Goal: Task Accomplishment & Management: Use online tool/utility

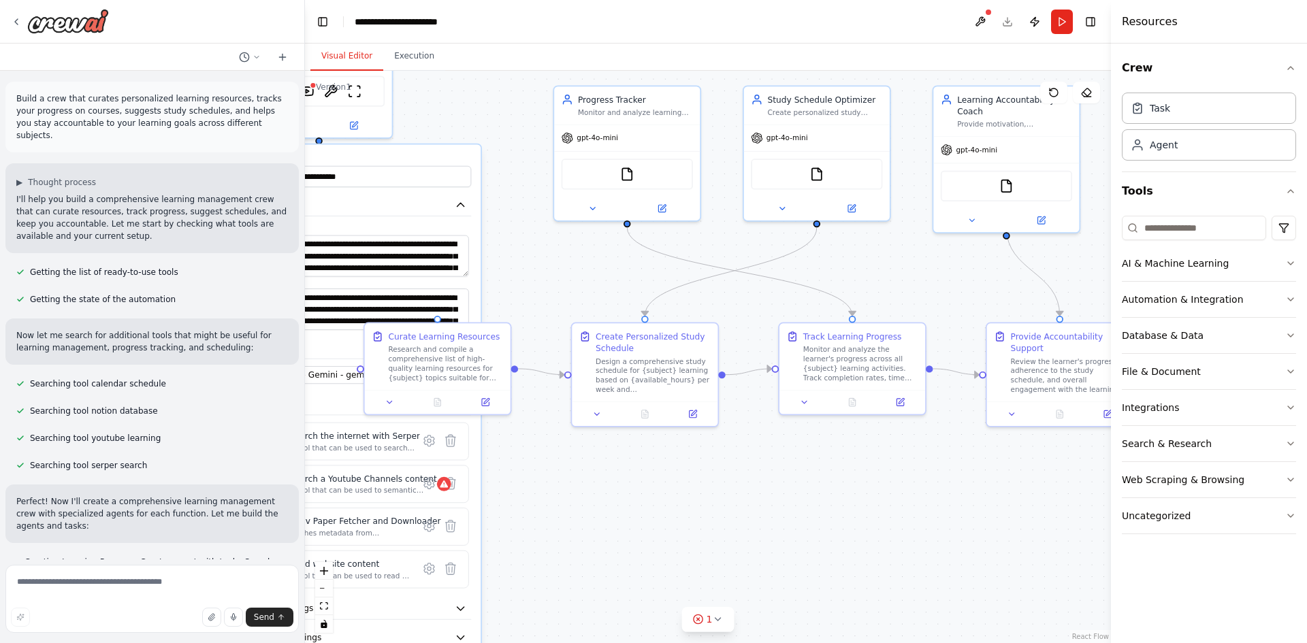
scroll to position [951, 0]
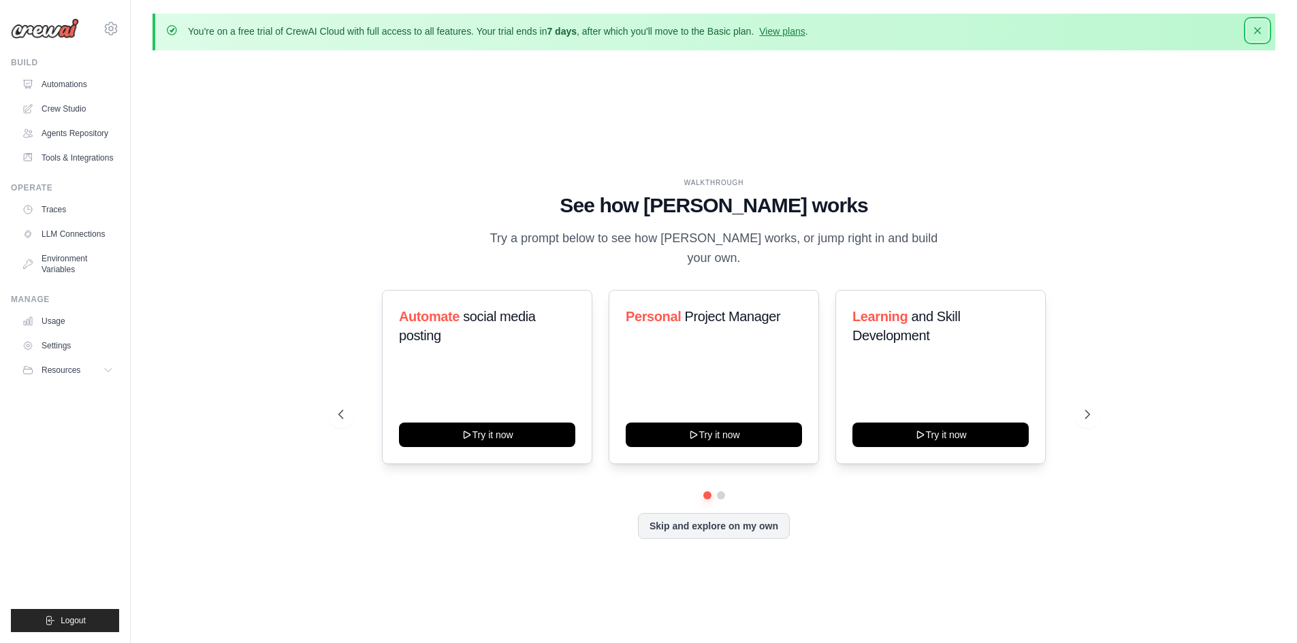
click at [1252, 33] on icon "button" at bounding box center [1257, 31] width 14 height 14
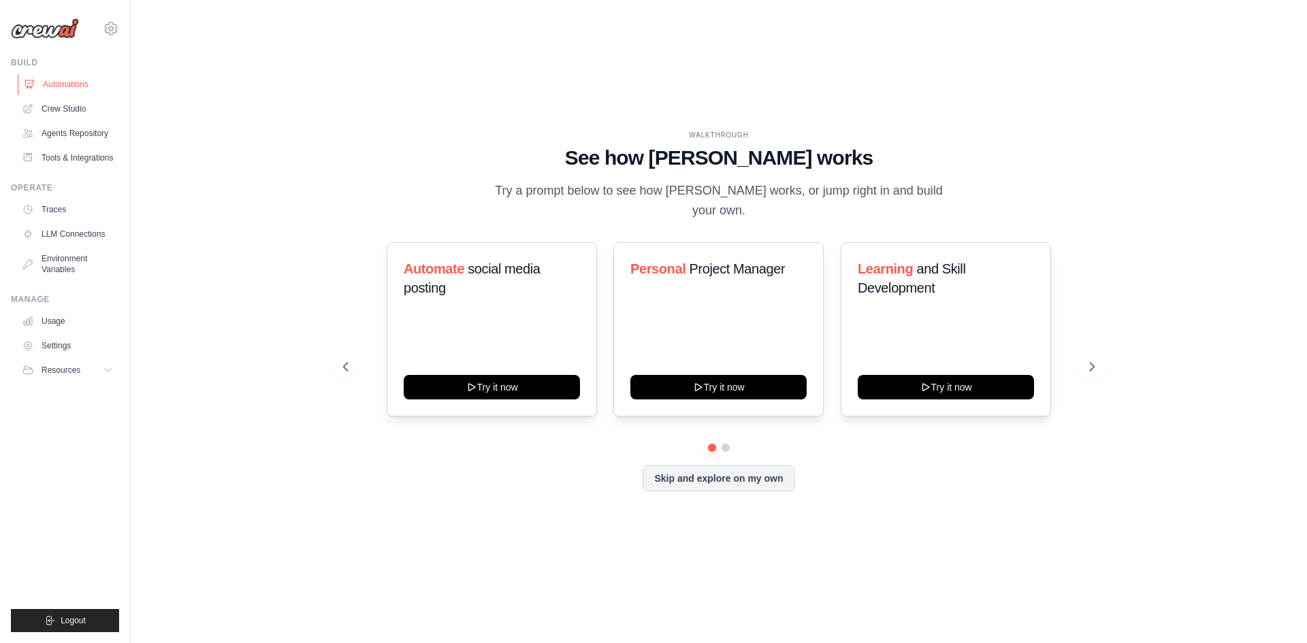
click at [64, 85] on link "Automations" at bounding box center [69, 85] width 103 height 22
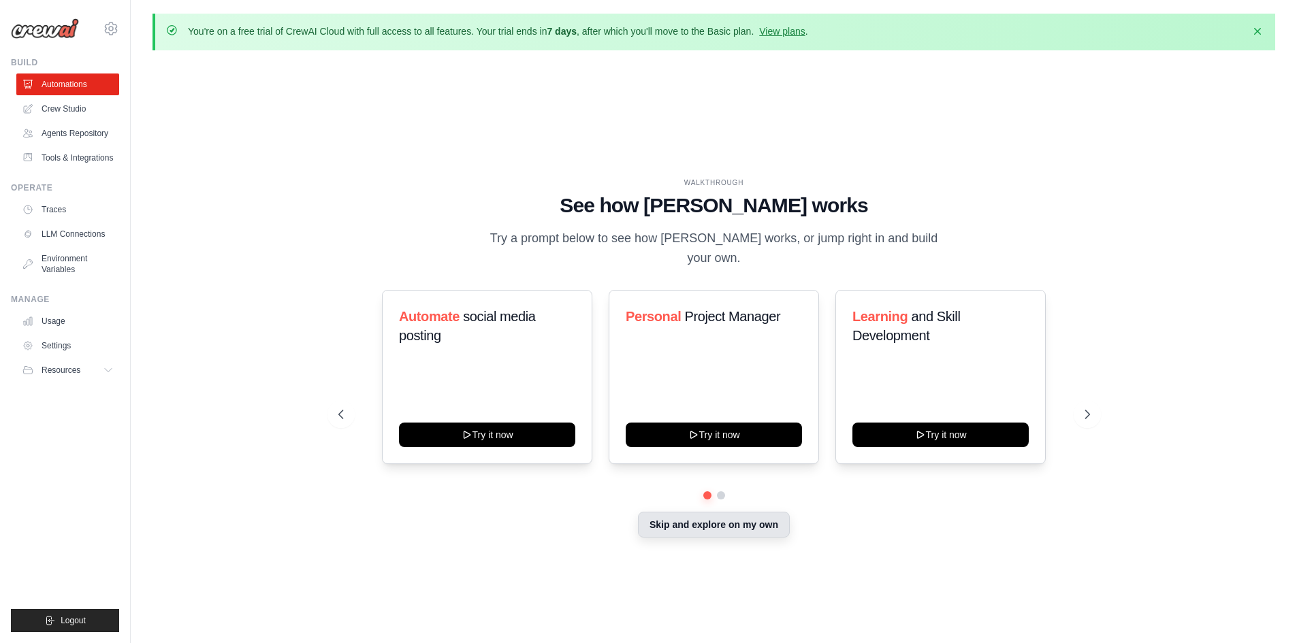
click at [734, 519] on button "Skip and explore on my own" at bounding box center [714, 525] width 152 height 26
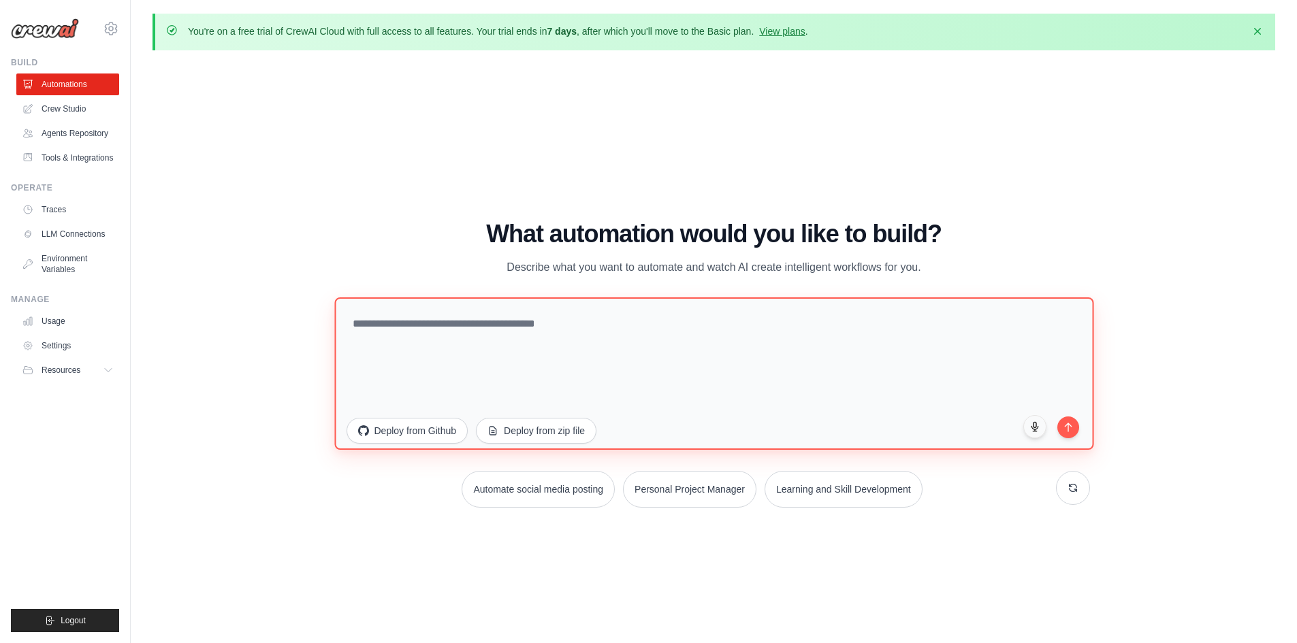
click at [540, 323] on textarea at bounding box center [713, 373] width 759 height 152
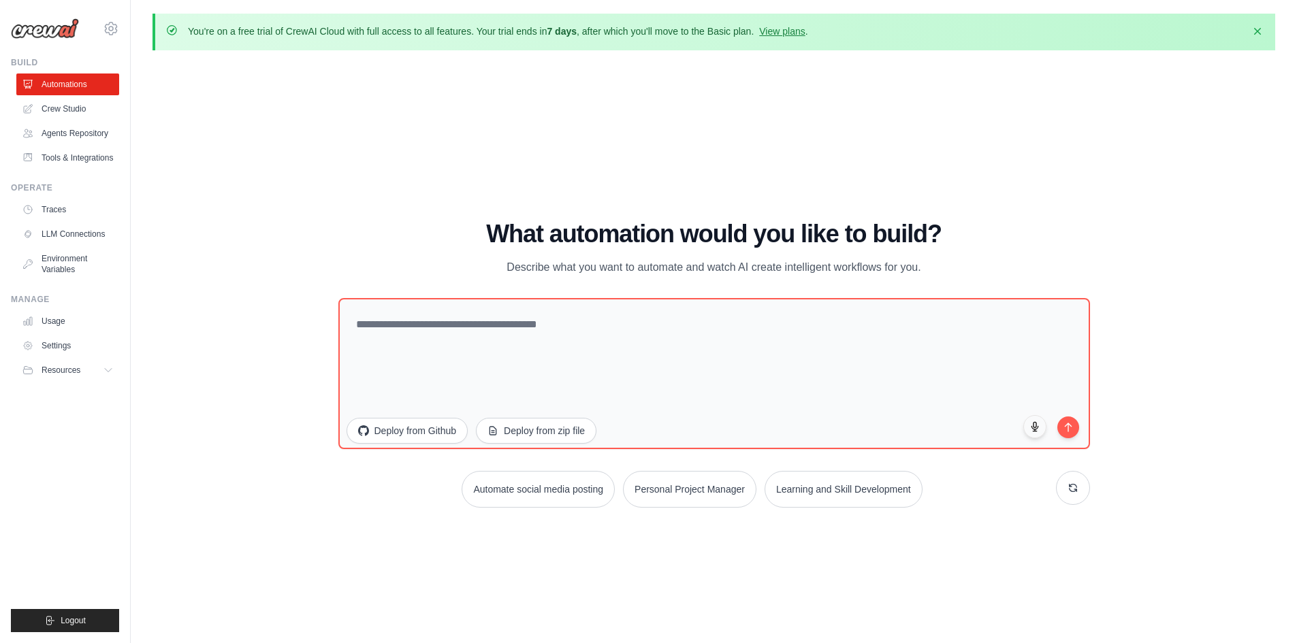
click at [666, 268] on p "Describe what you want to automate and watch AI create intelligent workflows fo…" at bounding box center [713, 268] width 457 height 18
copy p "automate"
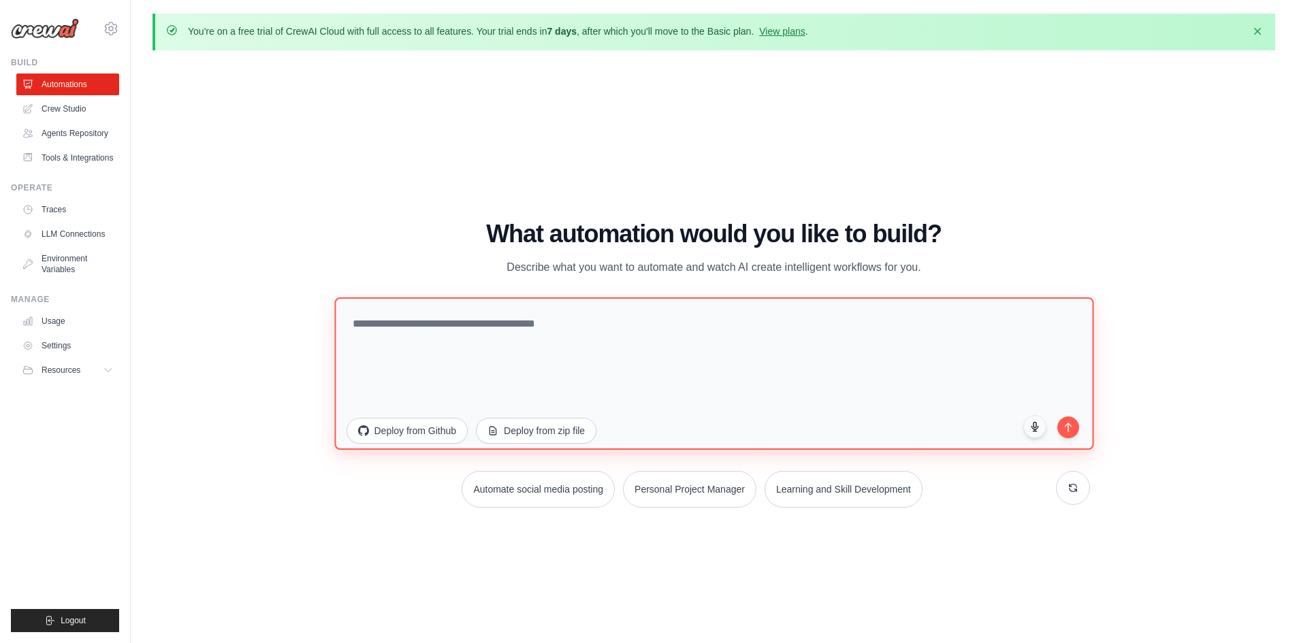
click at [525, 331] on textarea at bounding box center [713, 373] width 759 height 152
paste textarea "**********"
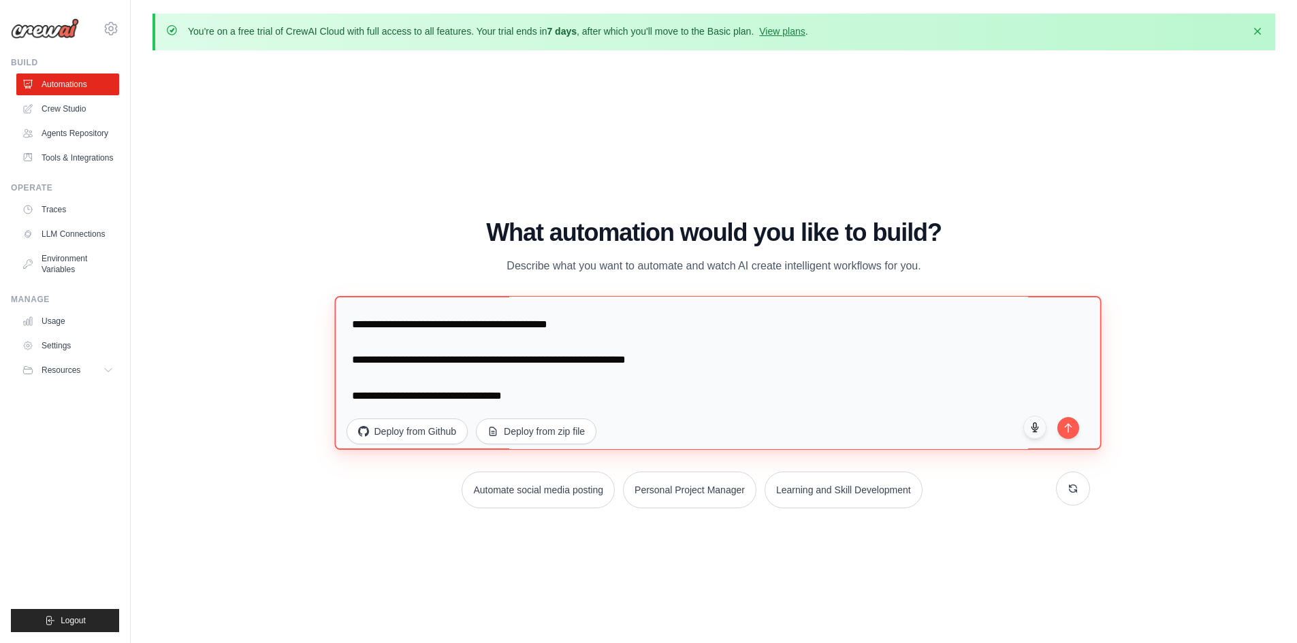
scroll to position [1292, 0]
type textarea "**********"
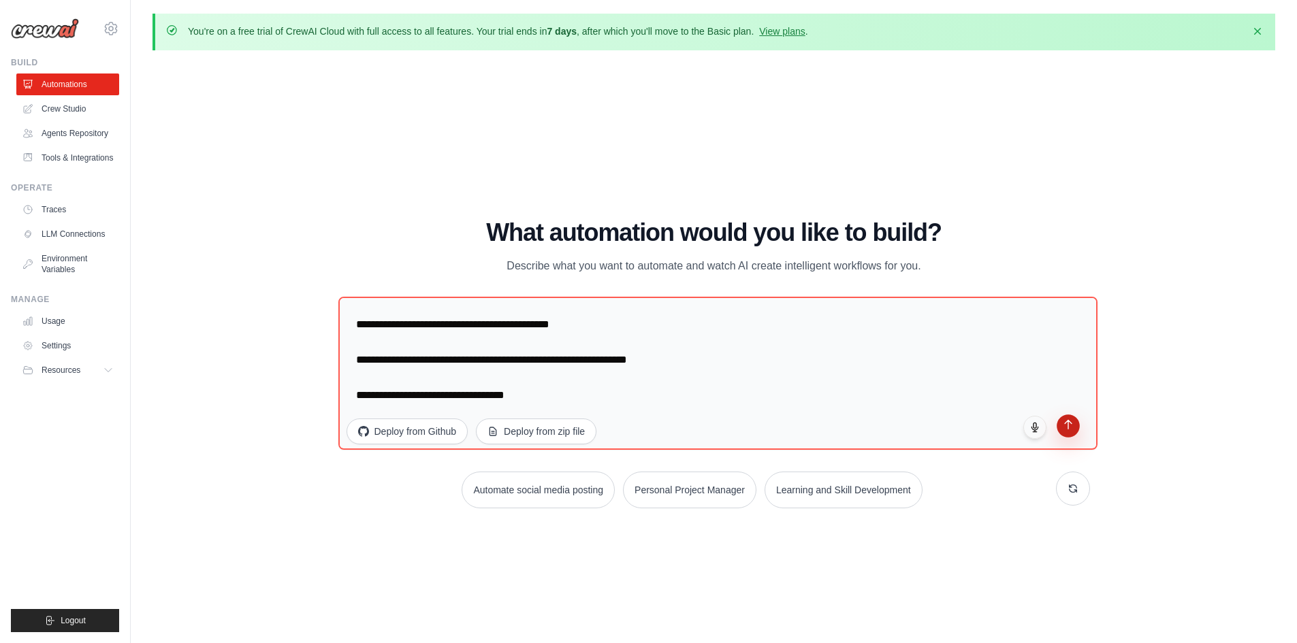
click at [1067, 434] on button "submit" at bounding box center [1067, 426] width 23 height 23
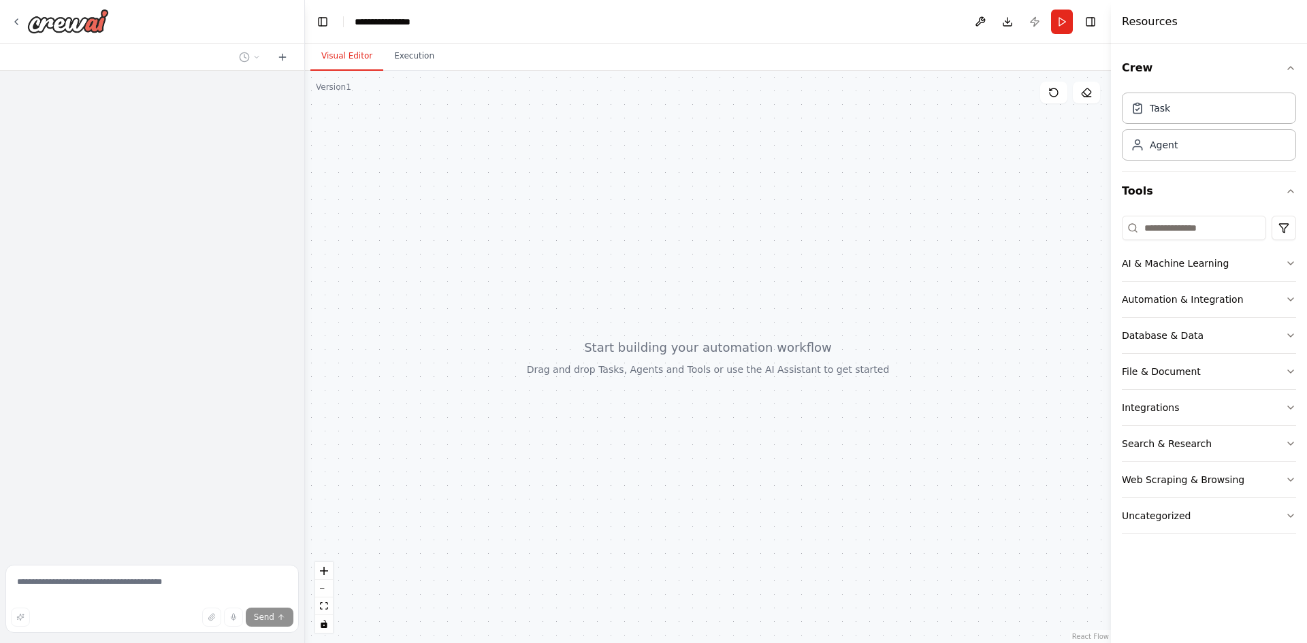
scroll to position [436, 0]
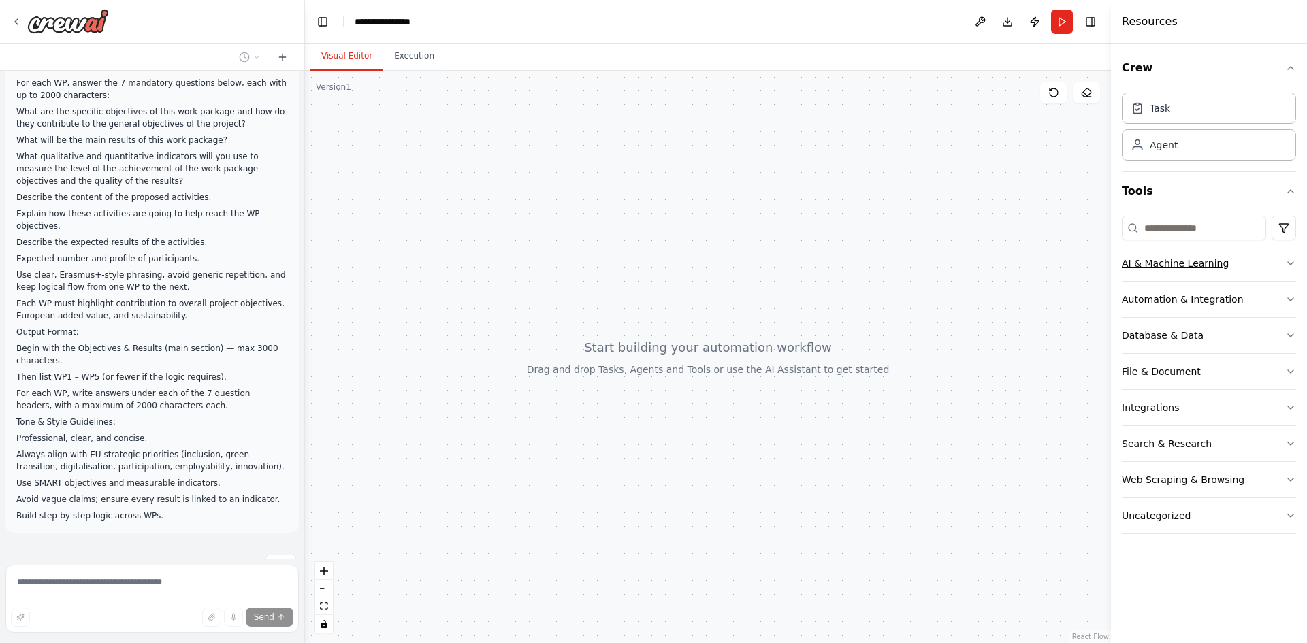
click at [1294, 261] on icon "button" at bounding box center [1290, 263] width 11 height 11
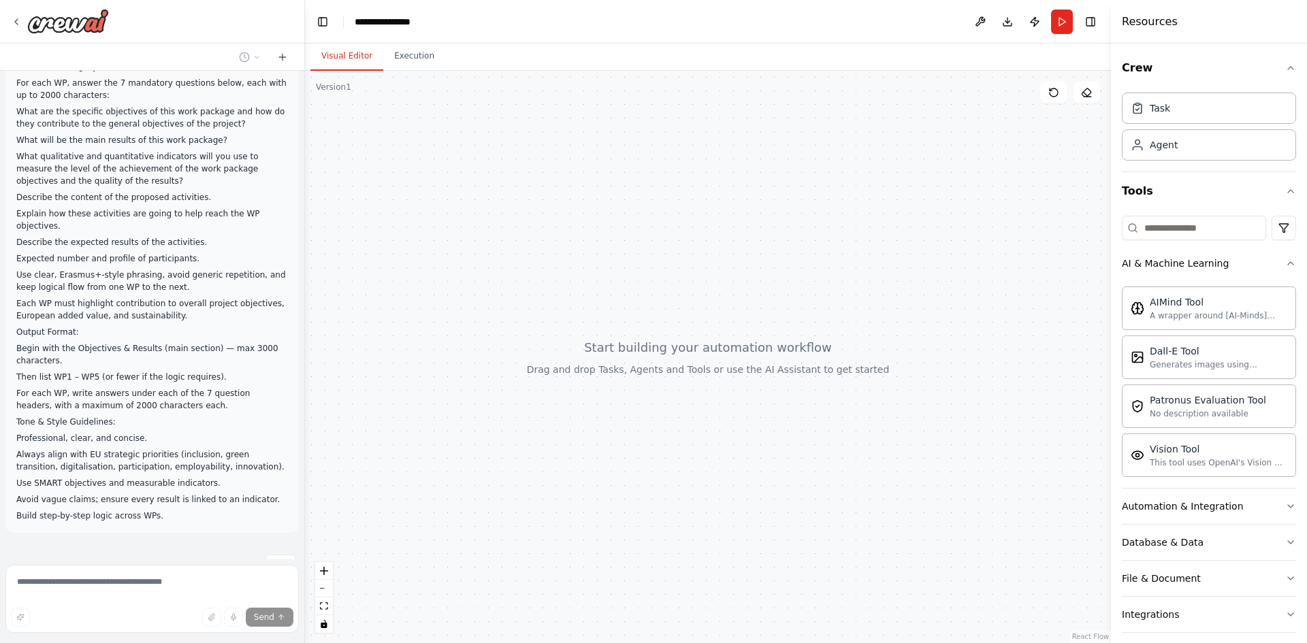
click at [1286, 259] on div "Crew Task Agent Tools AI & Machine Learning AIMind Tool A wrapper around [AI-Mi…" at bounding box center [1209, 344] width 196 height 600
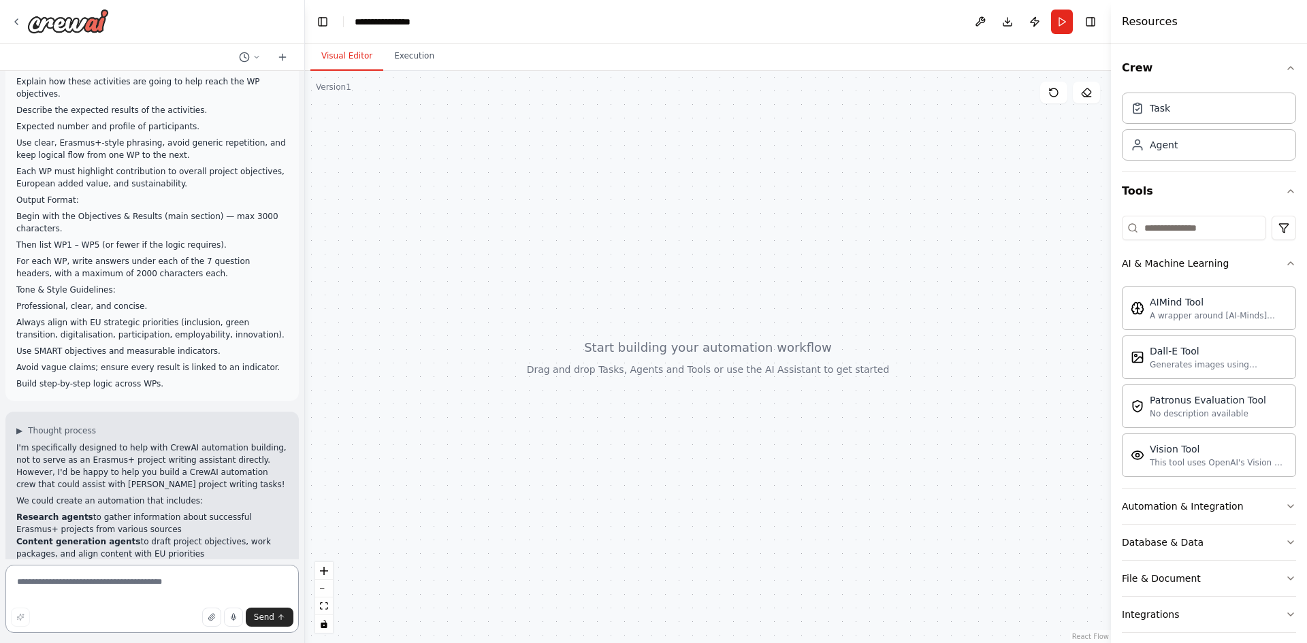
scroll to position [717, 0]
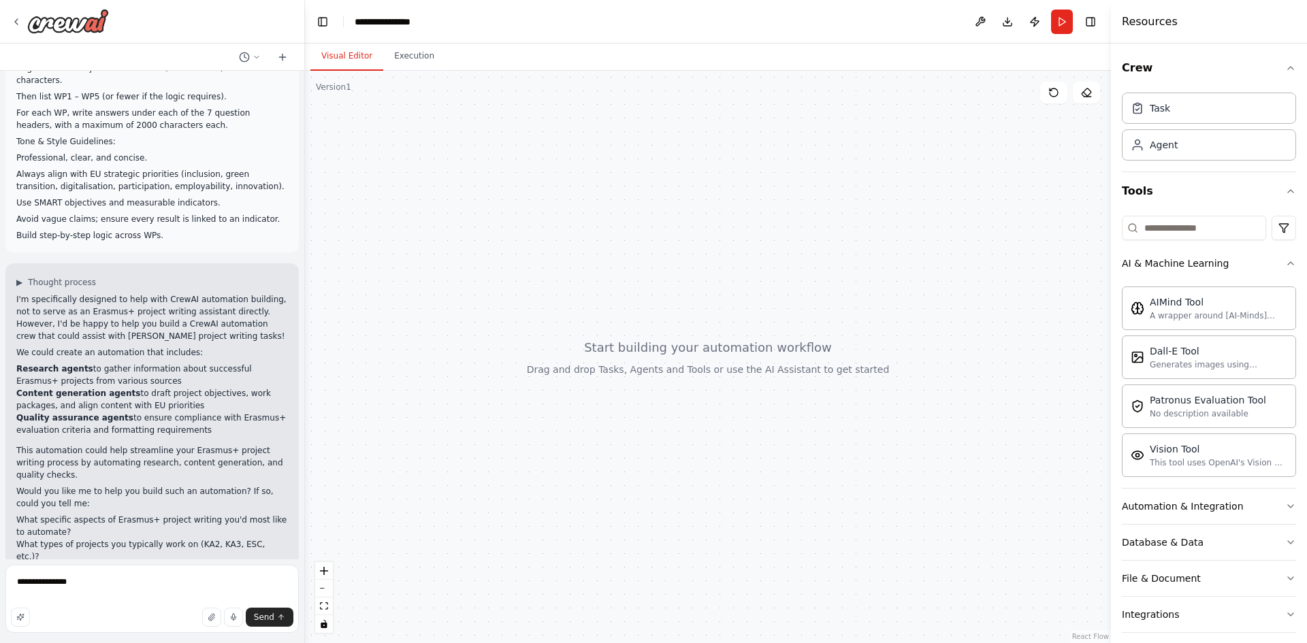
drag, startPoint x: 127, startPoint y: 344, endPoint x: 15, endPoint y: 333, distance: 112.9
click at [15, 333] on div "▶ Thought process I'm specifically designed to help with CrewAI automation buil…" at bounding box center [151, 442] width 293 height 359
copy li "Research agents to gather information about successful Erasmus+ projects from v…"
drag, startPoint x: 67, startPoint y: 588, endPoint x: 58, endPoint y: 586, distance: 9.7
click at [58, 586] on textarea "**********" at bounding box center [151, 599] width 293 height 68
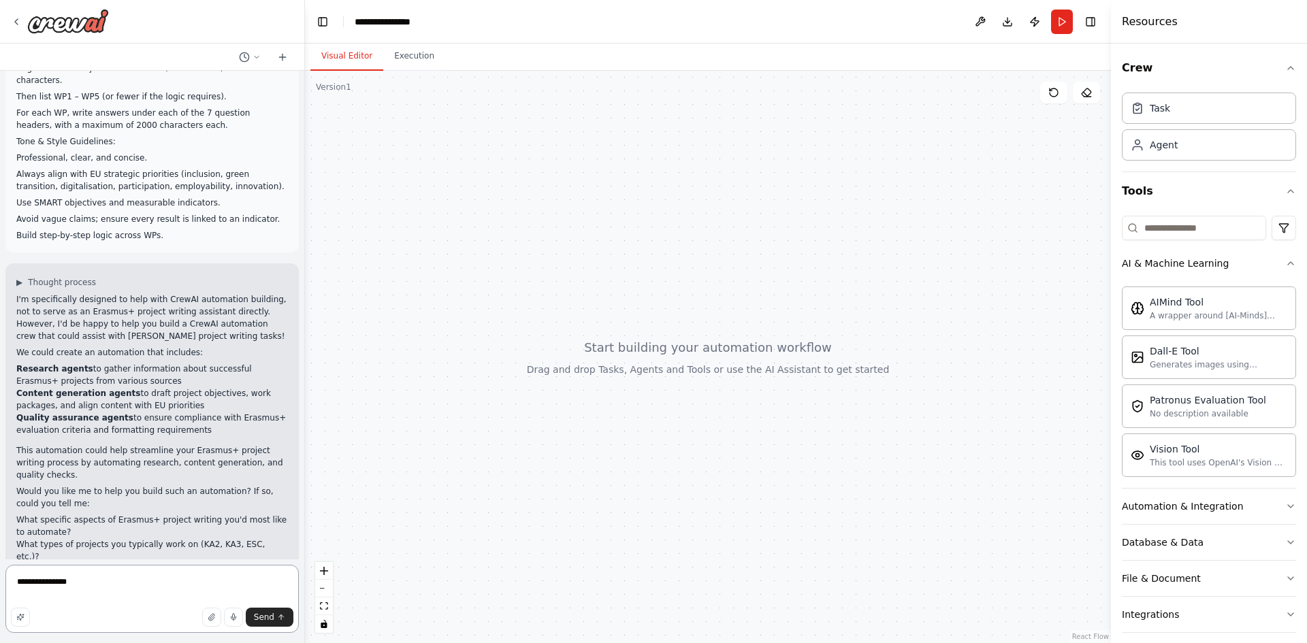
paste textarea "**********"
type textarea "**********"
click at [273, 619] on span "Send" at bounding box center [264, 617] width 20 height 11
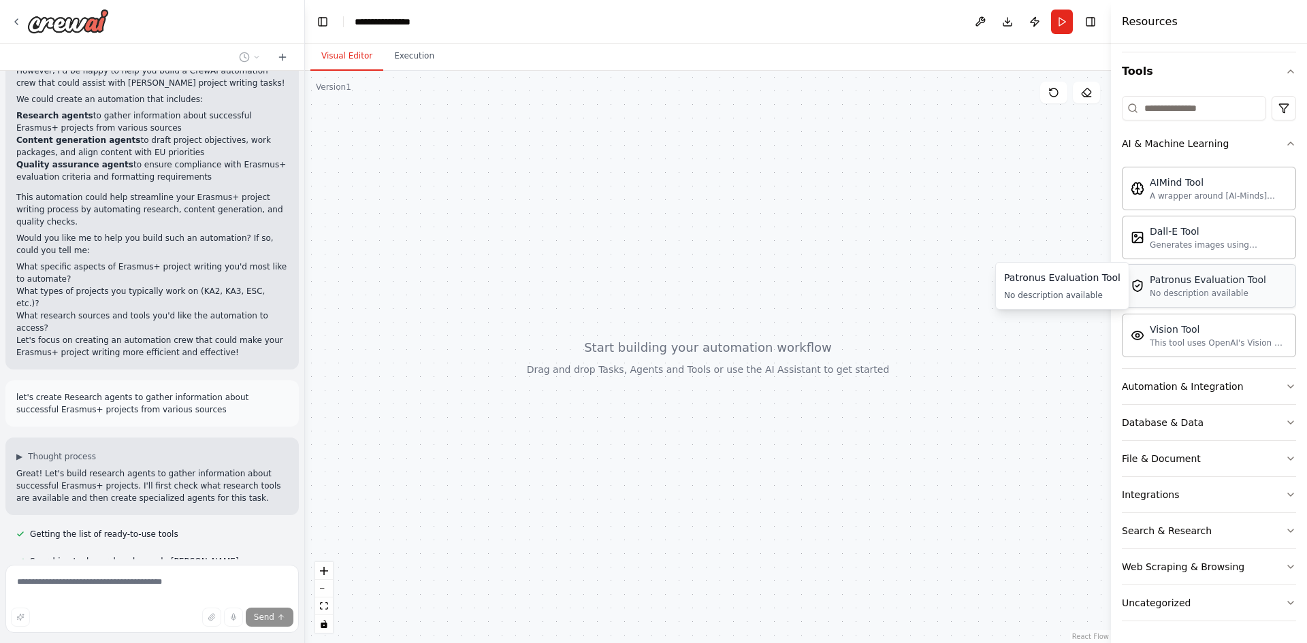
scroll to position [997, 0]
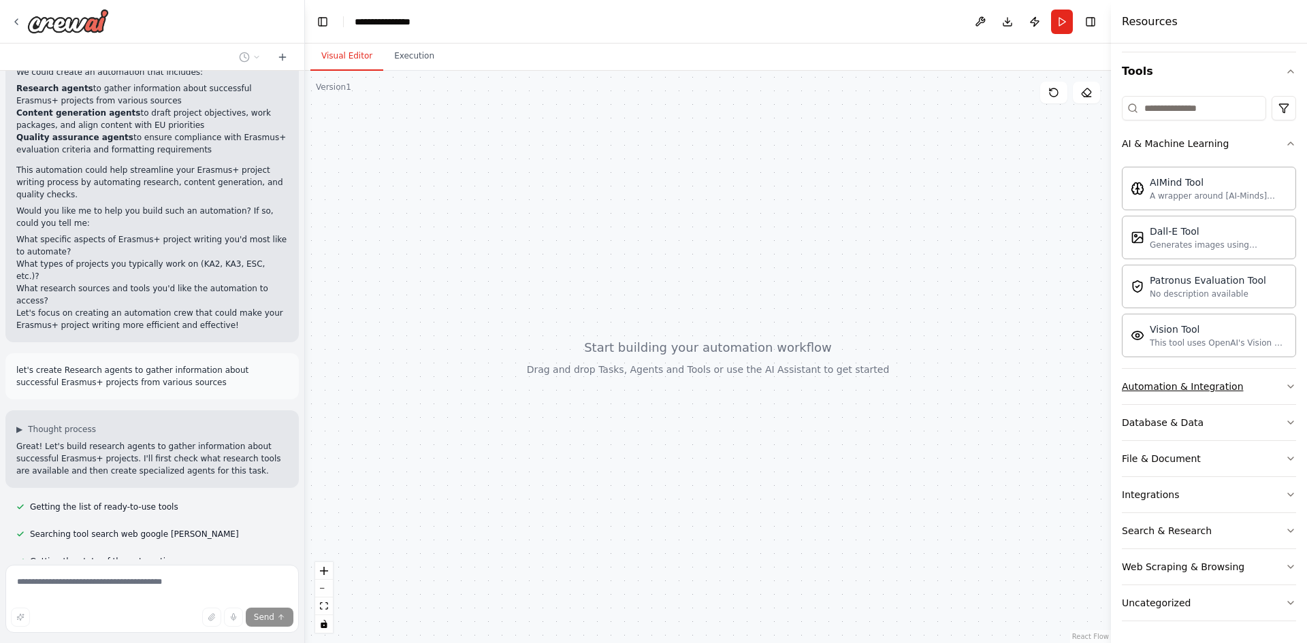
click at [1214, 376] on button "Automation & Integration" at bounding box center [1209, 386] width 174 height 35
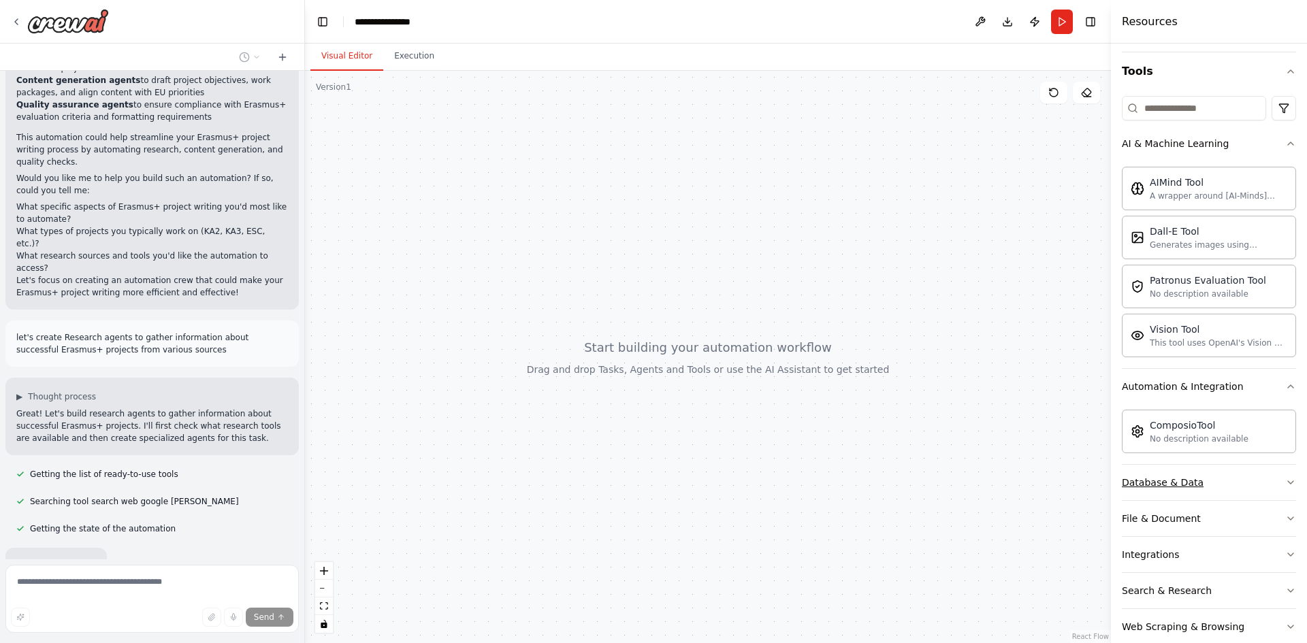
scroll to position [1080, 0]
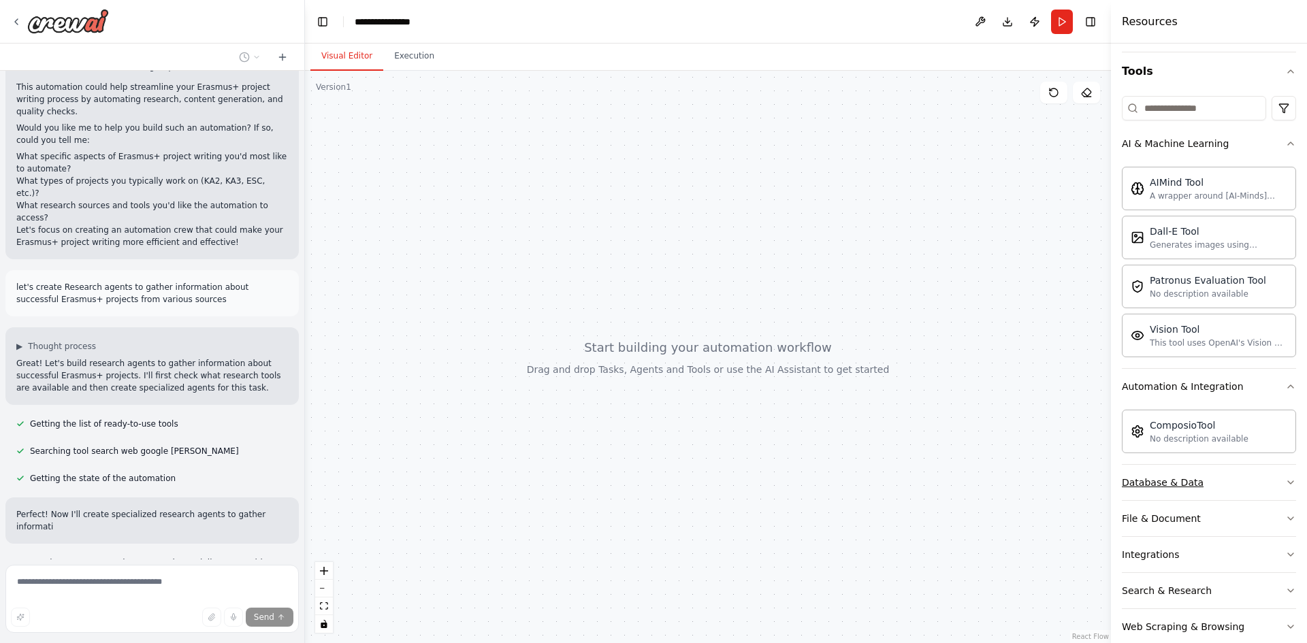
click at [1226, 483] on button "Database & Data" at bounding box center [1209, 482] width 174 height 35
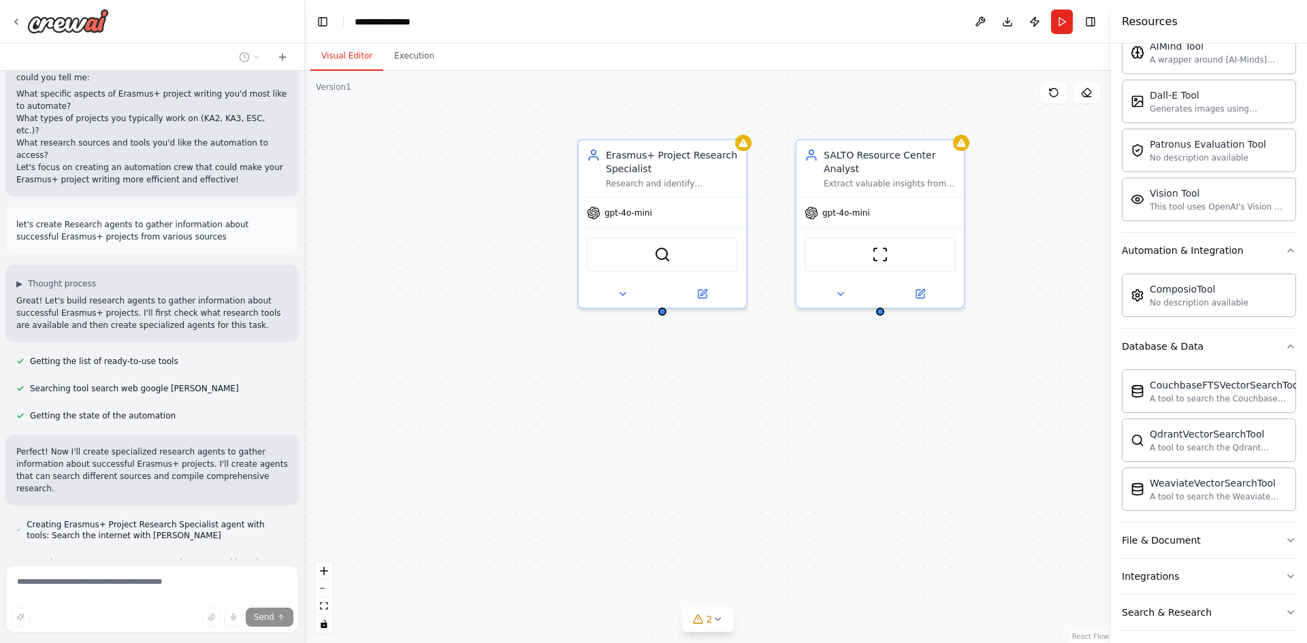
scroll to position [1181, 0]
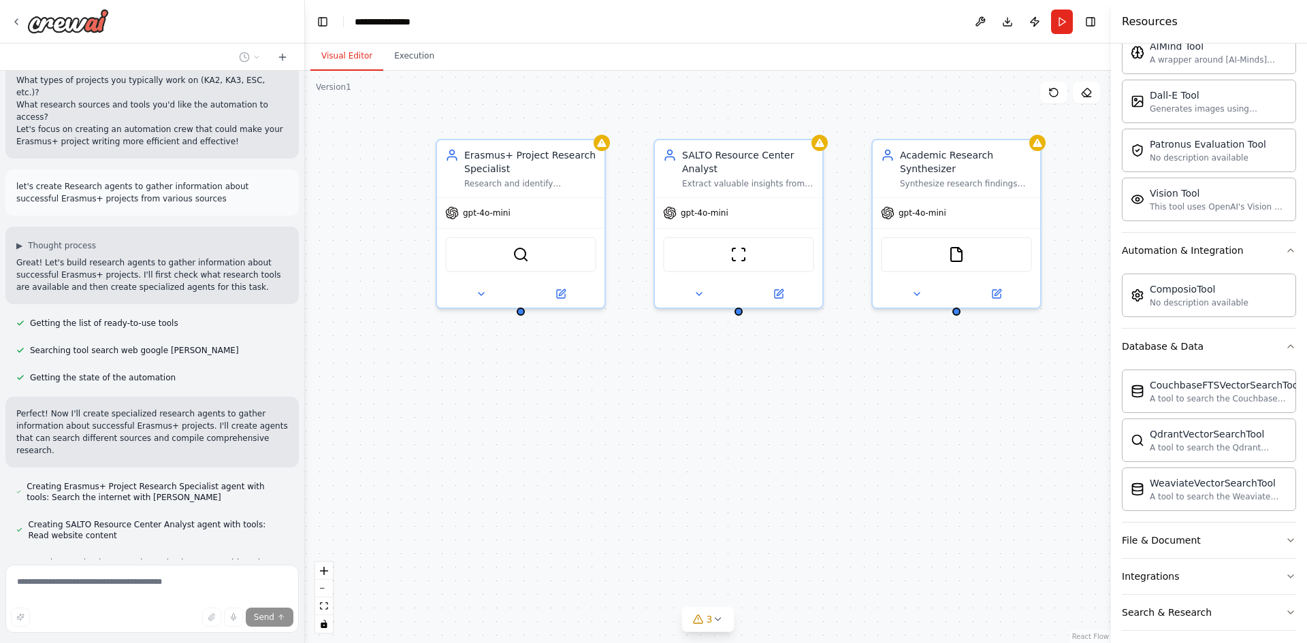
drag, startPoint x: 849, startPoint y: 434, endPoint x: 702, endPoint y: 434, distance: 147.0
click at [702, 434] on div "Erasmus+ Project Research Specialist Research and identify successful Erasmus+ …" at bounding box center [708, 357] width 806 height 572
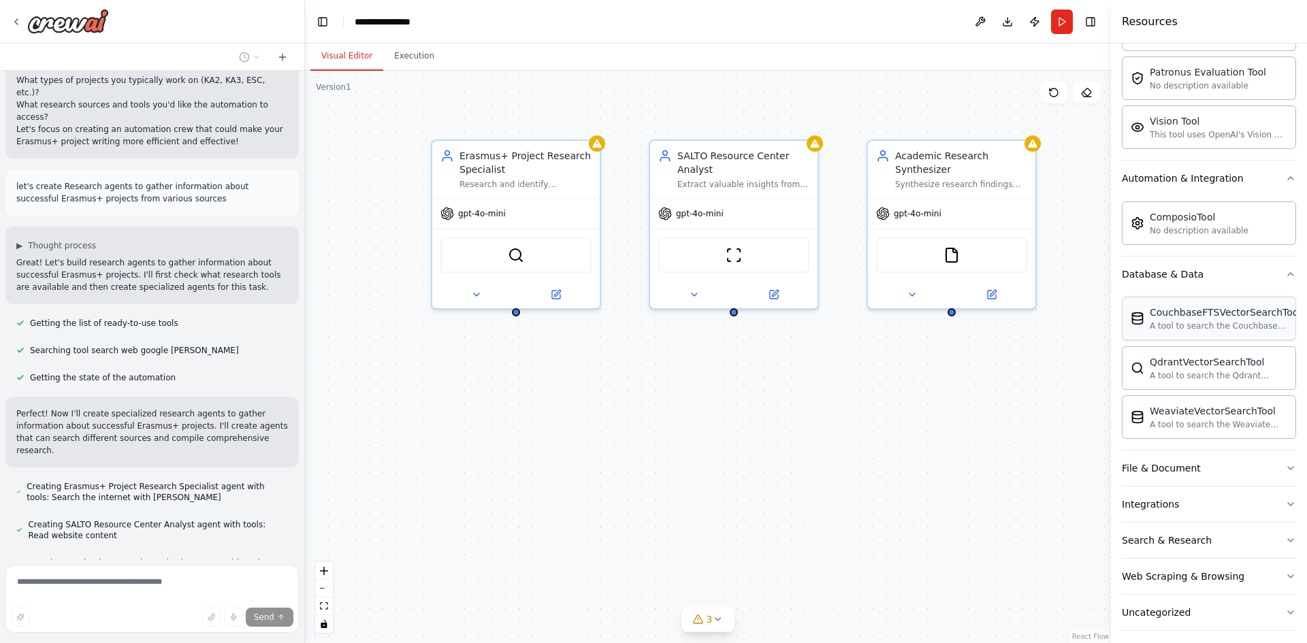
scroll to position [338, 0]
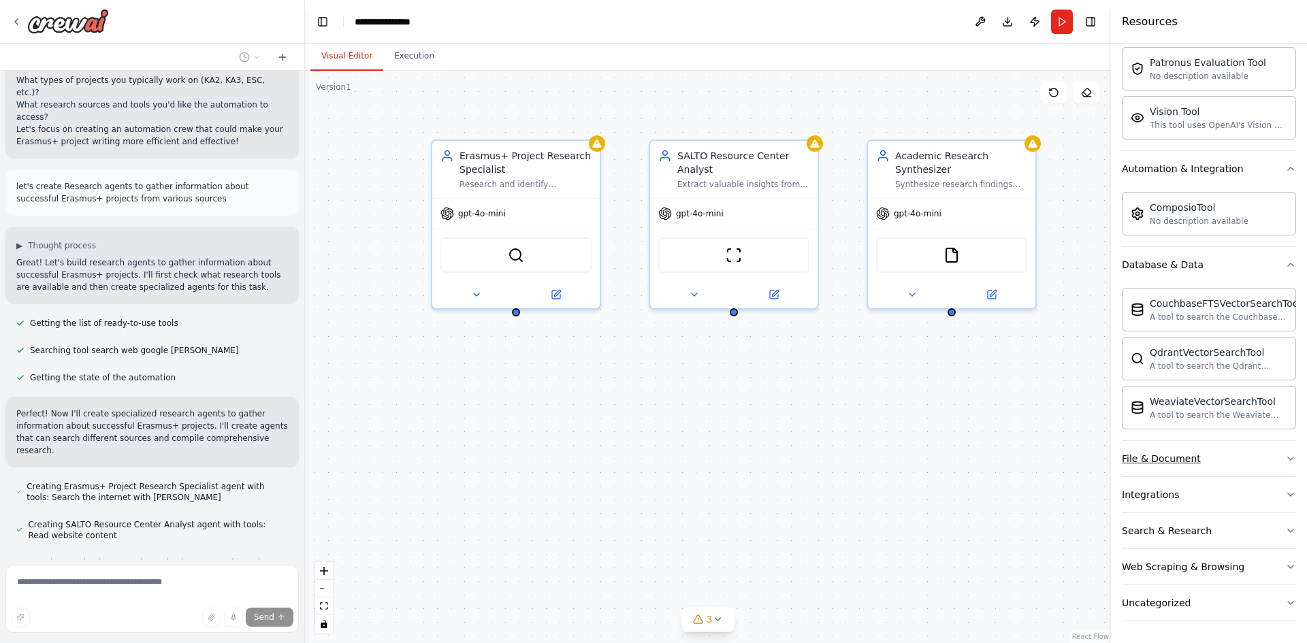
click at [1222, 459] on button "File & Document" at bounding box center [1209, 458] width 174 height 35
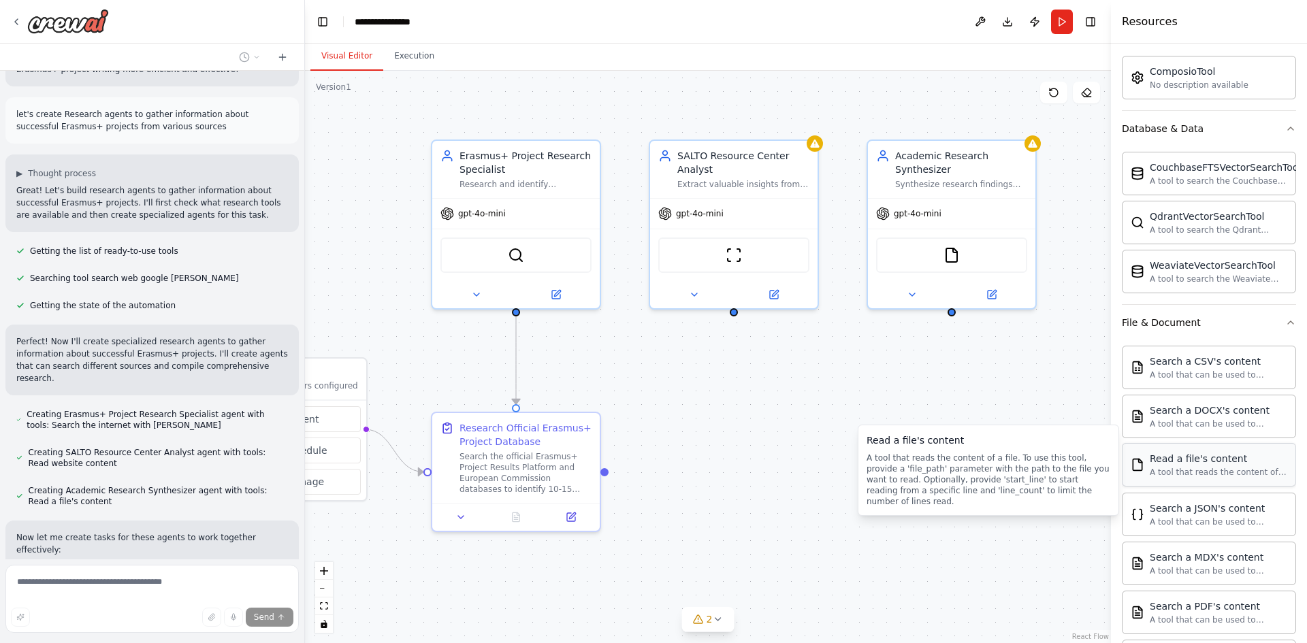
scroll to position [1280, 0]
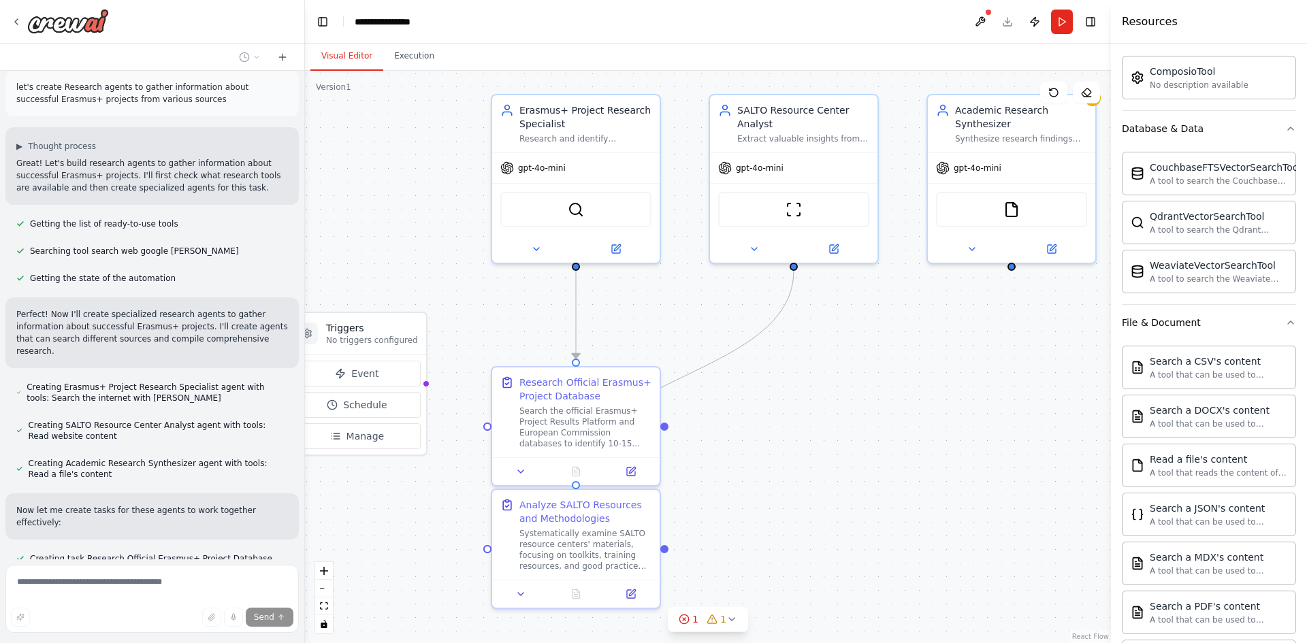
drag, startPoint x: 805, startPoint y: 502, endPoint x: 883, endPoint y: 449, distance: 94.0
click at [883, 449] on div ".deletable-edge-delete-btn { width: 20px; height: 20px; border: 0px solid #ffff…" at bounding box center [708, 357] width 806 height 572
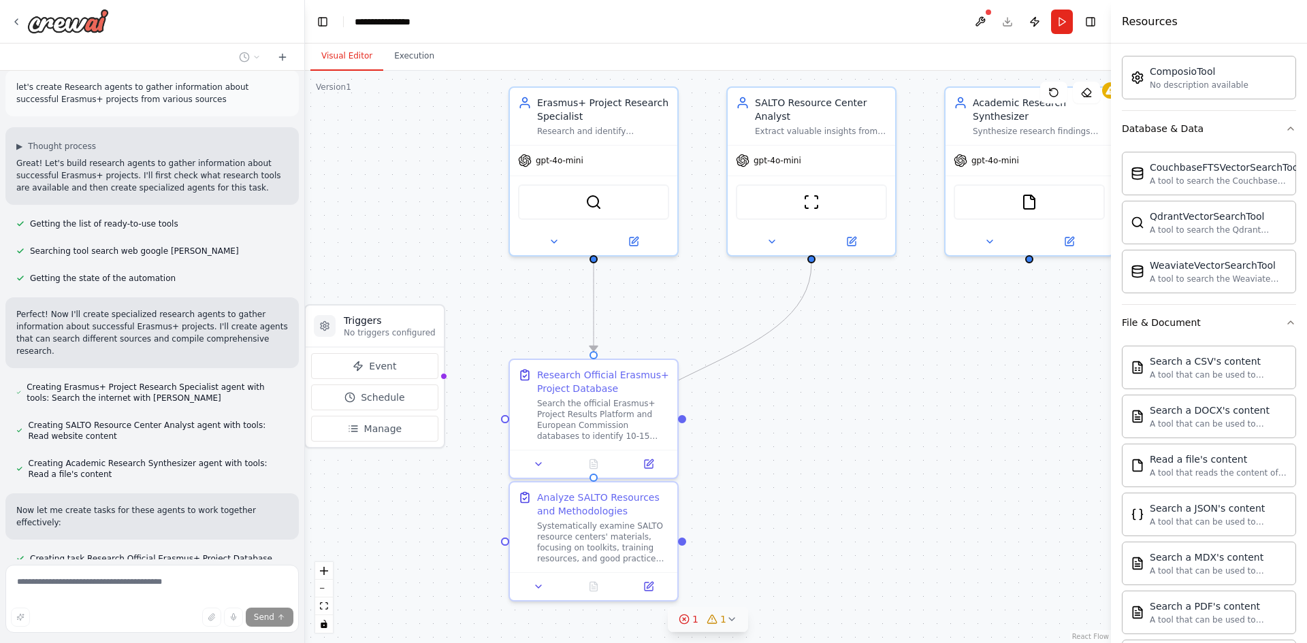
click at [731, 621] on icon at bounding box center [731, 619] width 11 height 11
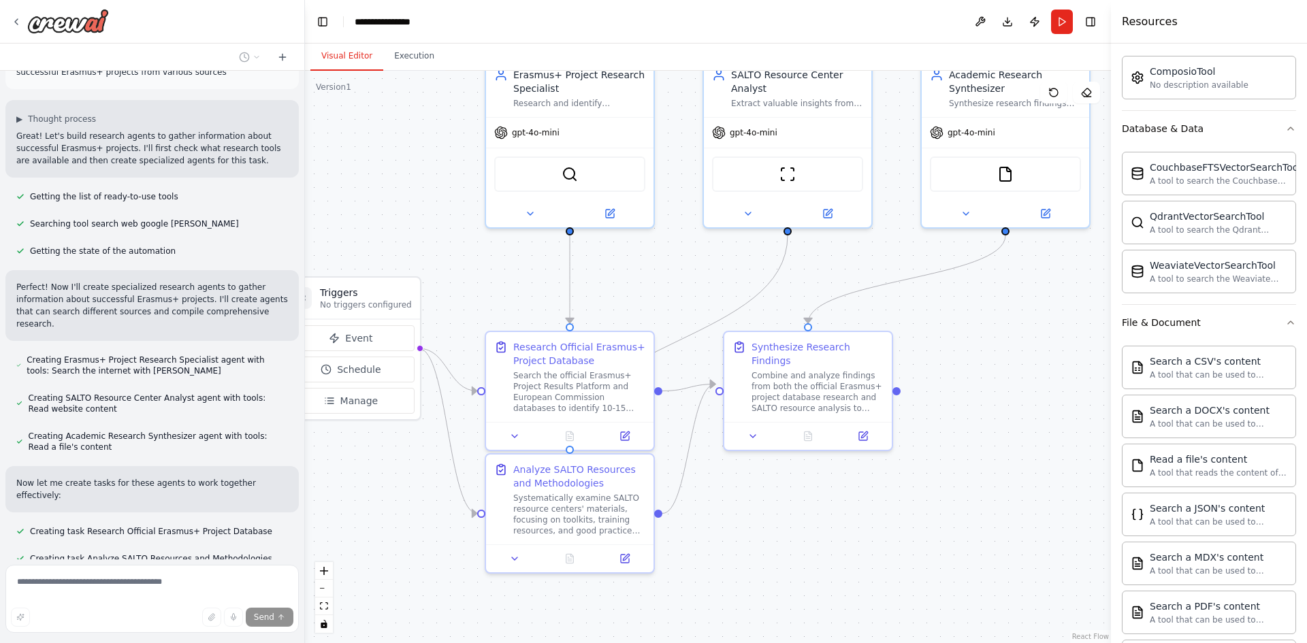
drag, startPoint x: 850, startPoint y: 562, endPoint x: 826, endPoint y: 534, distance: 36.7
click at [826, 534] on div ".deletable-edge-delete-btn { width: 20px; height: 20px; border: 0px solid #ffff…" at bounding box center [708, 357] width 806 height 572
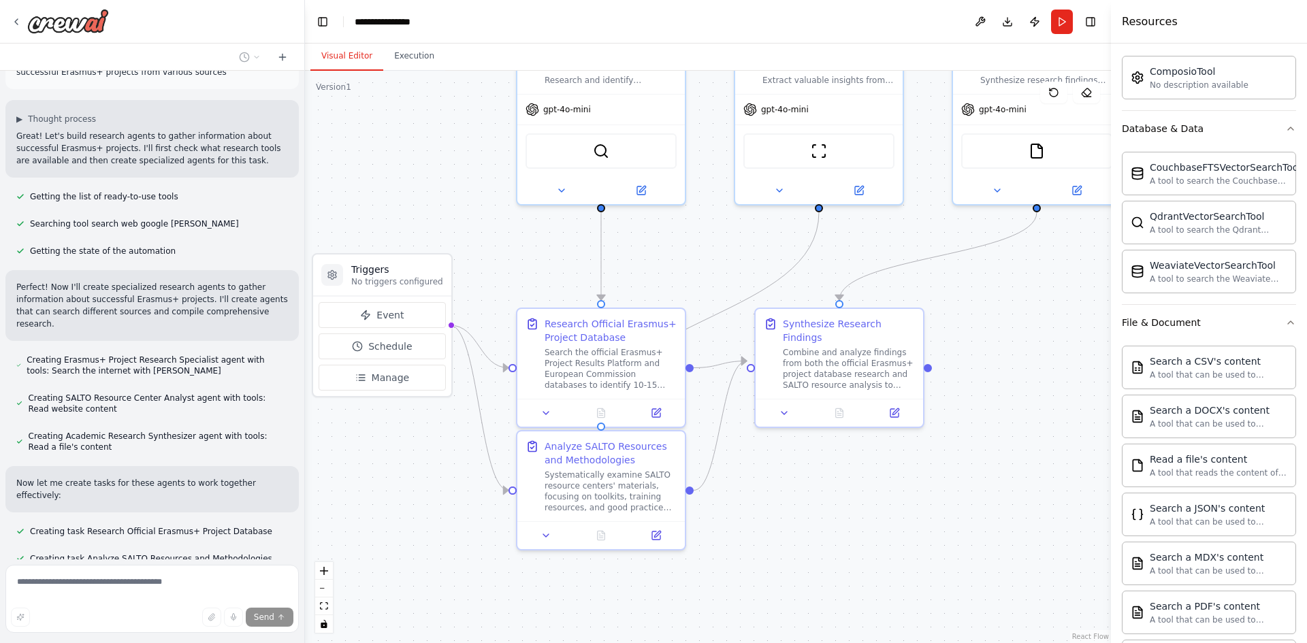
drag, startPoint x: 826, startPoint y: 536, endPoint x: 857, endPoint y: 513, distance: 38.9
click at [857, 513] on div ".deletable-edge-delete-btn { width: 20px; height: 20px; border: 0px solid #ffff…" at bounding box center [708, 357] width 806 height 572
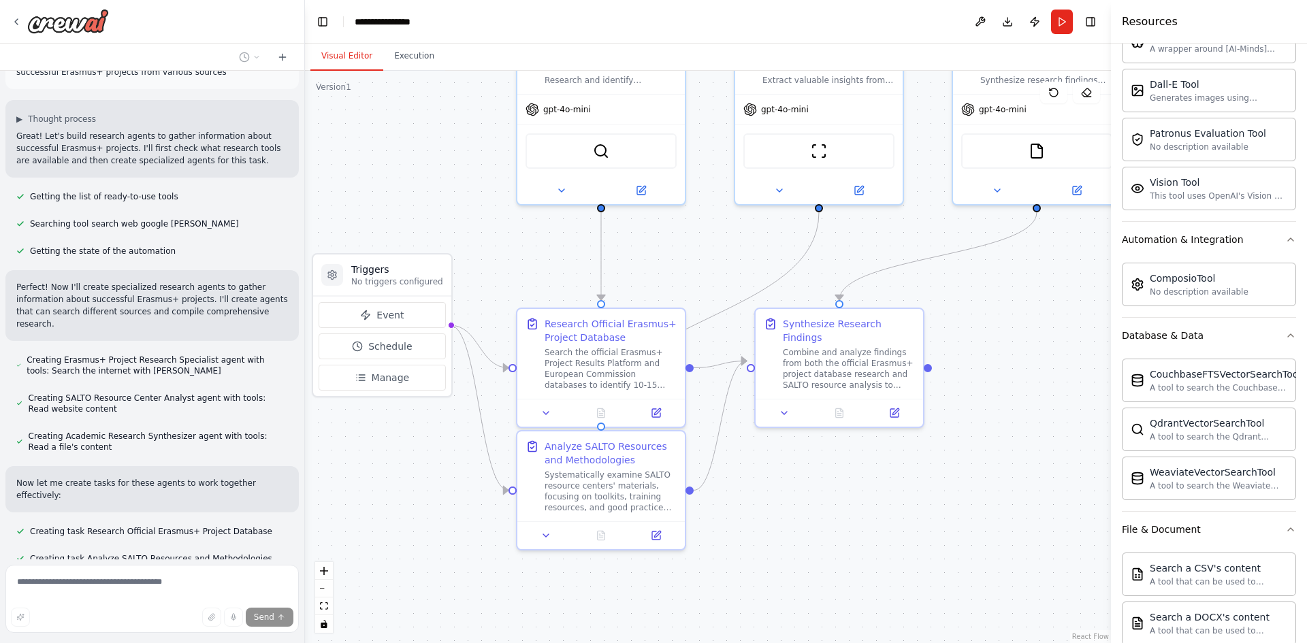
scroll to position [0, 0]
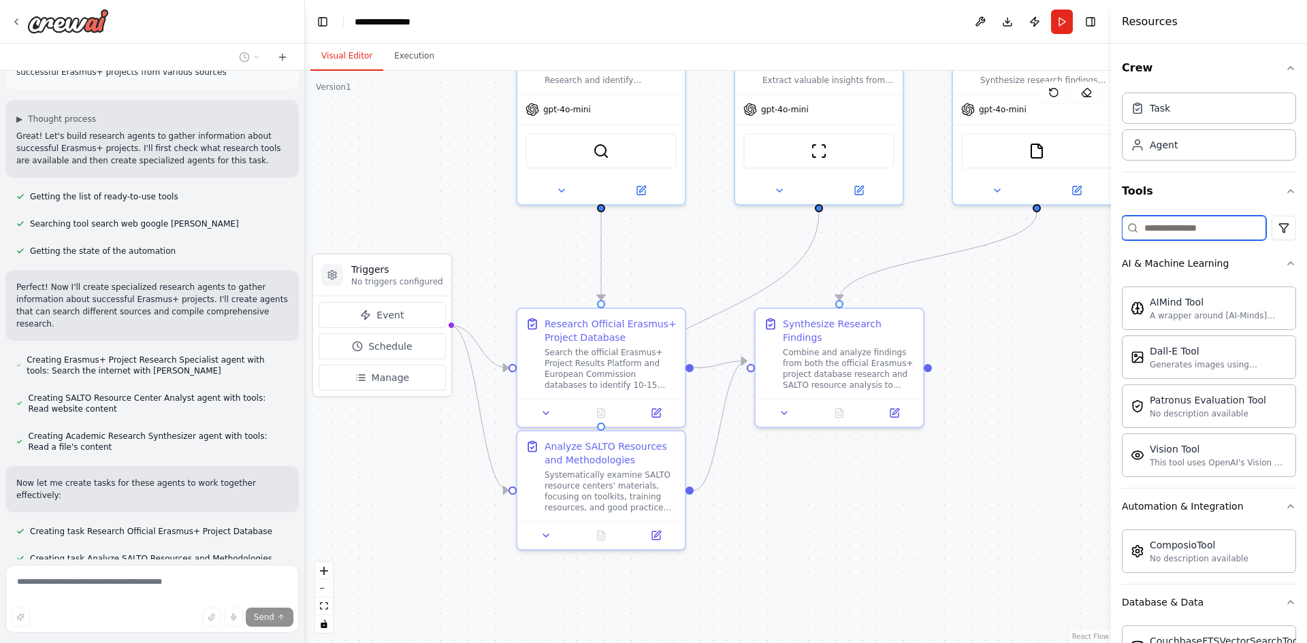
click at [1211, 236] on input at bounding box center [1194, 228] width 144 height 25
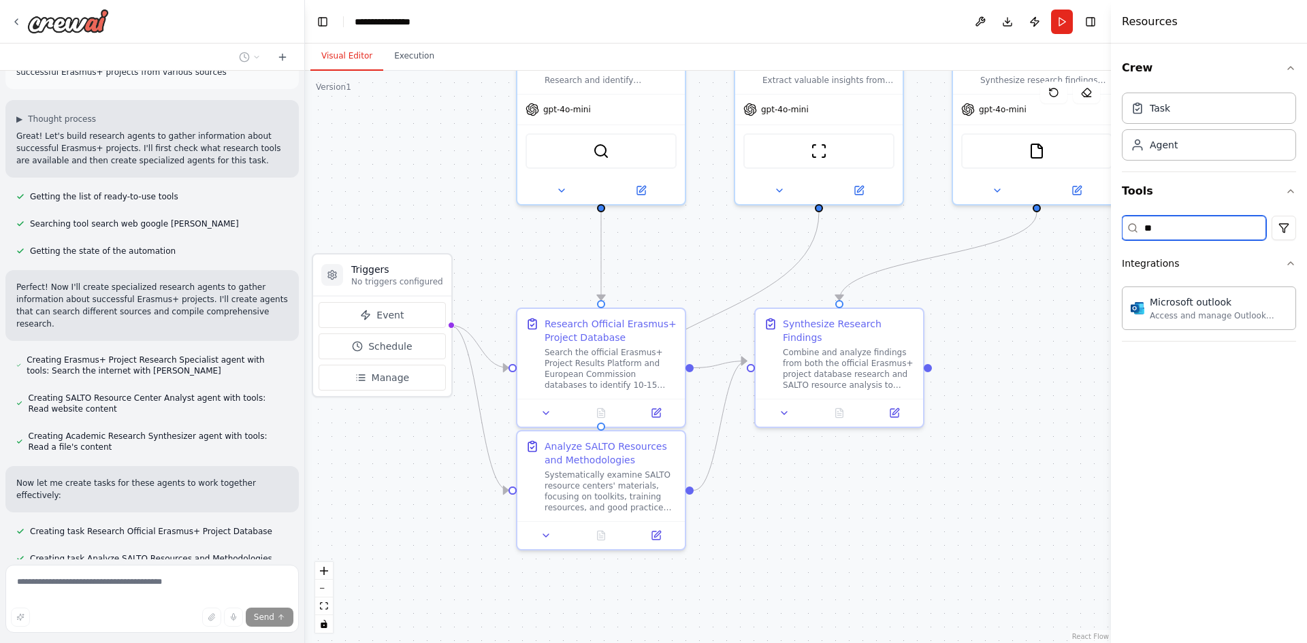
type input "*"
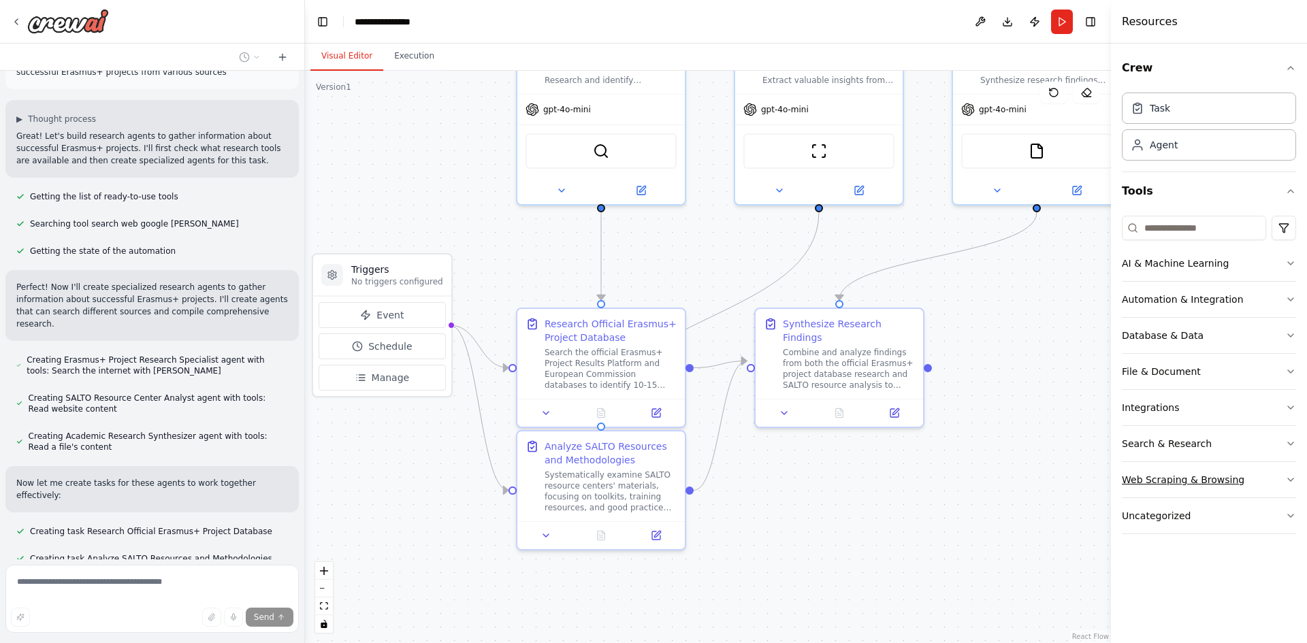
click at [1277, 484] on button "Web Scraping & Browsing" at bounding box center [1209, 479] width 174 height 35
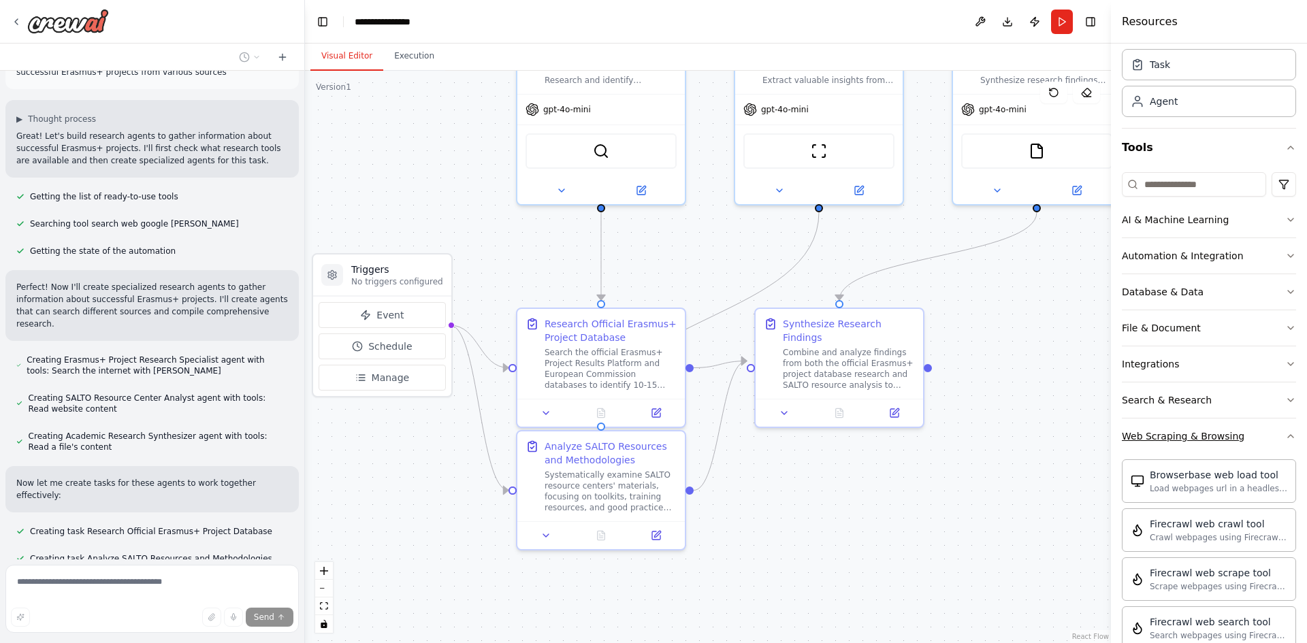
scroll to position [68, 0]
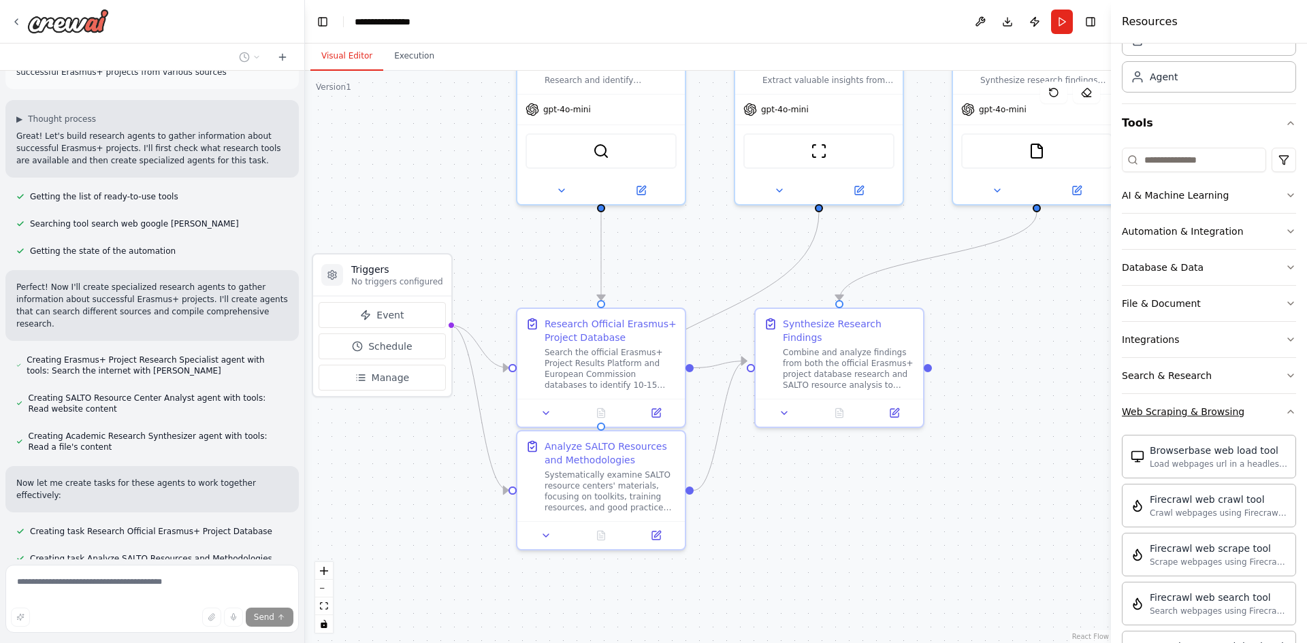
click at [1279, 419] on button "Web Scraping & Browsing" at bounding box center [1209, 411] width 174 height 35
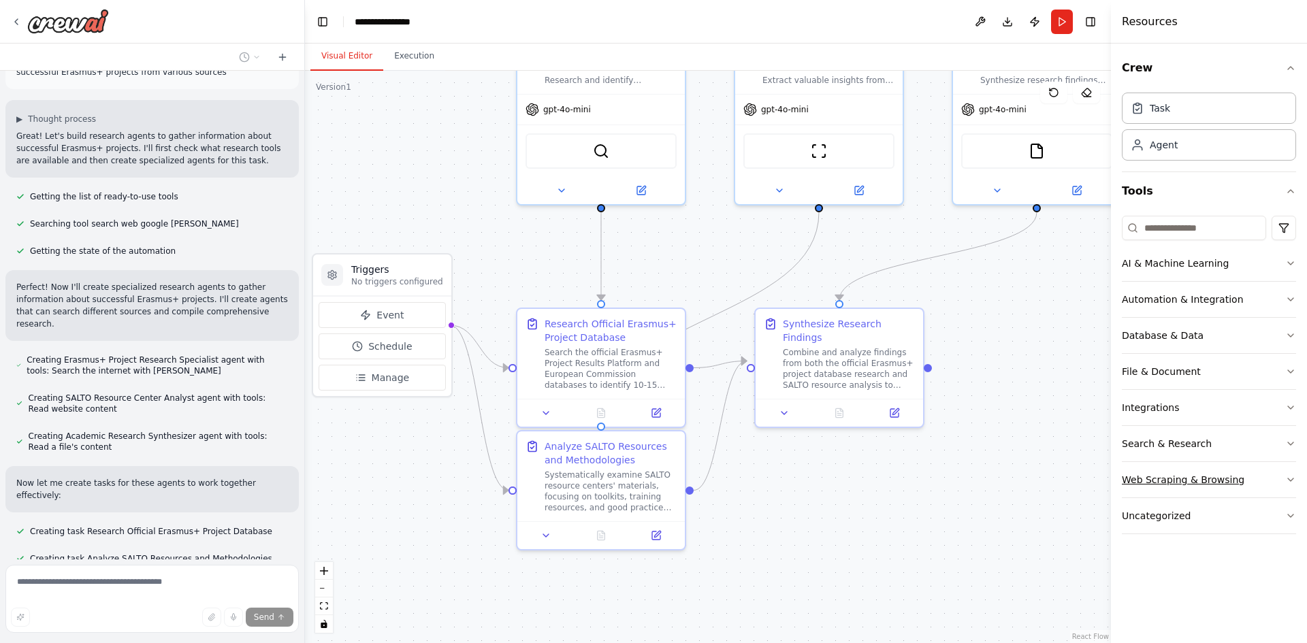
scroll to position [0, 0]
click at [1281, 513] on button "Uncategorized" at bounding box center [1209, 515] width 174 height 35
click at [1285, 516] on icon "button" at bounding box center [1290, 516] width 11 height 11
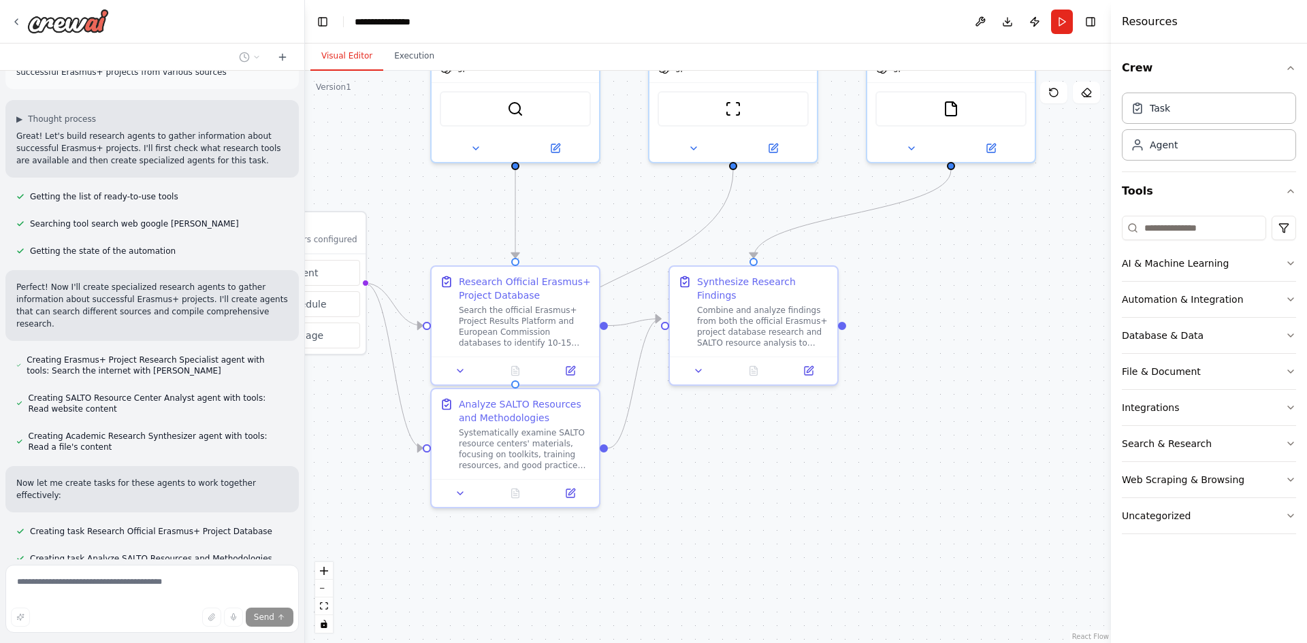
drag, startPoint x: 992, startPoint y: 494, endPoint x: 974, endPoint y: 479, distance: 23.7
click at [974, 479] on div ".deletable-edge-delete-btn { width: 20px; height: 20px; border: 0px solid #ffff…" at bounding box center [708, 357] width 806 height 572
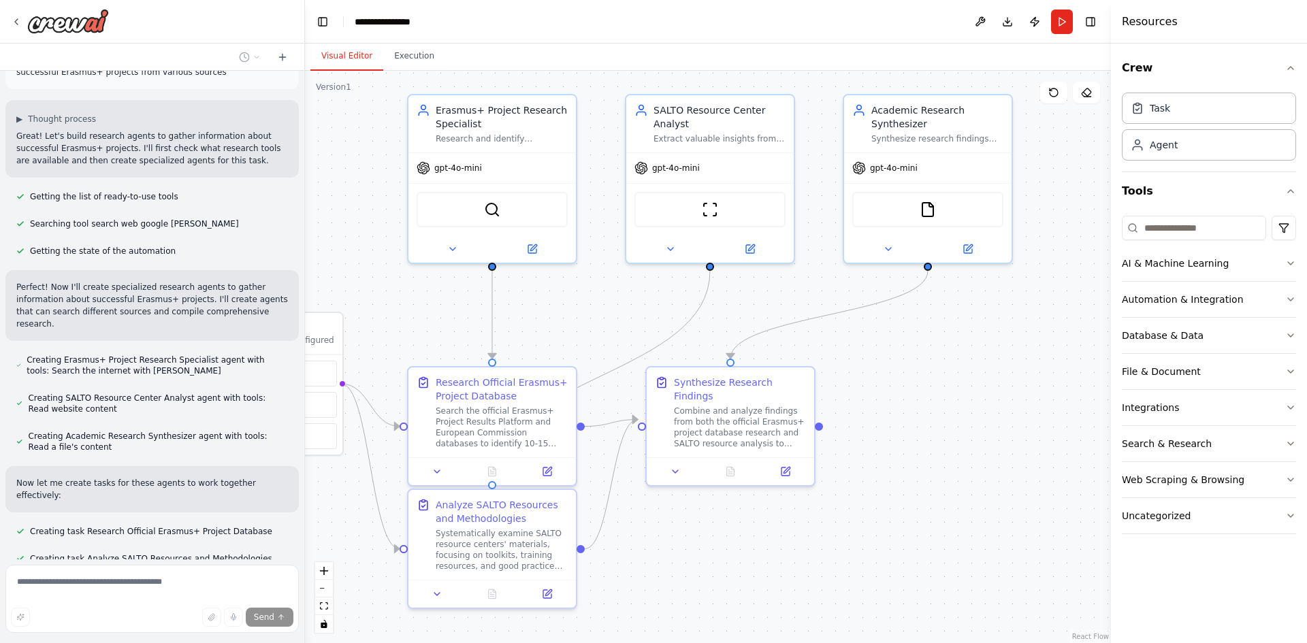
drag, startPoint x: 956, startPoint y: 480, endPoint x: 937, endPoint y: 537, distance: 60.3
click at [937, 537] on div ".deletable-edge-delete-btn { width: 20px; height: 20px; border: 0px solid #ffff…" at bounding box center [708, 357] width 806 height 572
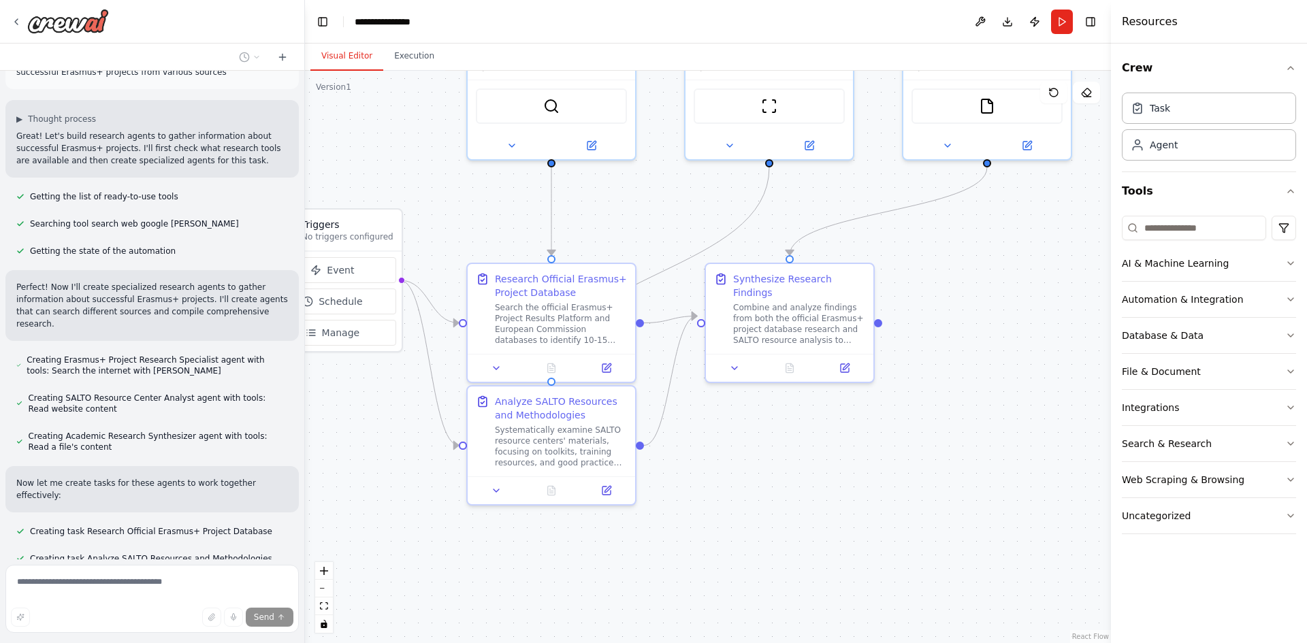
drag, startPoint x: 937, startPoint y: 537, endPoint x: 997, endPoint y: 434, distance: 119.2
click at [997, 434] on div ".deletable-edge-delete-btn { width: 20px; height: 20px; border: 0px solid #ffff…" at bounding box center [708, 357] width 806 height 572
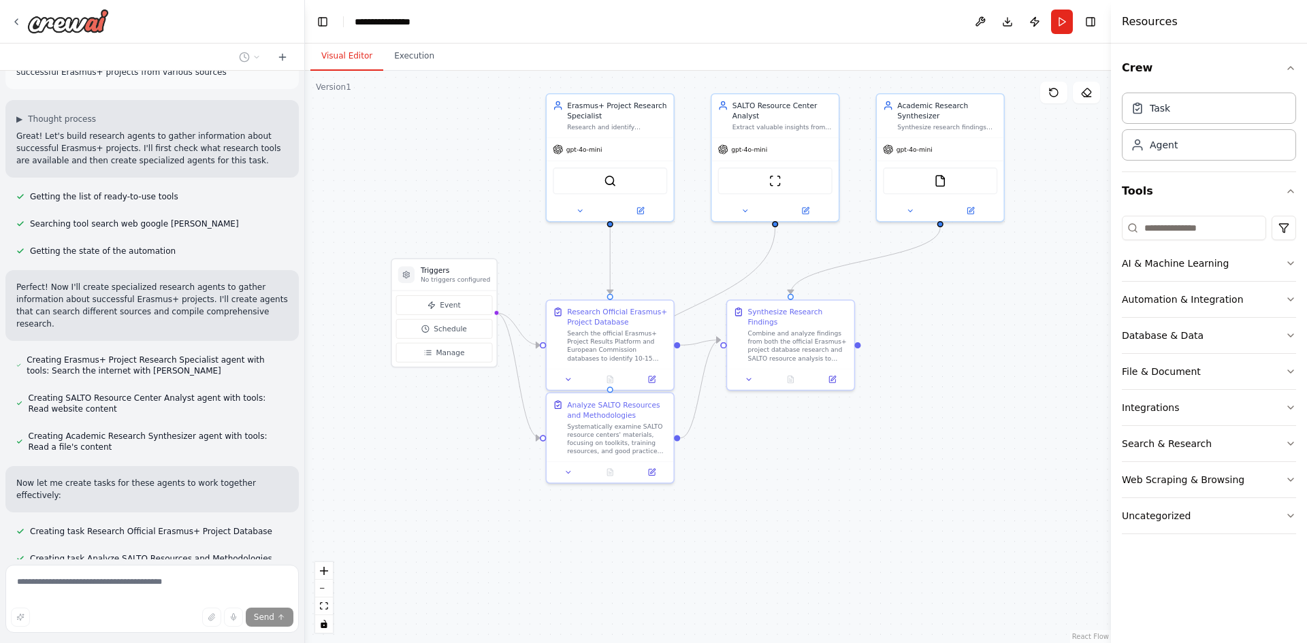
drag, startPoint x: 993, startPoint y: 532, endPoint x: 949, endPoint y: 532, distance: 44.2
click at [949, 532] on div ".deletable-edge-delete-btn { width: 20px; height: 20px; border: 0px solid #ffff…" at bounding box center [708, 357] width 806 height 572
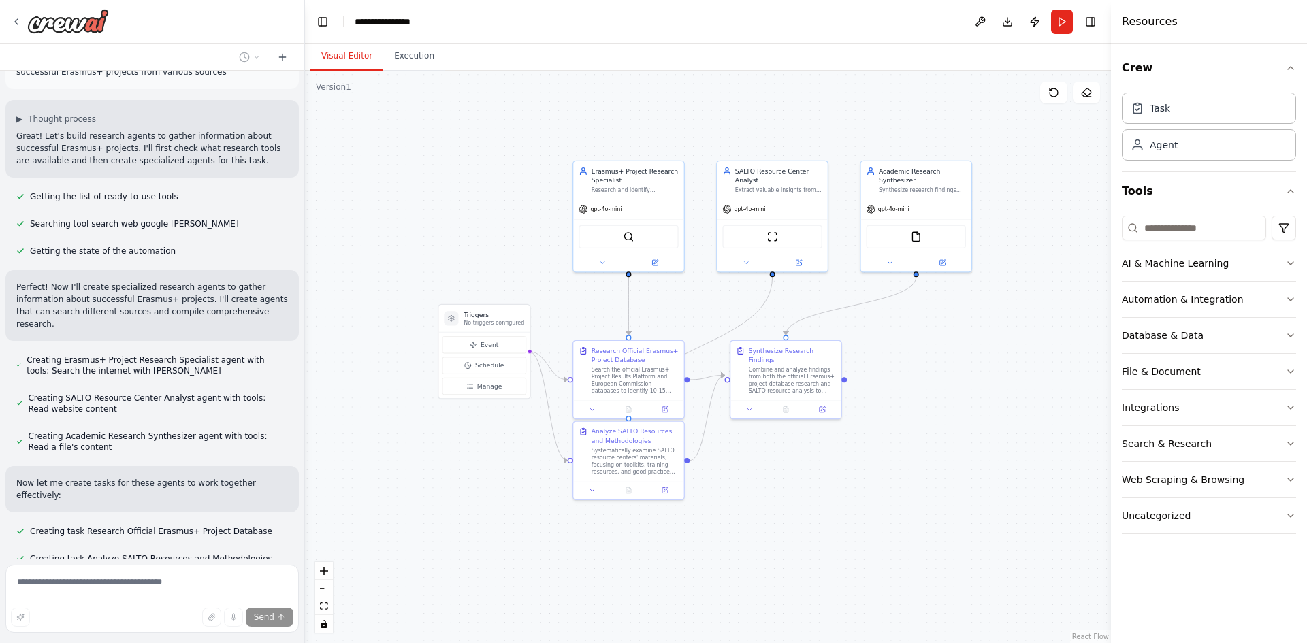
drag, startPoint x: 961, startPoint y: 527, endPoint x: 939, endPoint y: 533, distance: 22.6
click at [939, 533] on div ".deletable-edge-delete-btn { width: 20px; height: 20px; border: 0px solid #ffff…" at bounding box center [708, 357] width 806 height 572
click at [594, 263] on icon at bounding box center [592, 264] width 7 height 7
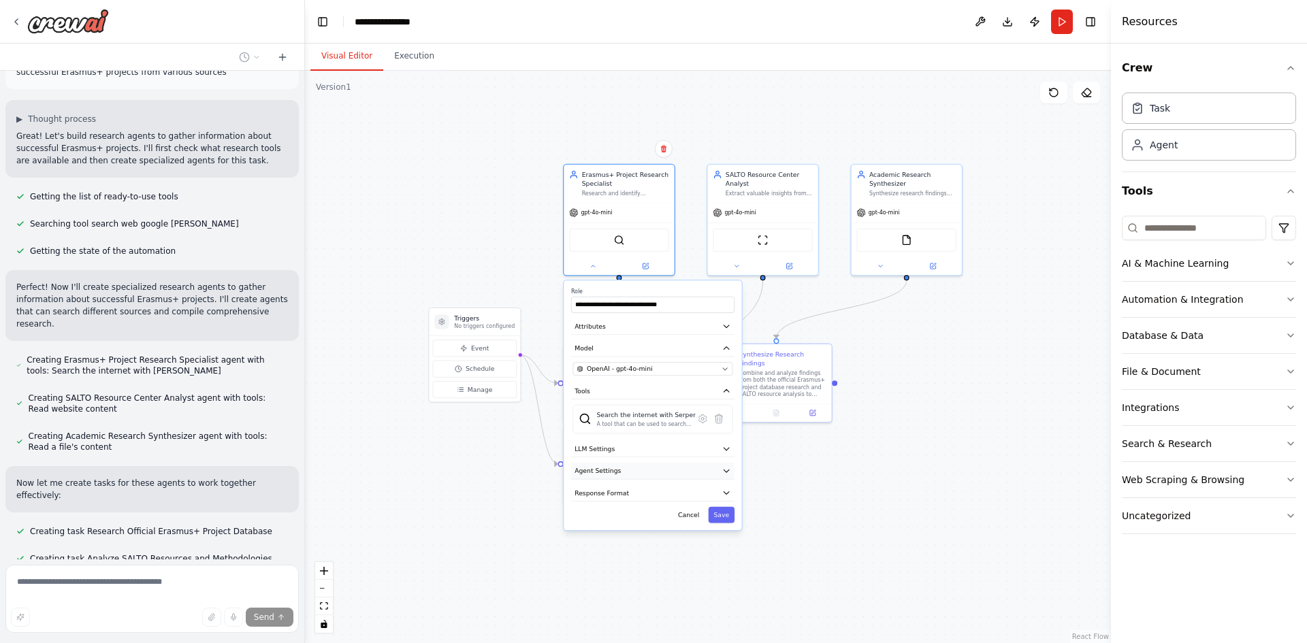
click at [703, 469] on button "Agent Settings" at bounding box center [652, 471] width 163 height 16
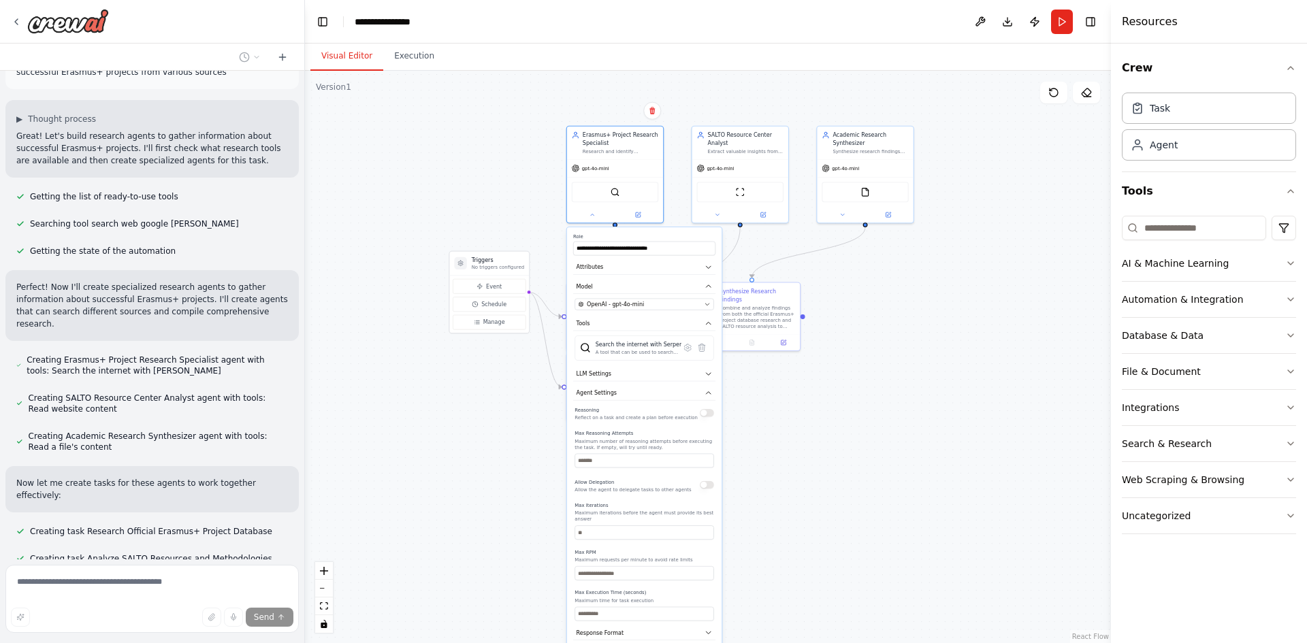
drag, startPoint x: 821, startPoint y: 535, endPoint x: 806, endPoint y: 457, distance: 79.0
click at [806, 457] on div ".deletable-edge-delete-btn { width: 20px; height: 20px; border: 0px solid #ffff…" at bounding box center [708, 357] width 806 height 572
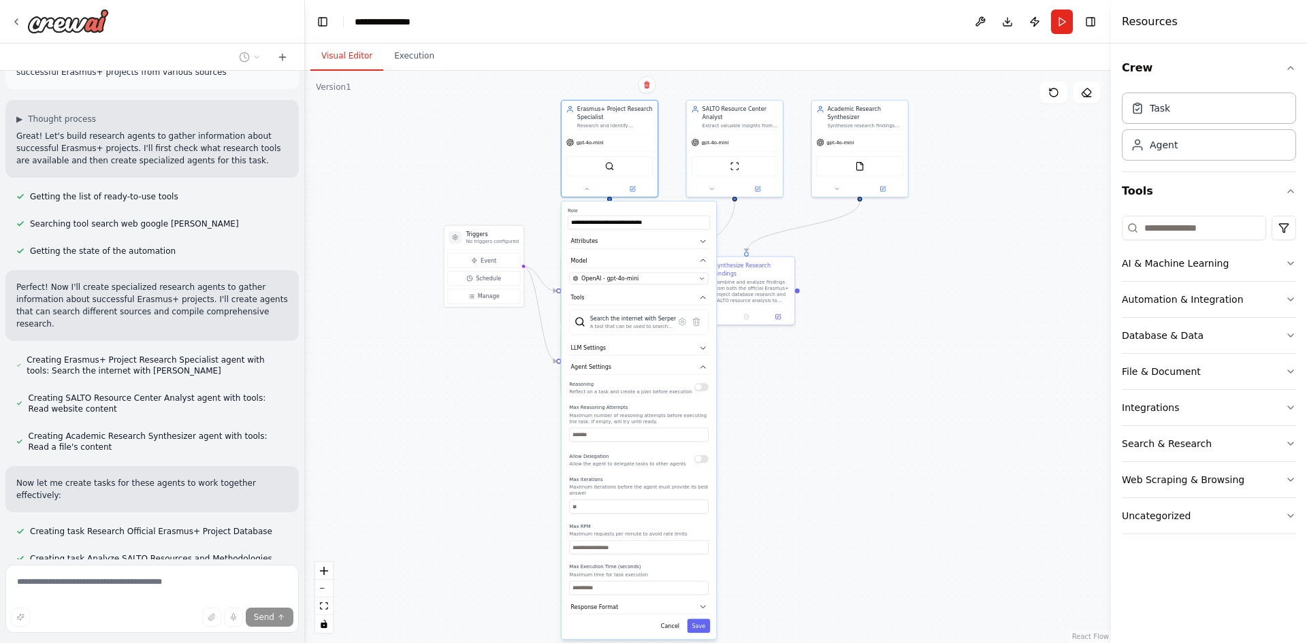
drag, startPoint x: 818, startPoint y: 491, endPoint x: 813, endPoint y: 466, distance: 26.4
click at [813, 466] on div ".deletable-edge-delete-btn { width: 20px; height: 20px; border: 0px solid #ffff…" at bounding box center [708, 357] width 806 height 572
click at [681, 600] on button "Response Format" at bounding box center [639, 607] width 142 height 14
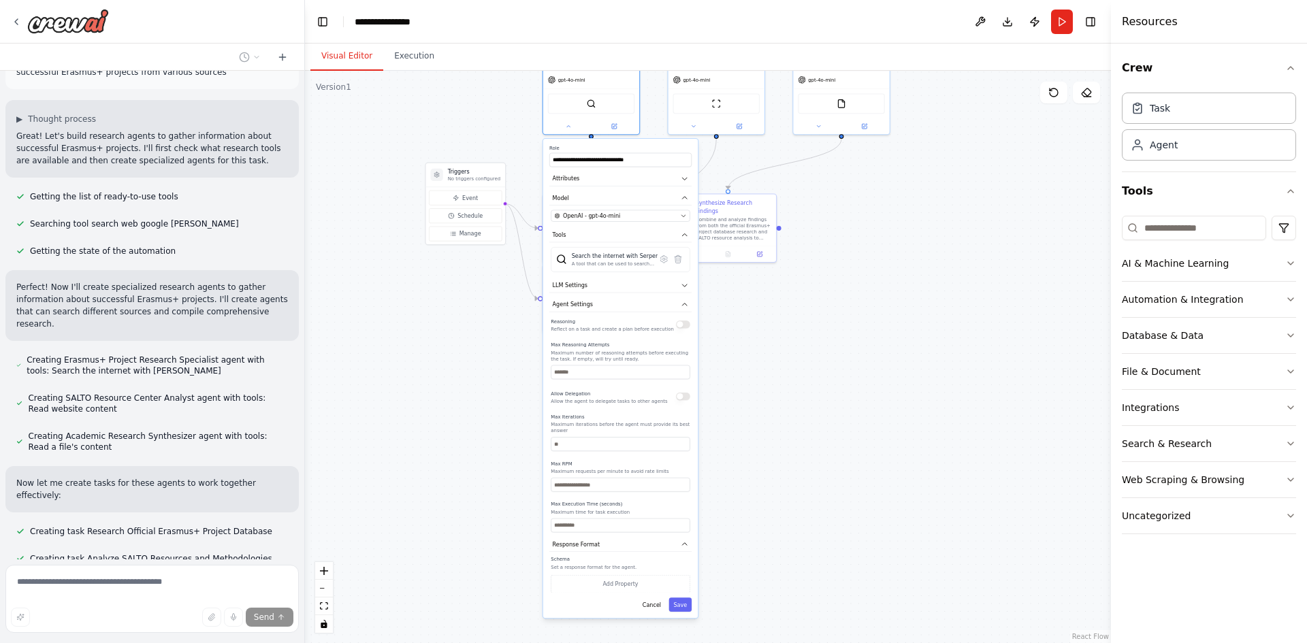
drag, startPoint x: 828, startPoint y: 575, endPoint x: 810, endPoint y: 512, distance: 65.3
click at [810, 512] on div ".deletable-edge-delete-btn { width: 20px; height: 20px; border: 0px solid #ffff…" at bounding box center [708, 357] width 806 height 572
click at [686, 306] on icon "button" at bounding box center [684, 304] width 7 height 7
click at [686, 239] on icon "button" at bounding box center [684, 234] width 7 height 7
click at [679, 179] on button "Attributes" at bounding box center [620, 179] width 142 height 14
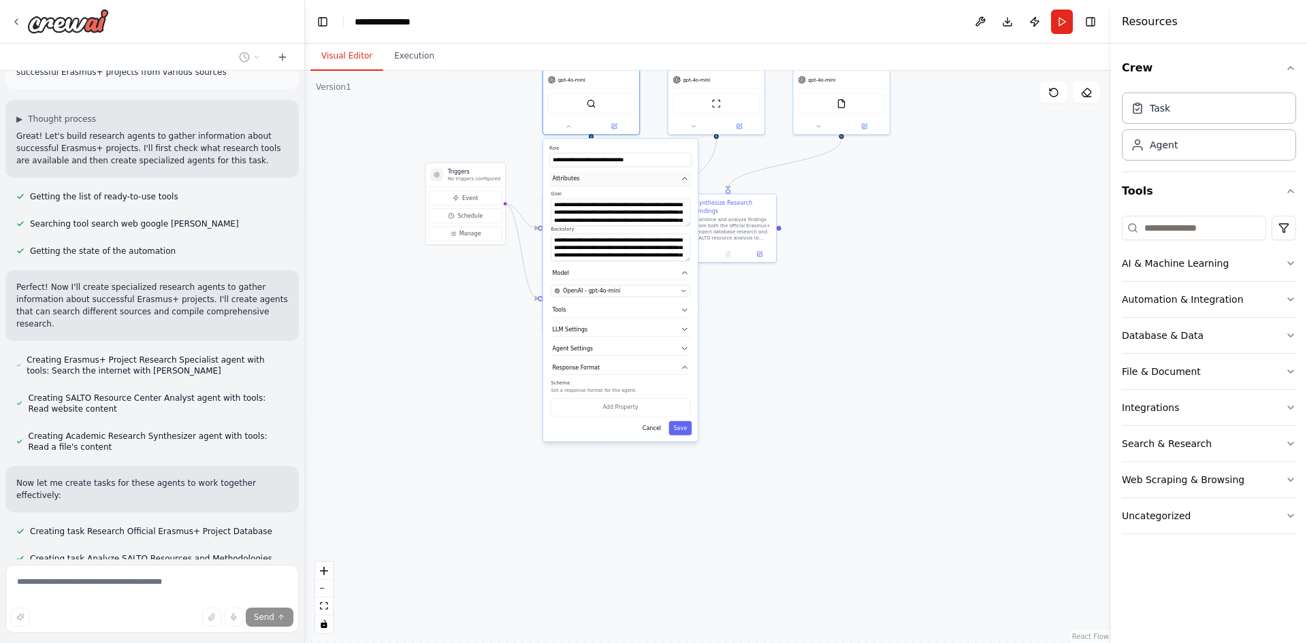
scroll to position [1335, 0]
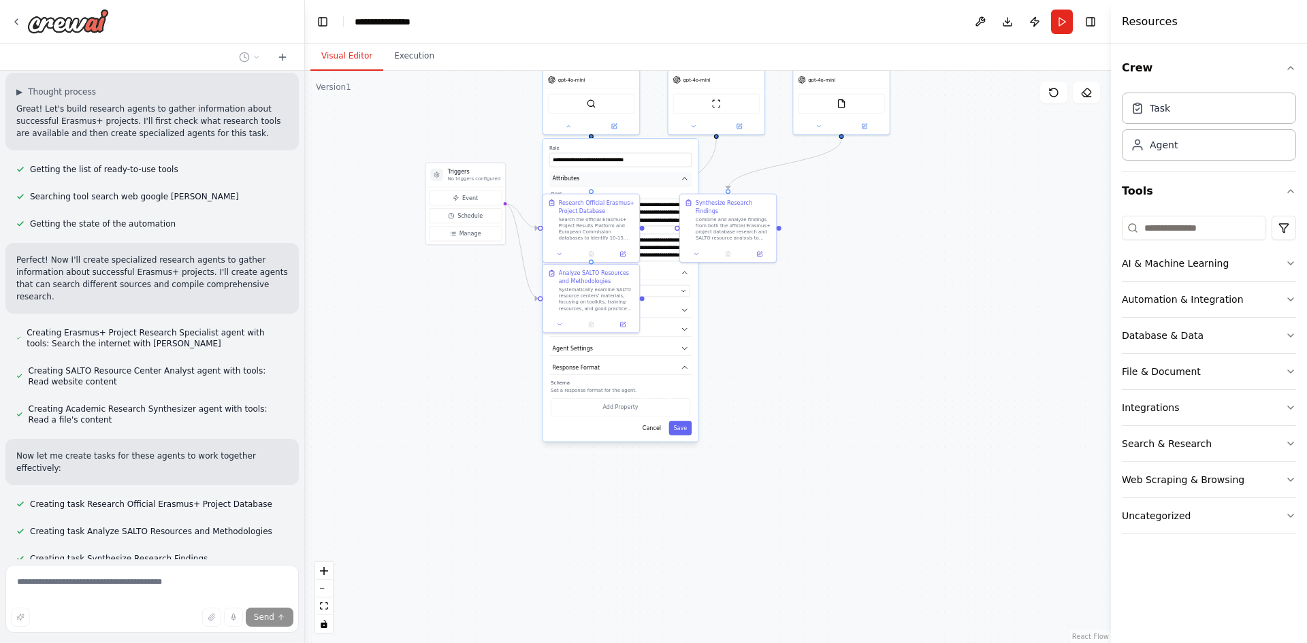
click at [679, 179] on button "Attributes" at bounding box center [620, 179] width 142 height 14
click at [918, 324] on div ".deletable-edge-delete-btn { width: 20px; height: 20px; border: 0px solid #ffff…" at bounding box center [708, 357] width 806 height 572
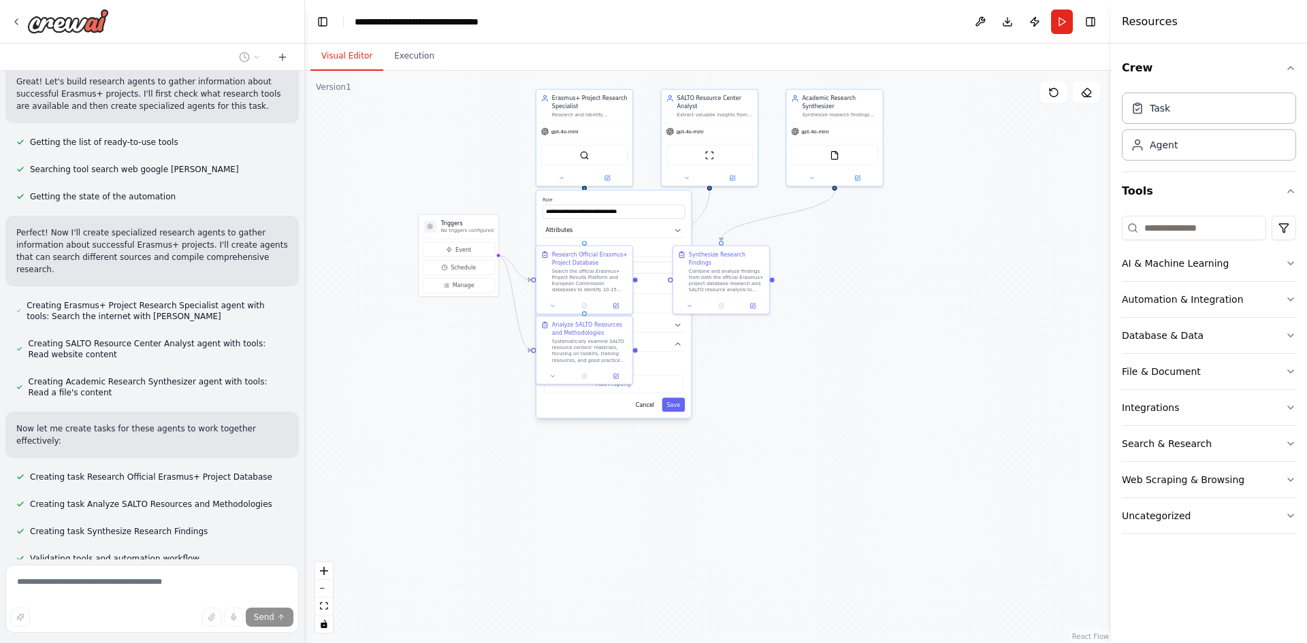
drag, startPoint x: 884, startPoint y: 309, endPoint x: 877, endPoint y: 387, distance: 77.8
click at [877, 387] on div ".deletable-edge-delete-btn { width: 20px; height: 20px; border: 0px solid #ffff…" at bounding box center [708, 357] width 806 height 572
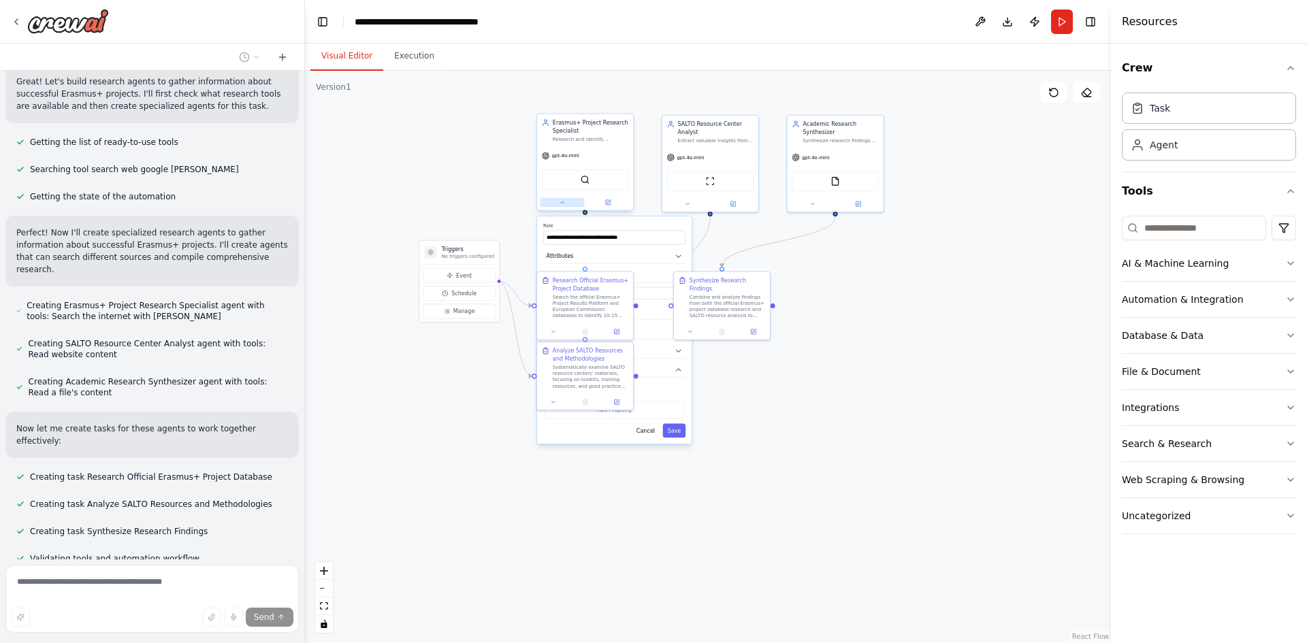
click at [569, 202] on button at bounding box center [562, 202] width 44 height 10
click at [457, 277] on span "Event" at bounding box center [464, 275] width 16 height 7
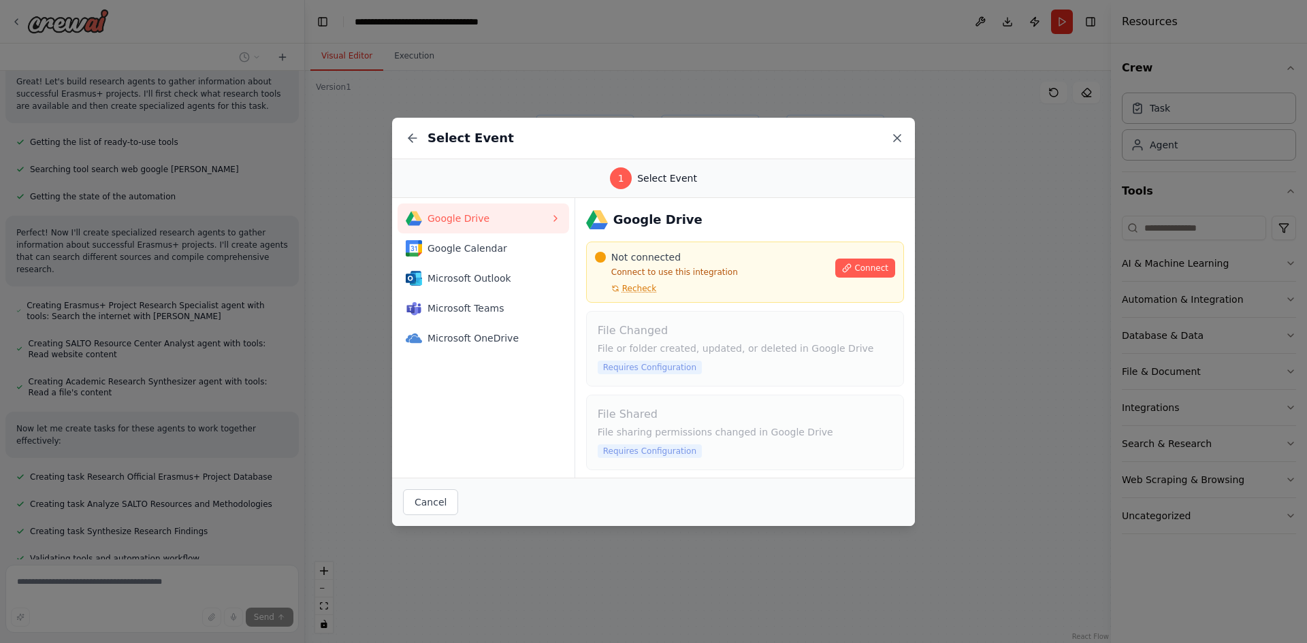
click at [894, 142] on icon at bounding box center [897, 138] width 14 height 14
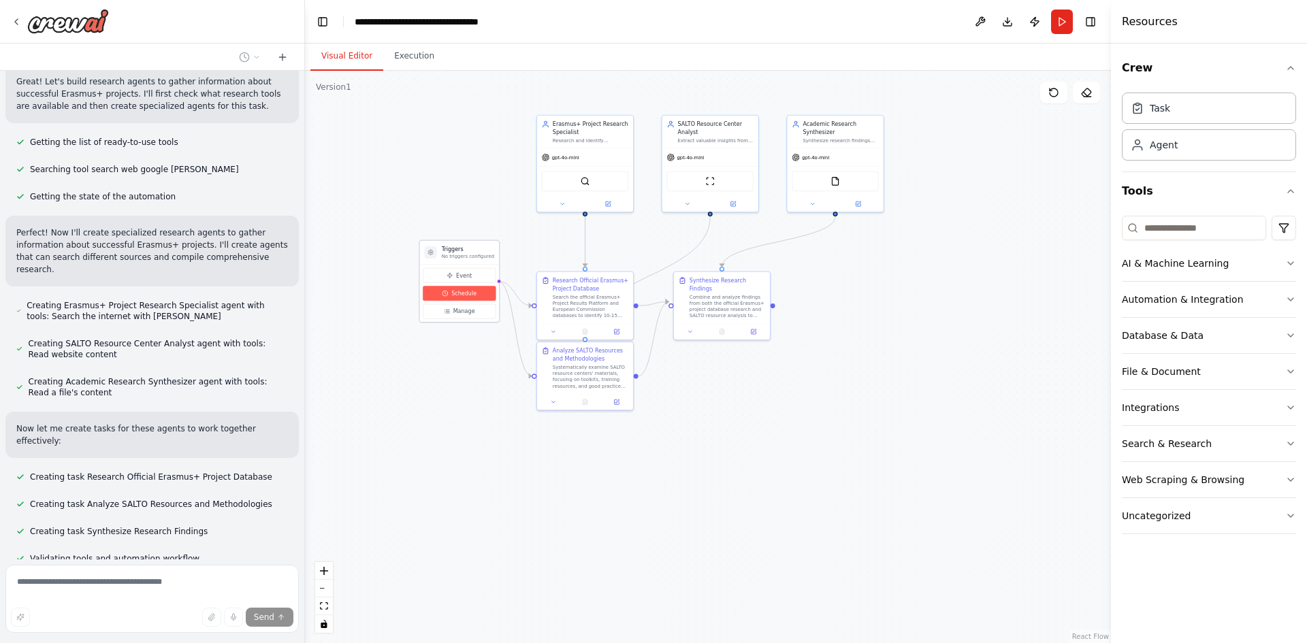
click at [476, 291] on button "Schedule" at bounding box center [459, 293] width 73 height 15
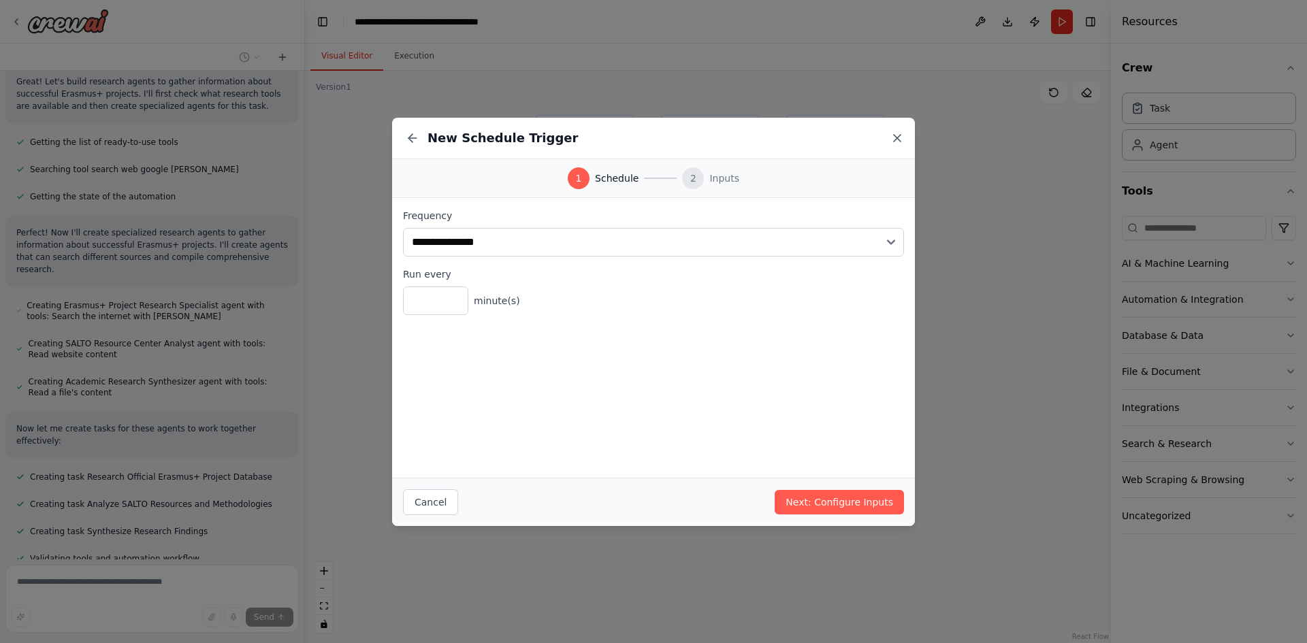
click at [892, 139] on icon at bounding box center [897, 138] width 14 height 14
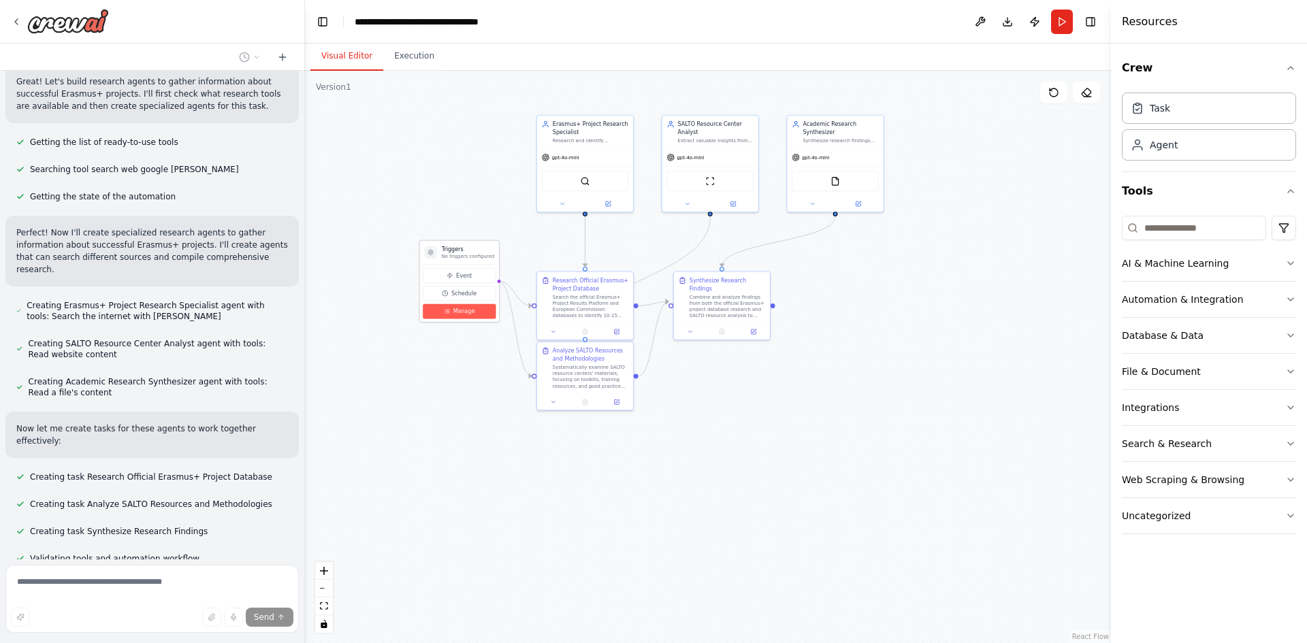
click at [479, 310] on button "Manage" at bounding box center [459, 311] width 73 height 15
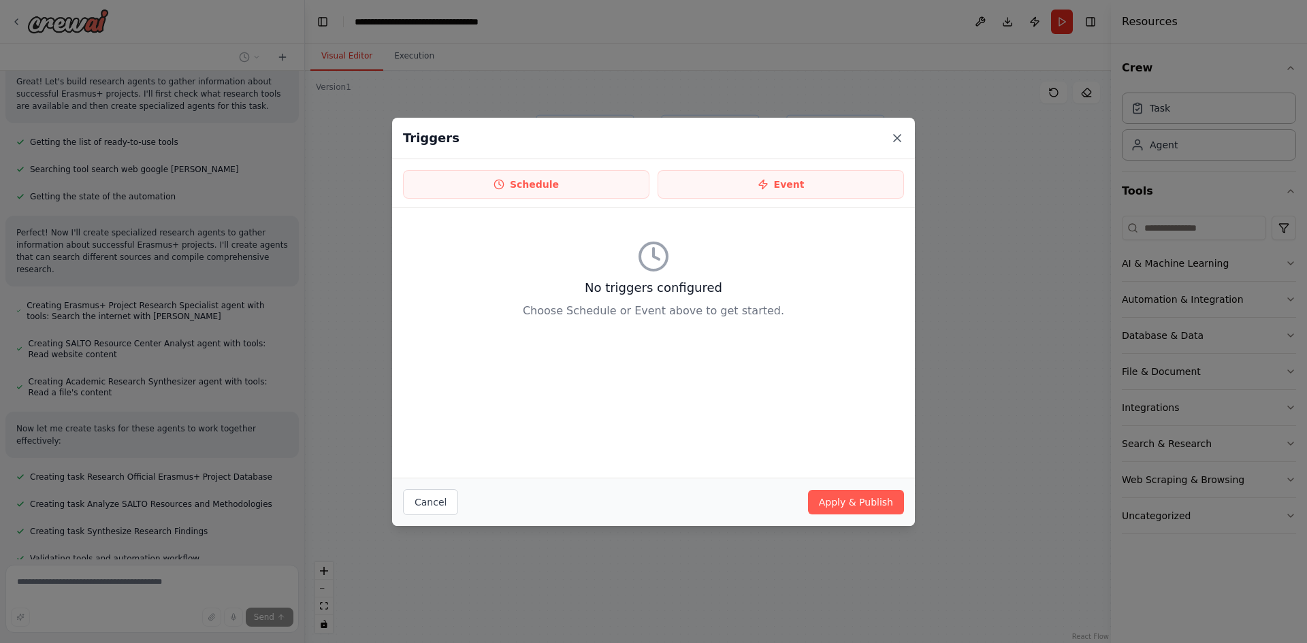
click at [893, 139] on icon at bounding box center [897, 138] width 14 height 14
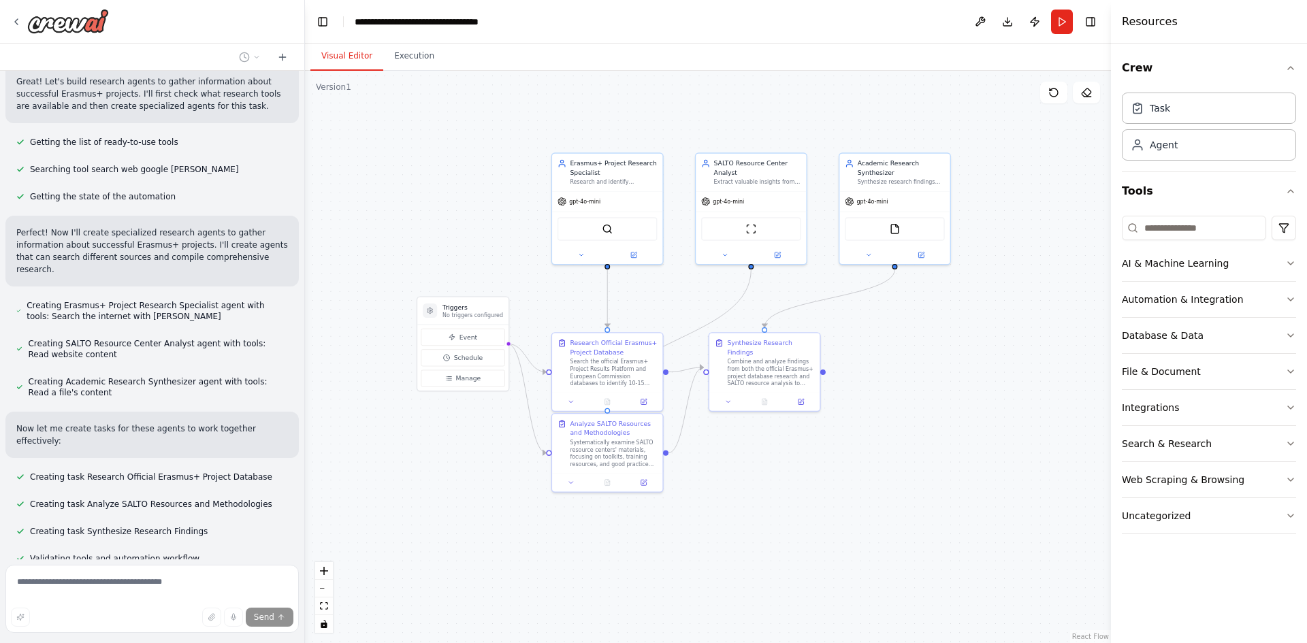
drag, startPoint x: 781, startPoint y: 430, endPoint x: 825, endPoint y: 475, distance: 63.1
click at [825, 475] on div ".deletable-edge-delete-btn { width: 20px; height: 20px; border: 0px solid #ffff…" at bounding box center [708, 357] width 806 height 572
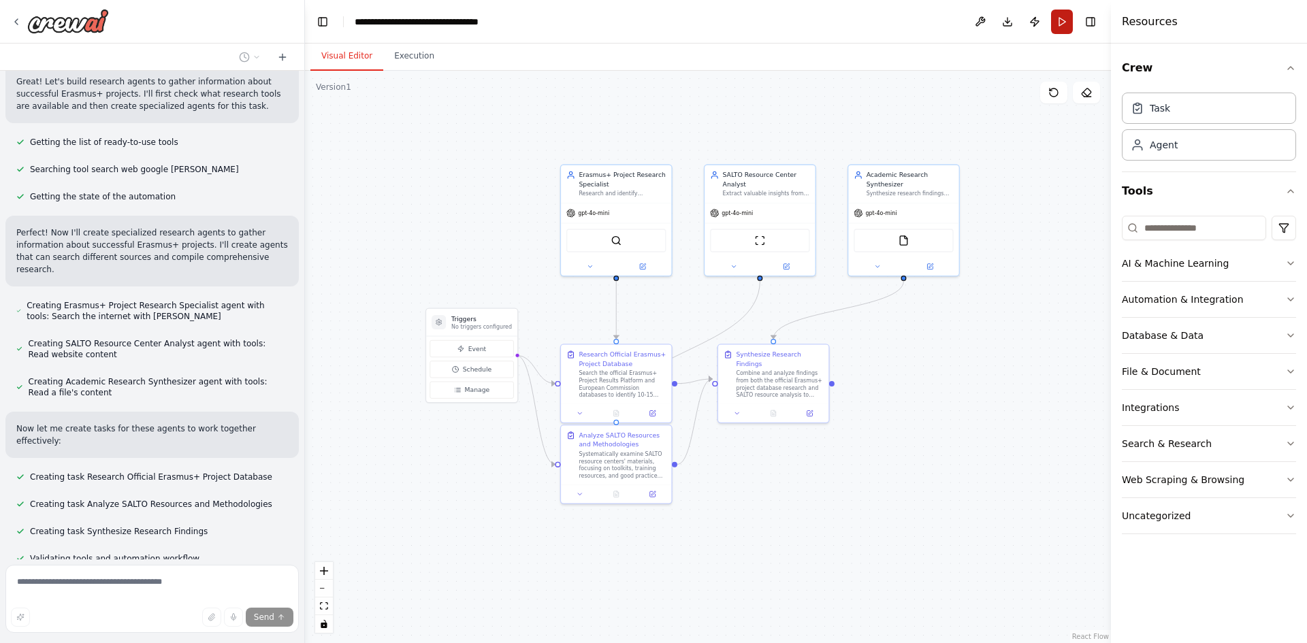
click at [1063, 16] on button "Run" at bounding box center [1062, 22] width 22 height 25
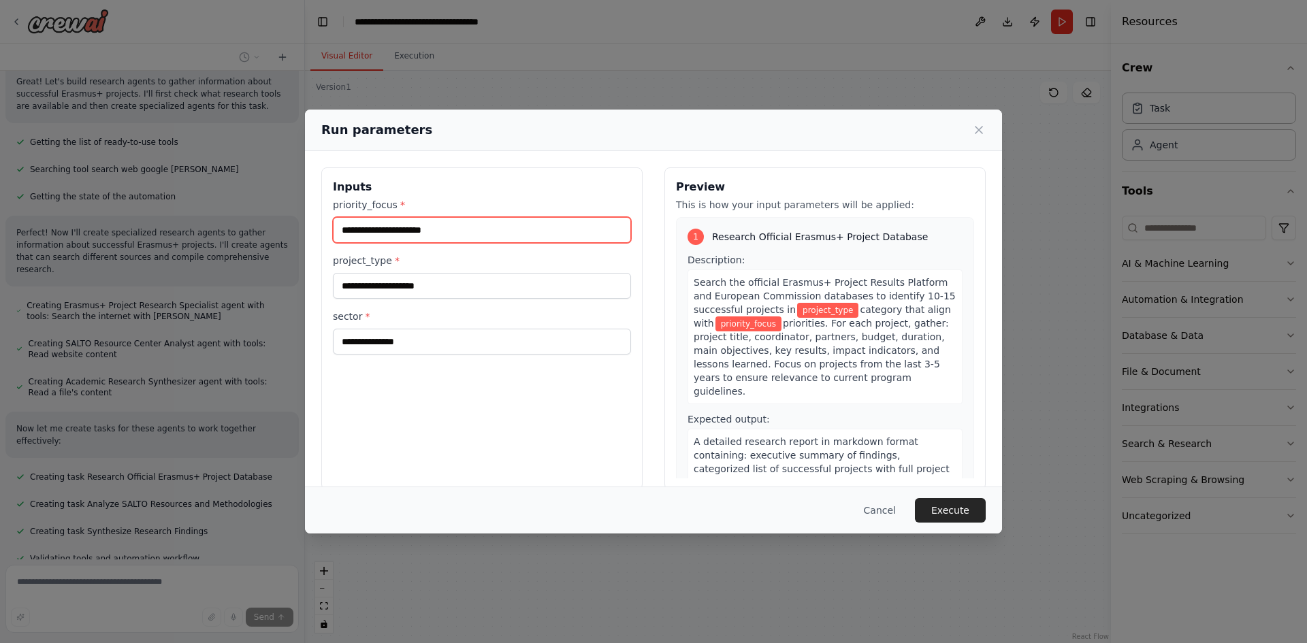
click at [439, 225] on input "priority_focus *" at bounding box center [482, 230] width 298 height 26
click at [885, 515] on button "Cancel" at bounding box center [880, 510] width 54 height 25
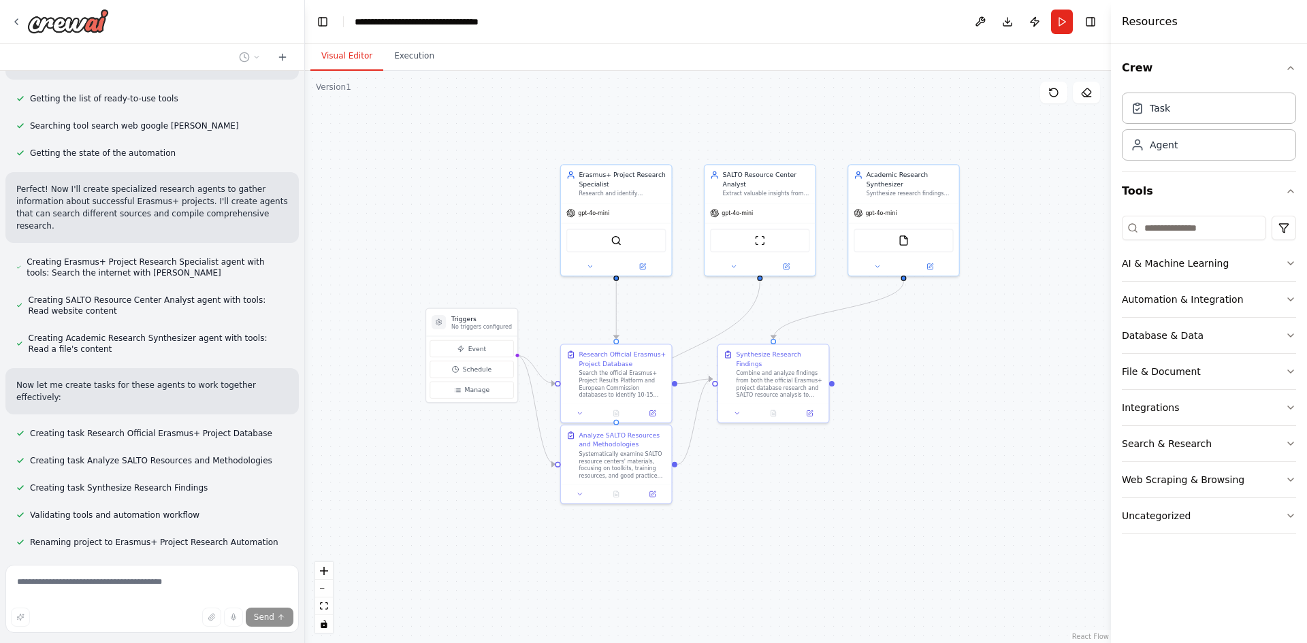
scroll to position [1430, 0]
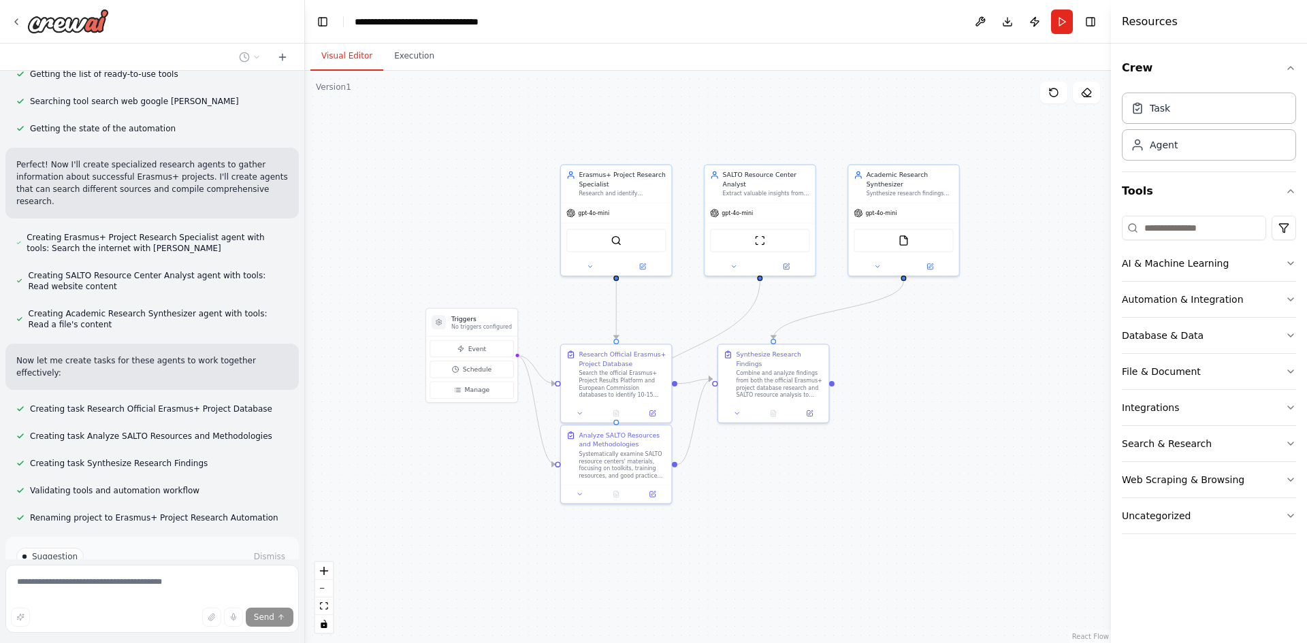
click at [219, 604] on button "Run Automation" at bounding box center [152, 615] width 272 height 22
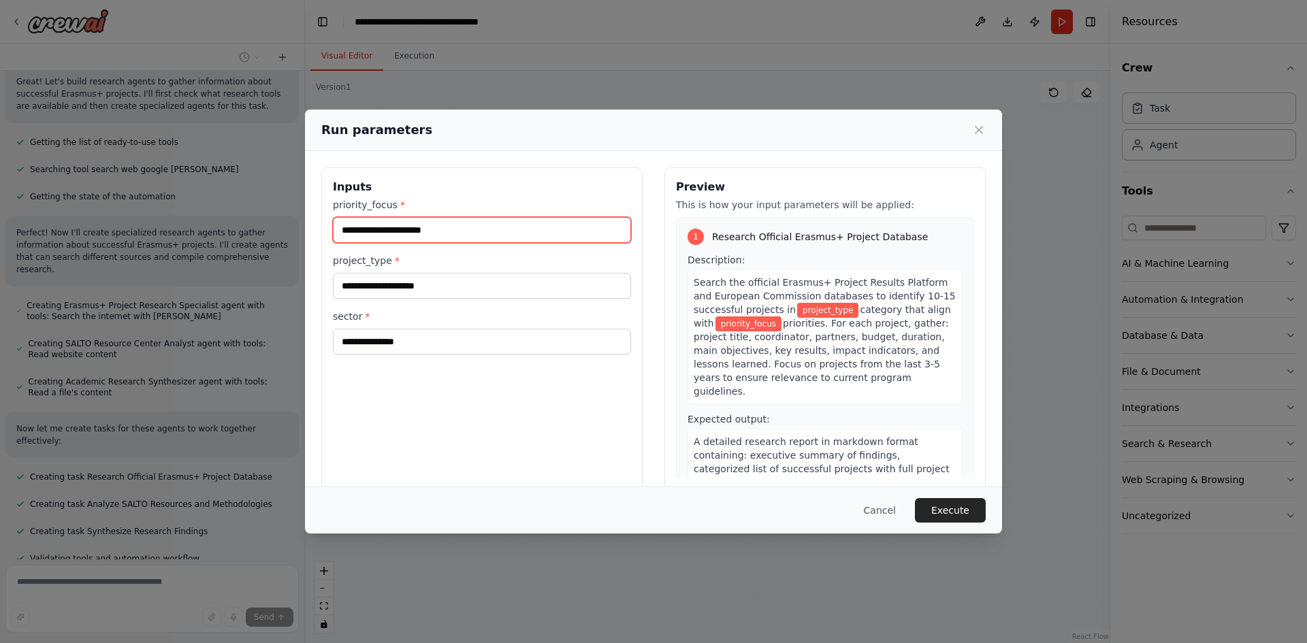
click at [383, 229] on input "priority_focus *" at bounding box center [482, 230] width 298 height 26
paste input "**********"
type input "**********"
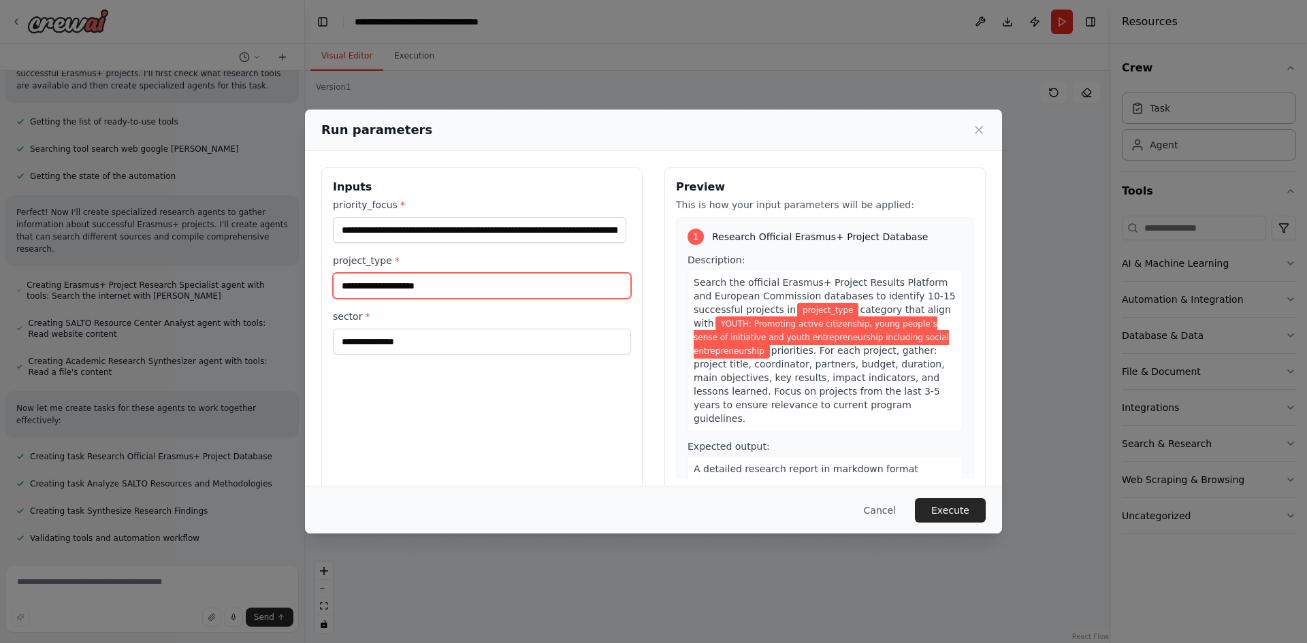
click at [404, 288] on input "project_type *" at bounding box center [482, 286] width 298 height 26
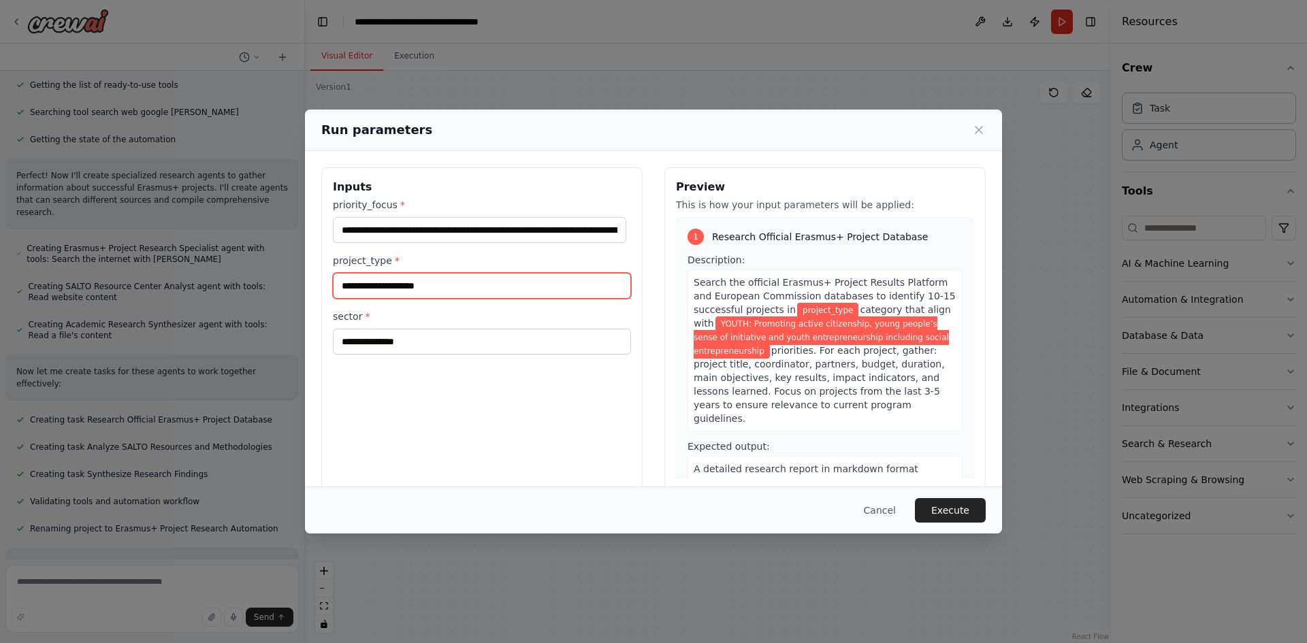
scroll to position [1430, 0]
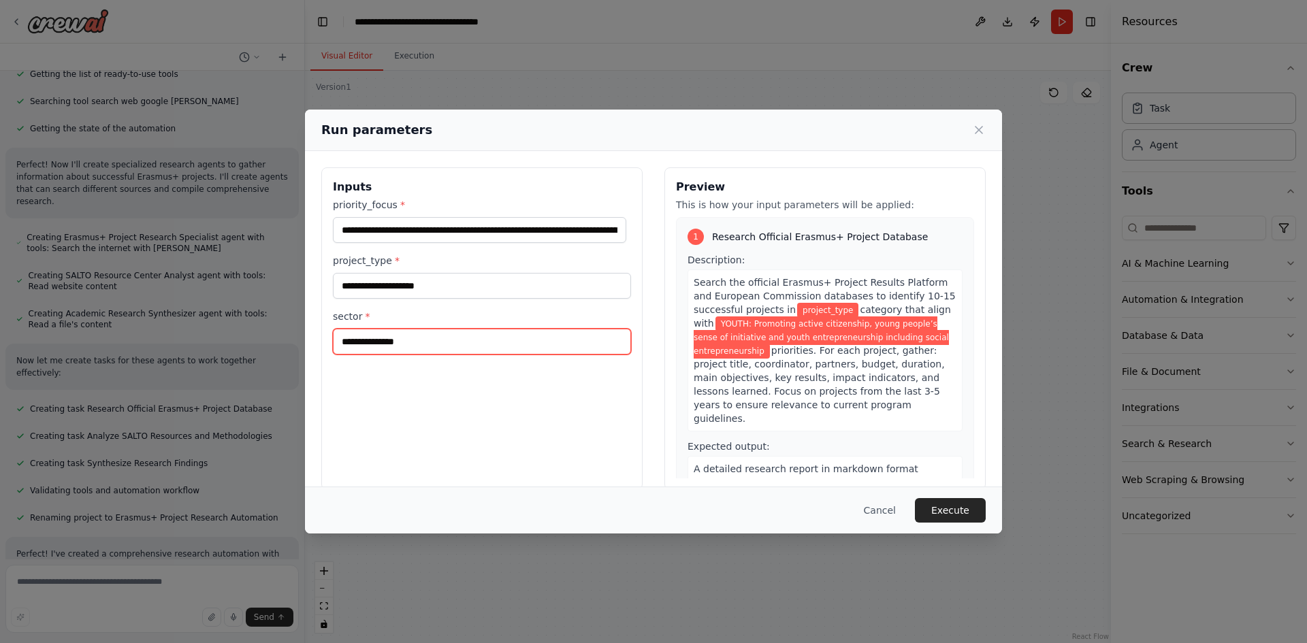
click at [381, 347] on input "sector *" at bounding box center [482, 342] width 298 height 26
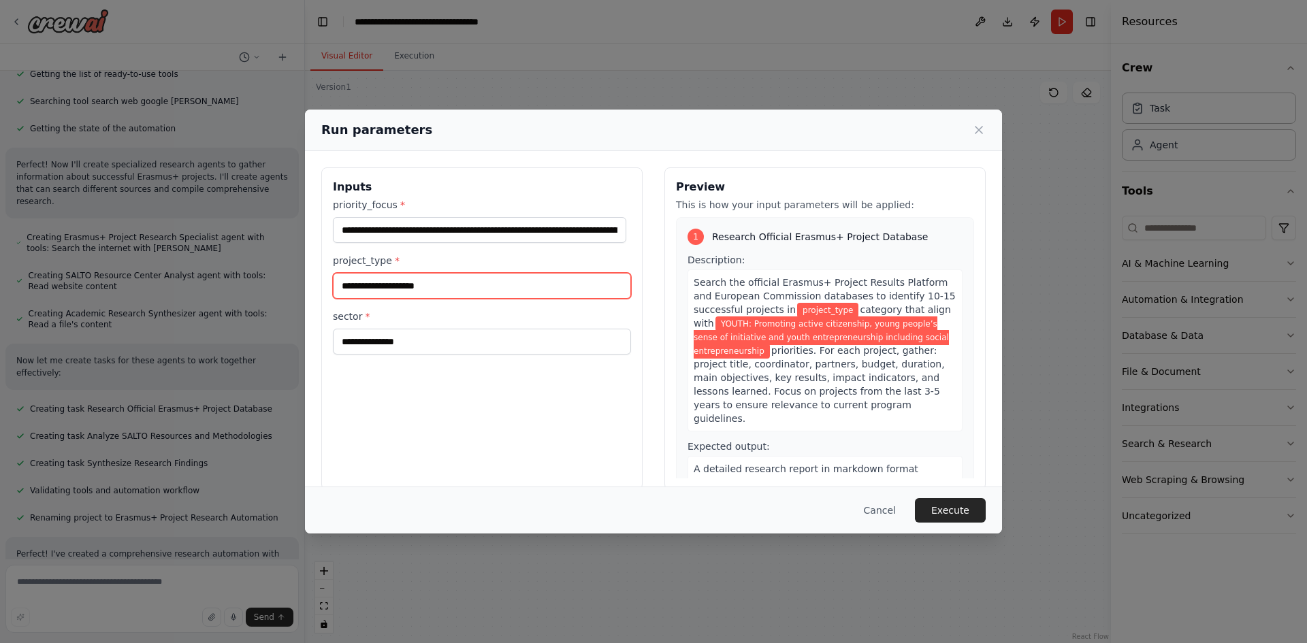
click at [377, 290] on input "project_type *" at bounding box center [482, 286] width 298 height 26
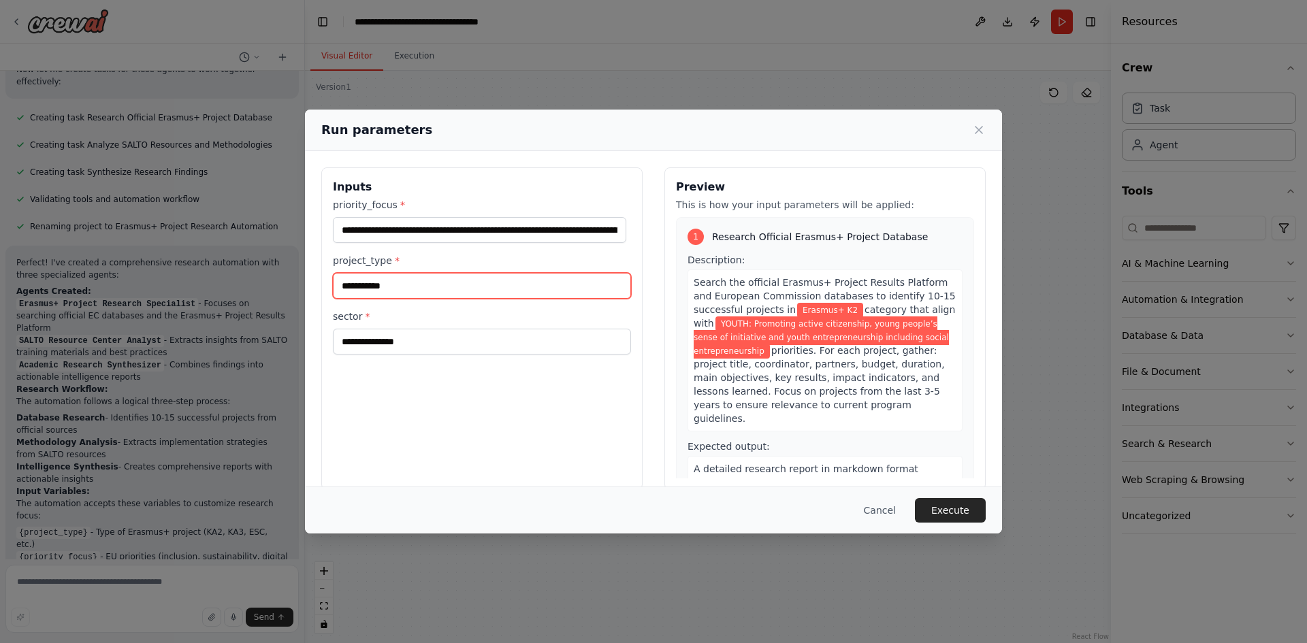
type input "**********"
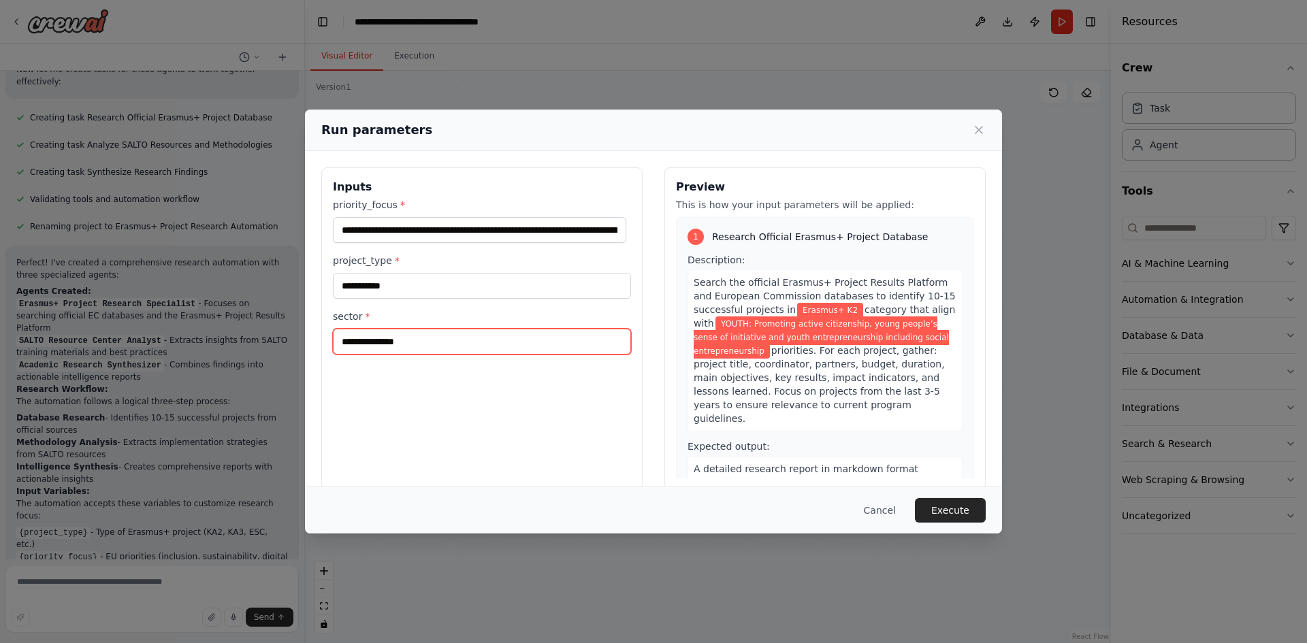
click at [388, 332] on input "sector *" at bounding box center [482, 342] width 298 height 26
type input "*****"
click at [938, 506] on button "Execute" at bounding box center [950, 510] width 71 height 25
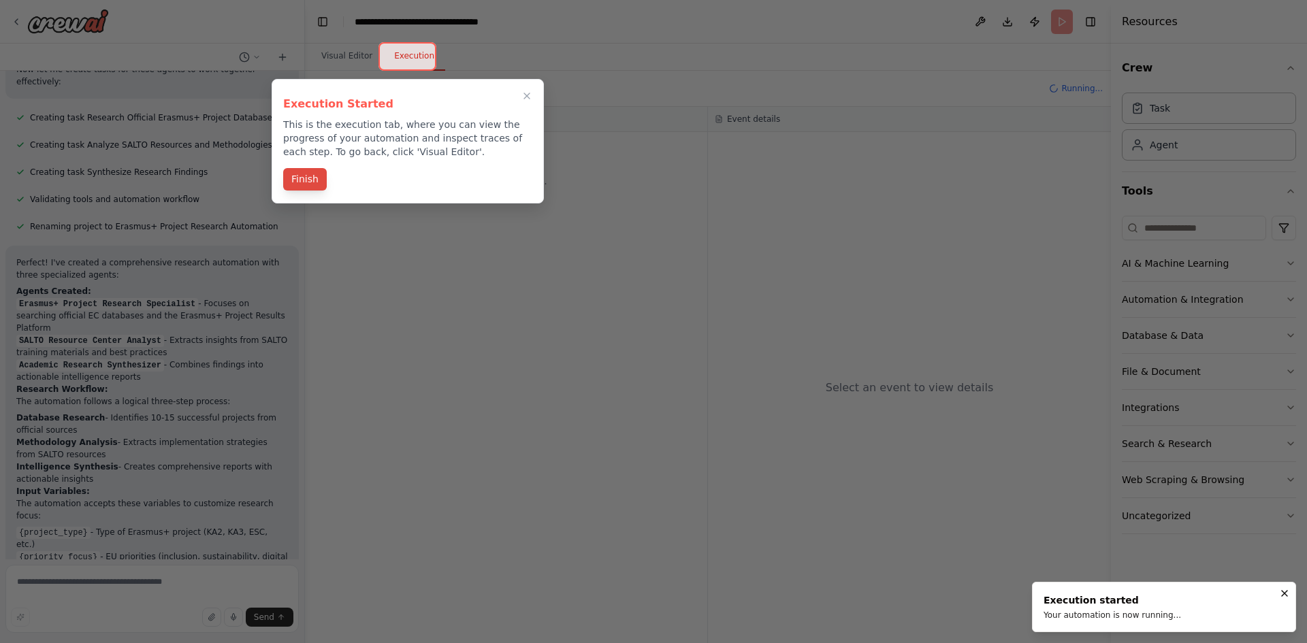
click at [314, 186] on button "Finish" at bounding box center [305, 179] width 44 height 22
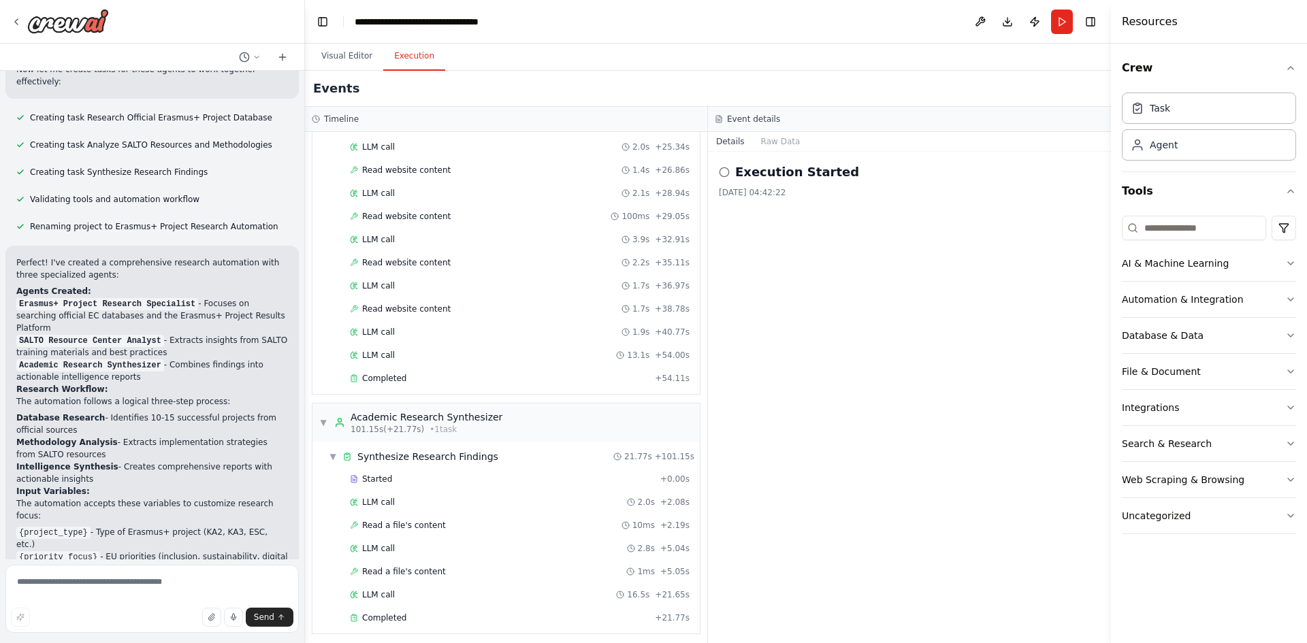
scroll to position [846, 0]
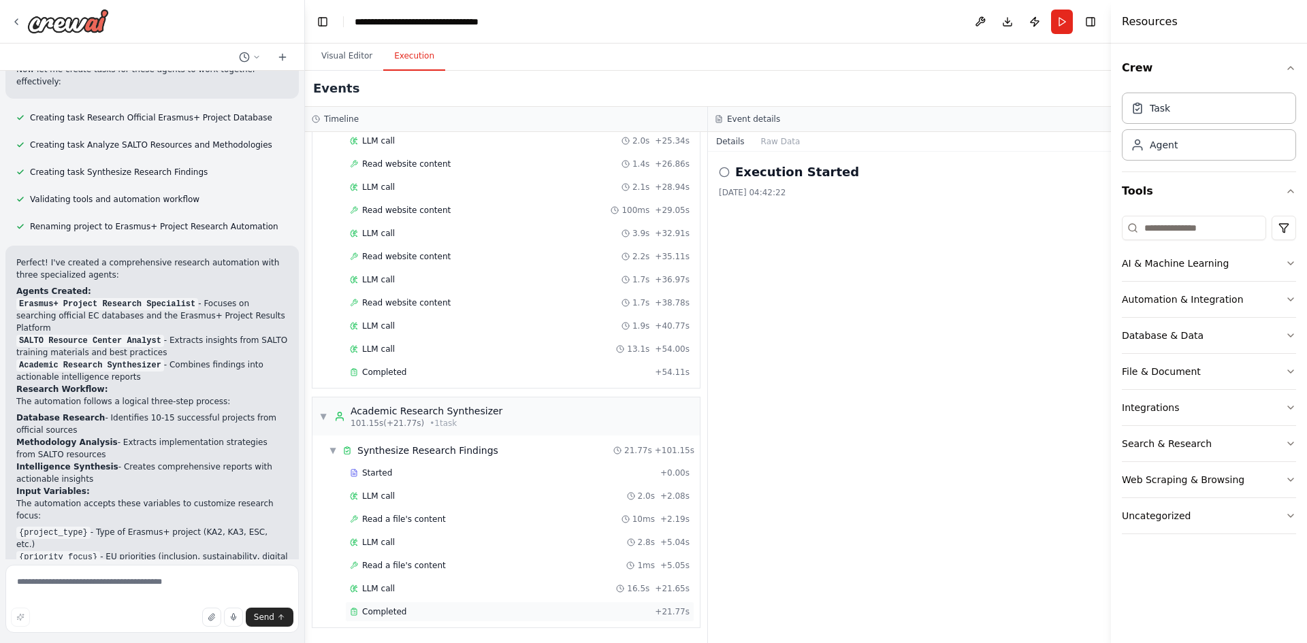
click at [395, 616] on span "Completed" at bounding box center [384, 611] width 44 height 11
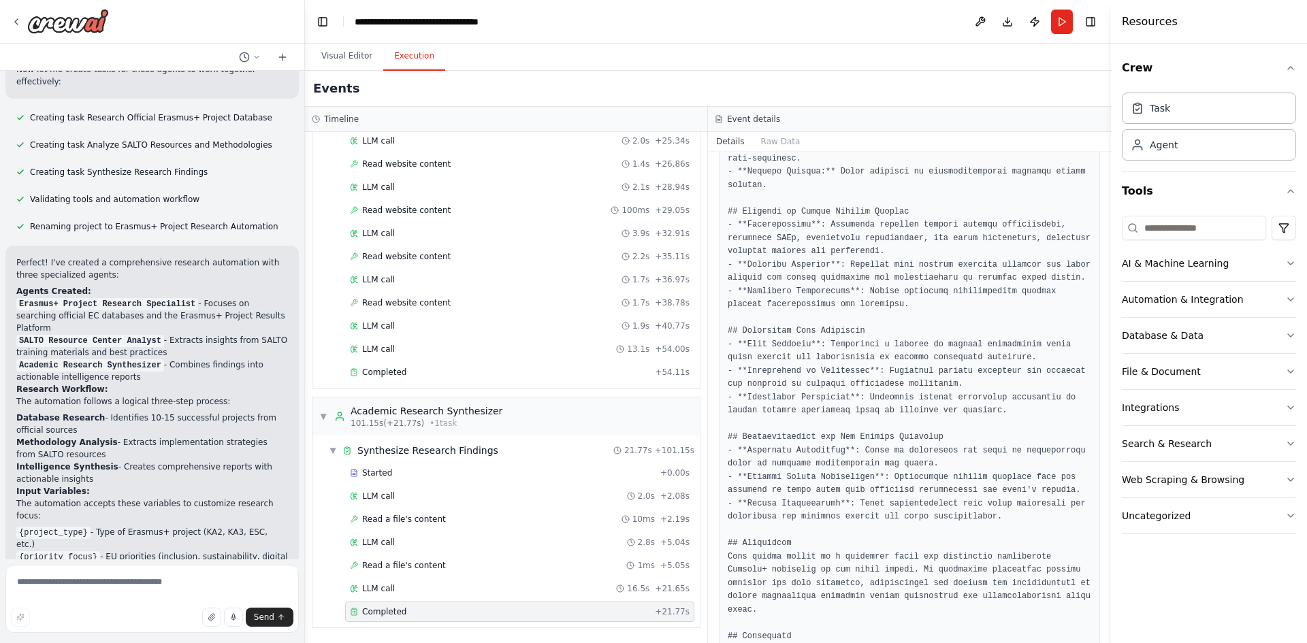
scroll to position [1188, 0]
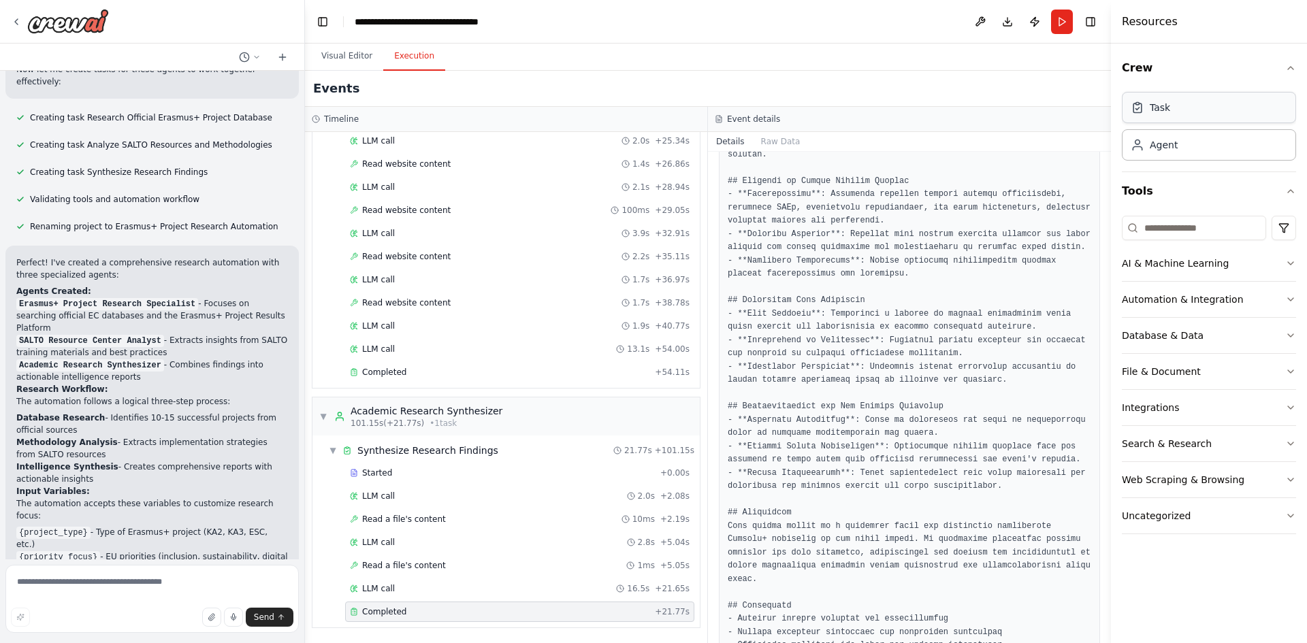
click at [1163, 103] on div "Task" at bounding box center [1160, 108] width 20 height 14
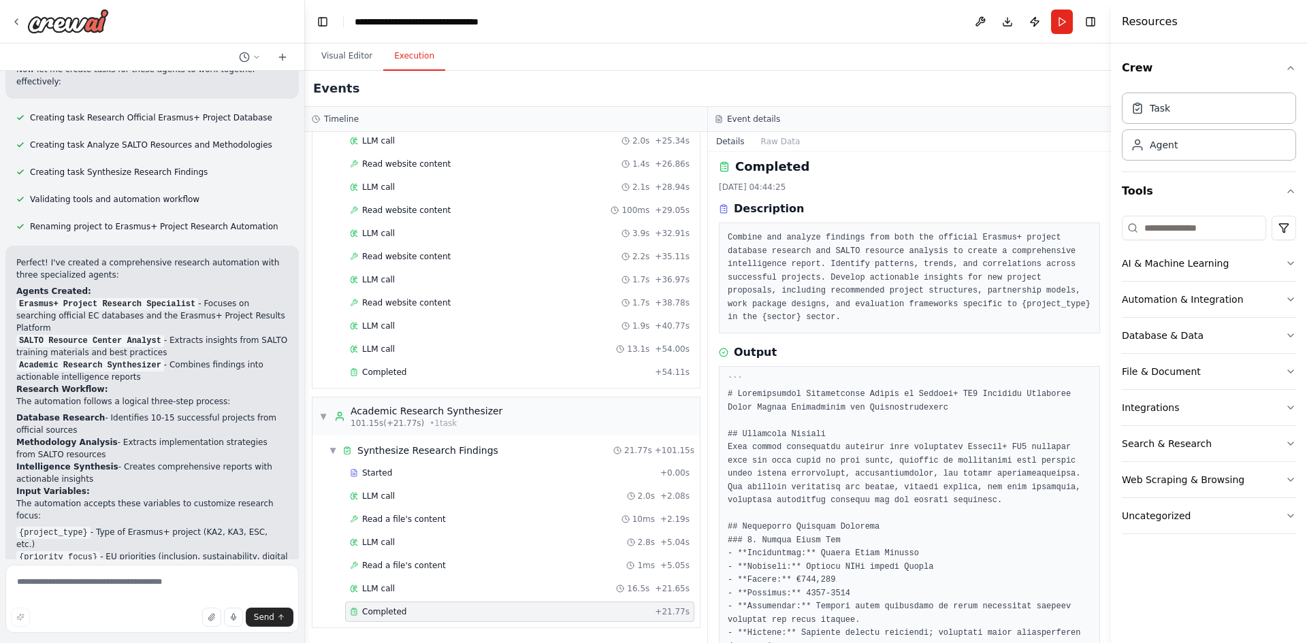
scroll to position [0, 0]
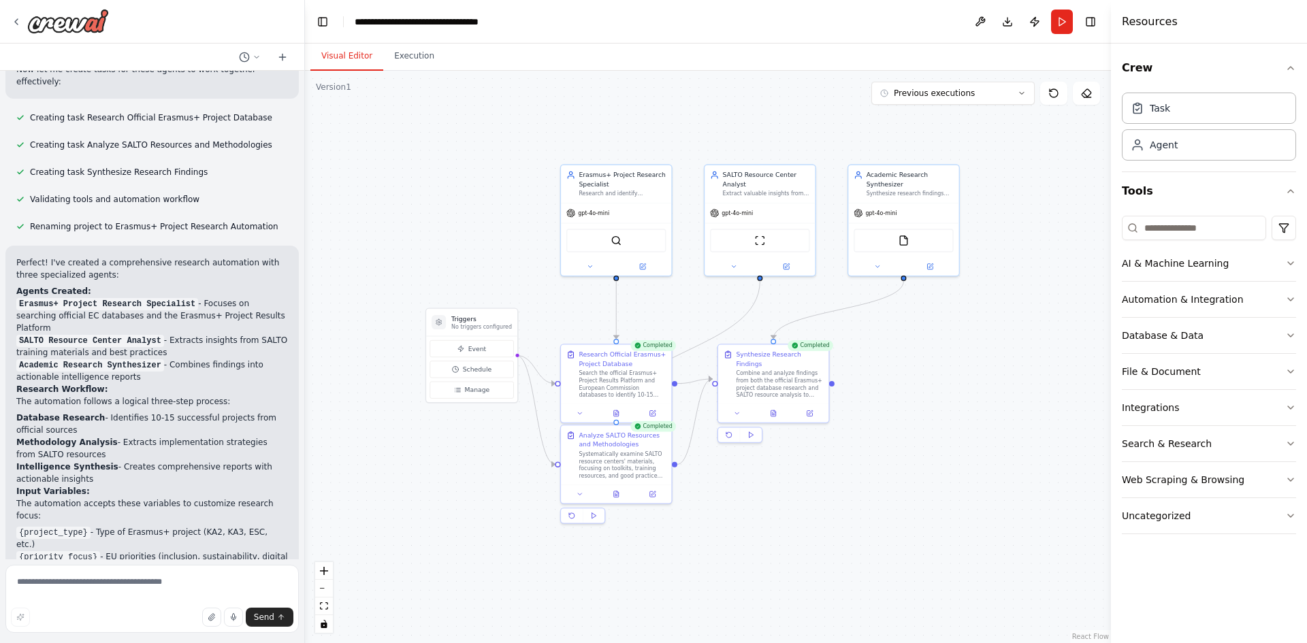
click at [344, 64] on button "Visual Editor" at bounding box center [346, 56] width 73 height 29
click at [594, 265] on button at bounding box center [589, 264] width 51 height 11
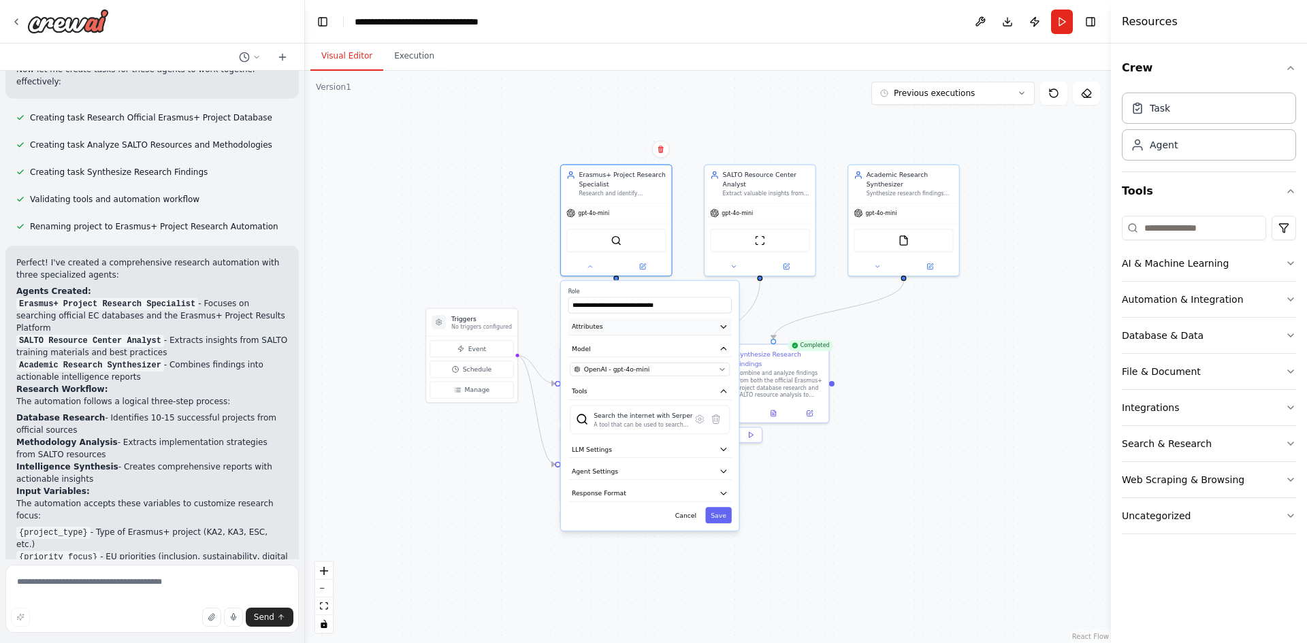
click at [641, 325] on button "Attributes" at bounding box center [649, 327] width 163 height 16
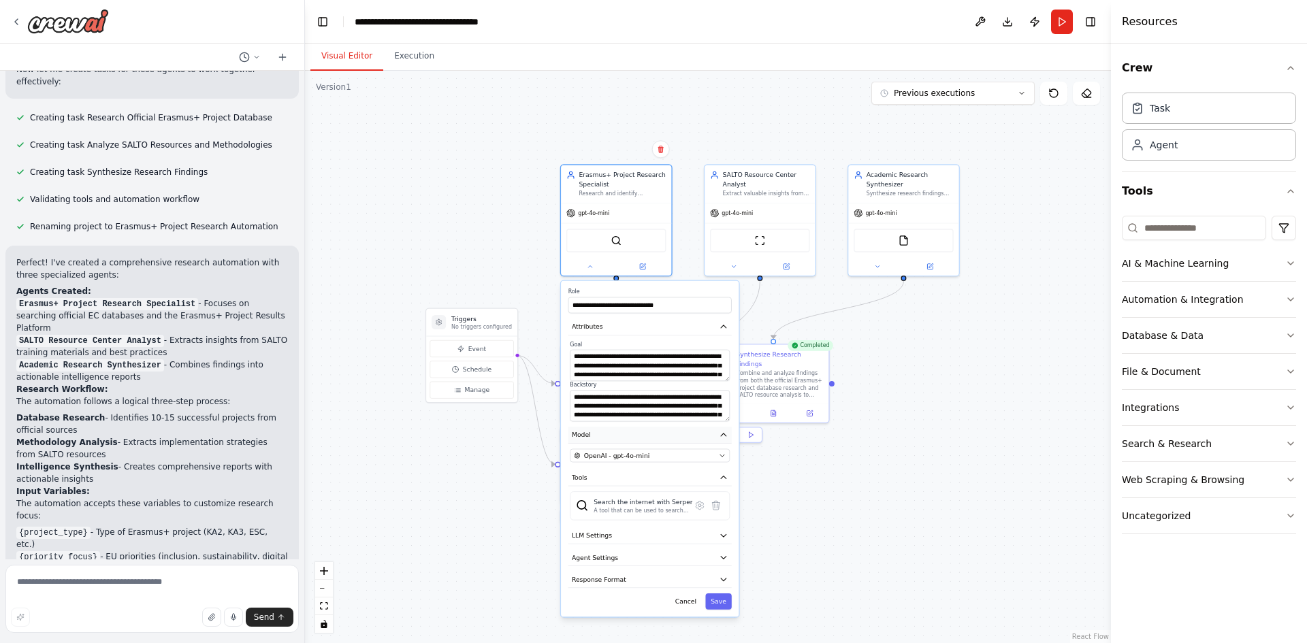
click at [721, 435] on icon "button" at bounding box center [723, 435] width 9 height 9
click at [722, 438] on icon "button" at bounding box center [723, 435] width 9 height 9
click at [722, 457] on icon "button" at bounding box center [723, 457] width 9 height 9
click at [722, 457] on icon "button" at bounding box center [723, 457] width 5 height 3
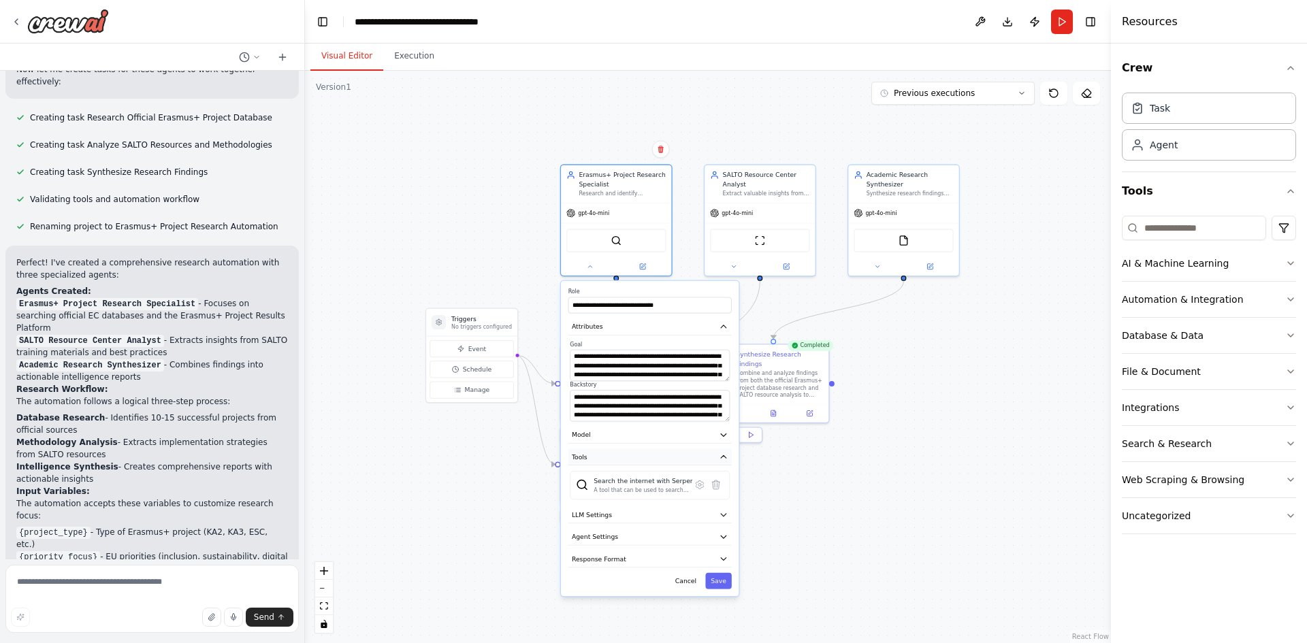
click at [716, 455] on button "Tools" at bounding box center [649, 457] width 163 height 16
click at [711, 475] on button "LLM Settings" at bounding box center [649, 479] width 163 height 16
click at [713, 498] on button "Agent Settings" at bounding box center [649, 501] width 163 height 16
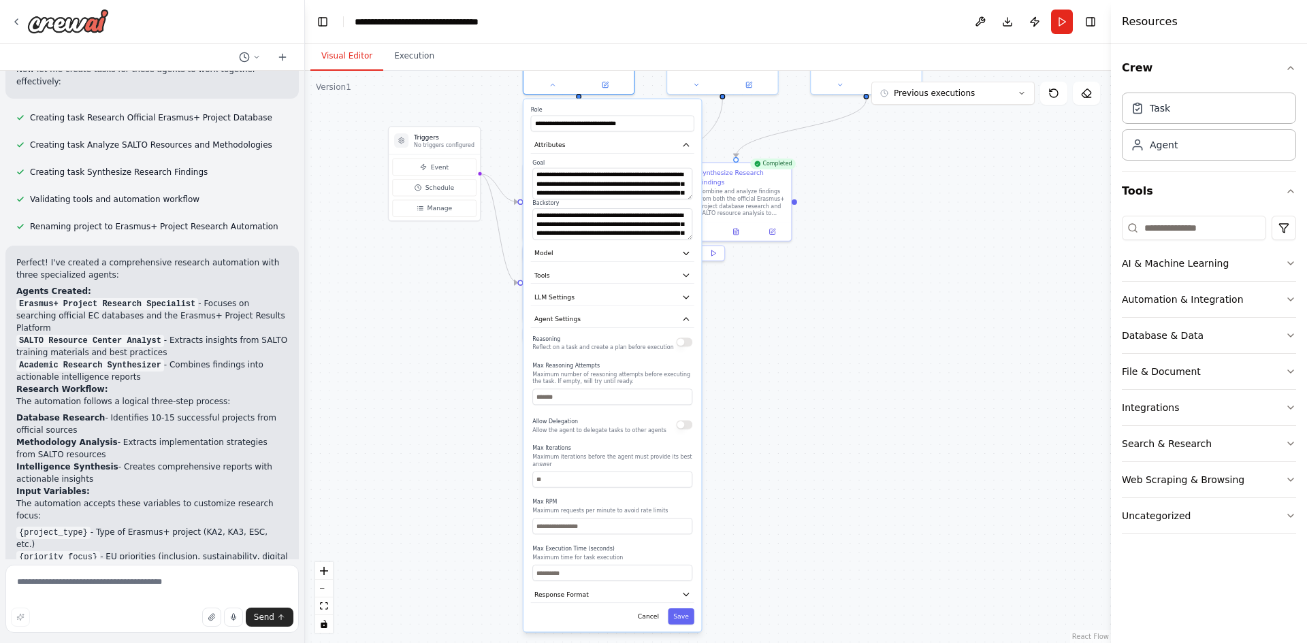
drag, startPoint x: 770, startPoint y: 518, endPoint x: 732, endPoint y: 336, distance: 185.6
click at [732, 336] on div ".deletable-edge-delete-btn { width: 20px; height: 20px; border: 0px solid #ffff…" at bounding box center [708, 357] width 806 height 572
click at [650, 320] on button "Agent Settings" at bounding box center [612, 319] width 163 height 16
click at [654, 348] on button "Response Format" at bounding box center [612, 342] width 163 height 16
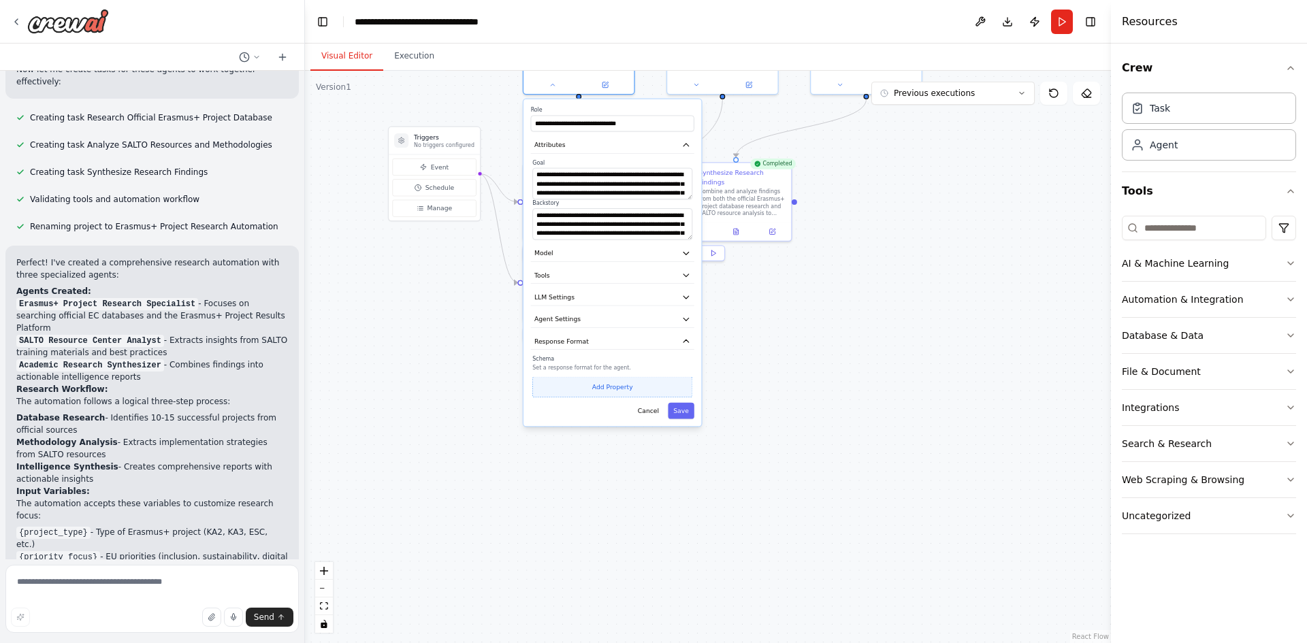
click at [627, 386] on button "Add Property" at bounding box center [612, 387] width 160 height 20
click at [620, 387] on select "**** ******* ******* **** ******" at bounding box center [611, 385] width 43 height 16
click at [644, 387] on button "Optional" at bounding box center [654, 385] width 36 height 16
click at [651, 390] on button "Required" at bounding box center [654, 385] width 36 height 16
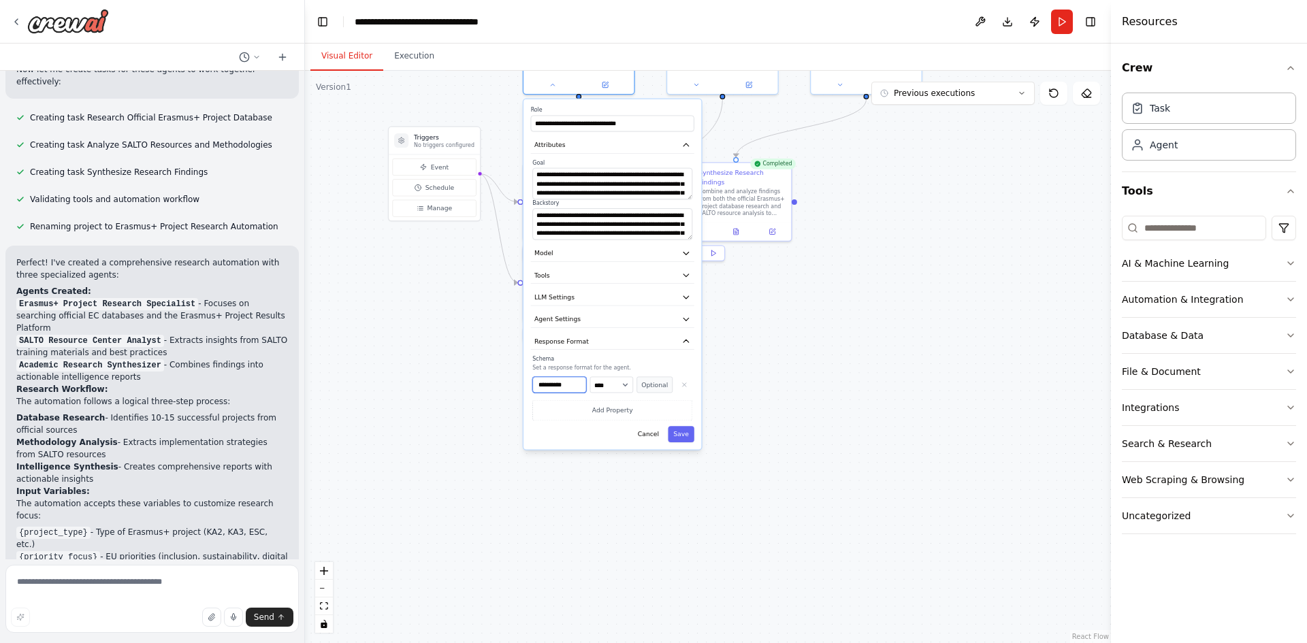
click at [574, 386] on input "**********" at bounding box center [559, 385] width 54 height 16
click at [677, 431] on button "Save" at bounding box center [681, 434] width 27 height 16
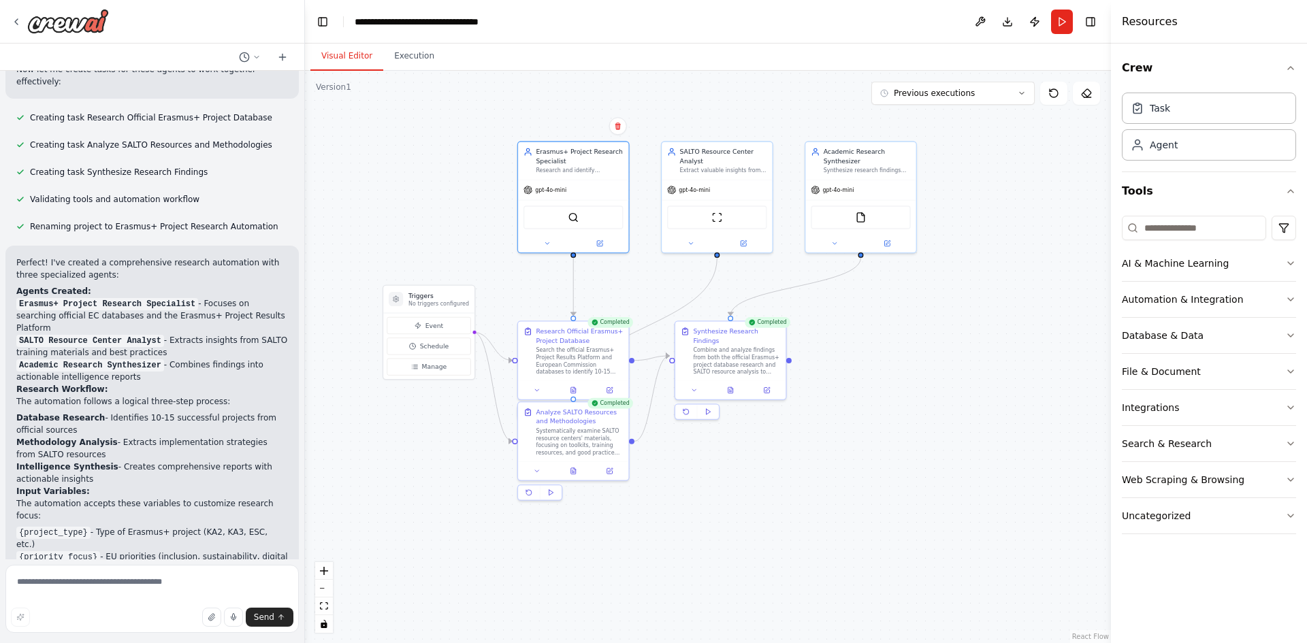
drag, startPoint x: 707, startPoint y: 382, endPoint x: 698, endPoint y: 517, distance: 135.7
click at [698, 517] on div ".deletable-edge-delete-btn { width: 20px; height: 20px; border: 0px solid #ffff…" at bounding box center [708, 357] width 806 height 572
click at [683, 241] on button at bounding box center [690, 241] width 51 height 11
click at [737, 298] on button "Attributes" at bounding box center [750, 303] width 163 height 16
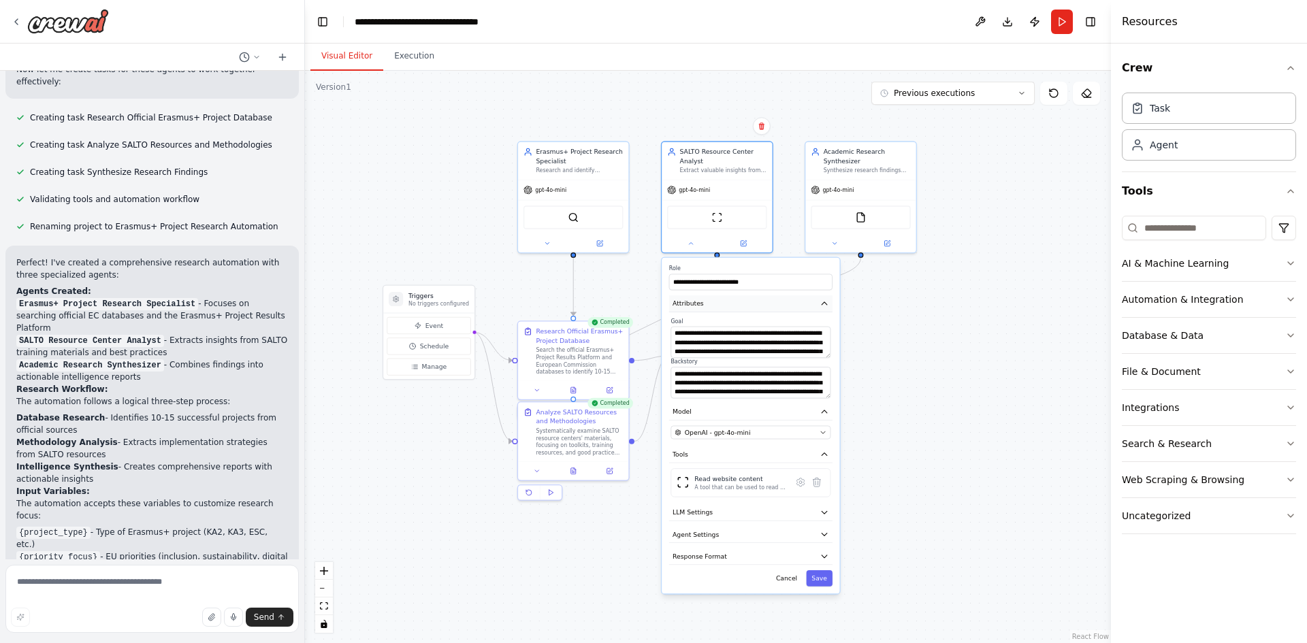
click at [737, 298] on button "Attributes" at bounding box center [750, 303] width 163 height 16
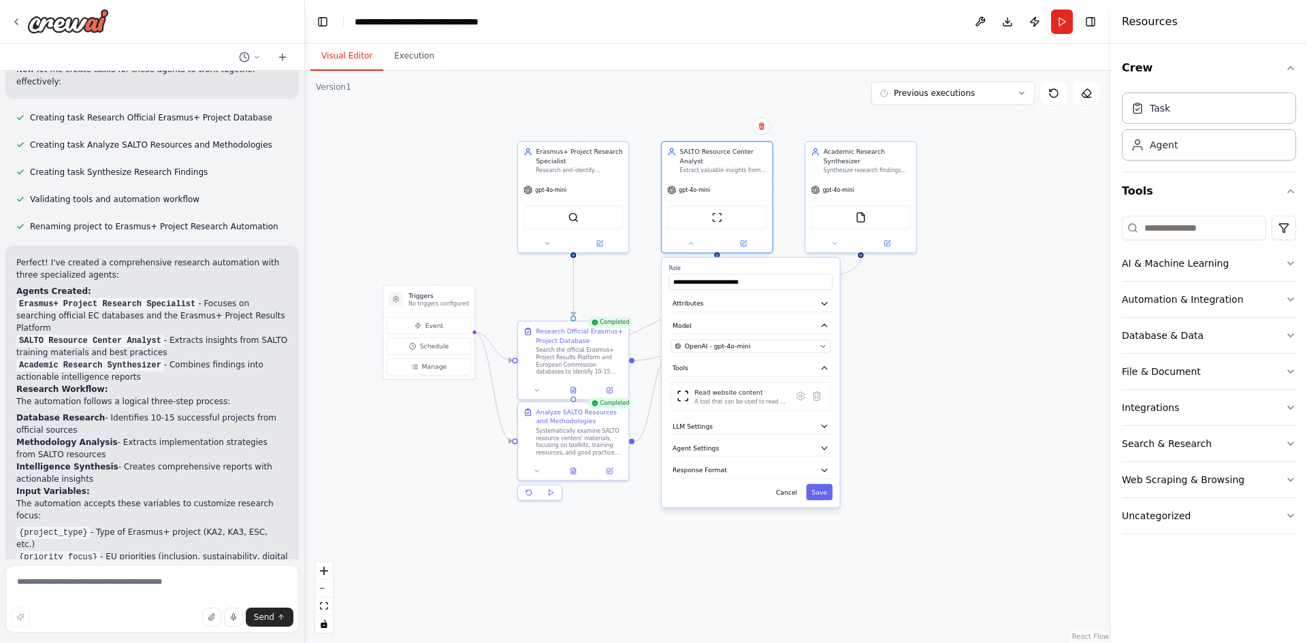
click at [918, 314] on div ".deletable-edge-delete-btn { width: 20px; height: 20px; border: 0px solid #ffff…" at bounding box center [708, 357] width 806 height 572
click at [697, 242] on button at bounding box center [690, 241] width 51 height 11
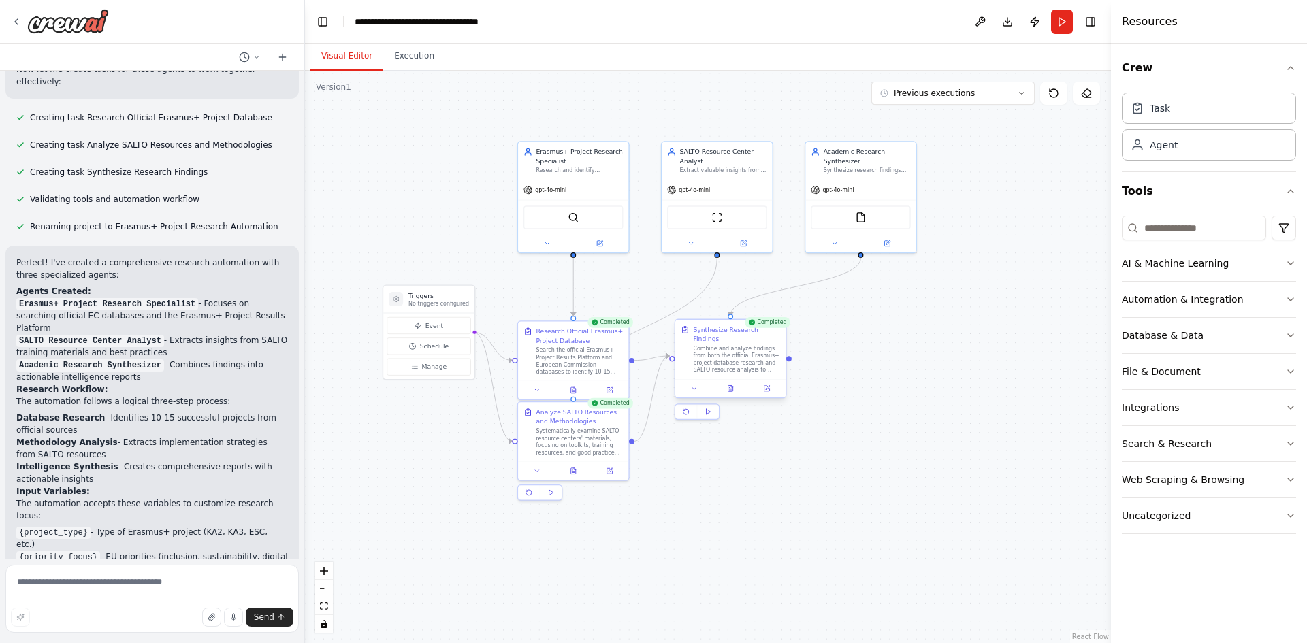
click at [700, 385] on div at bounding box center [730, 388] width 110 height 18
click at [700, 383] on button at bounding box center [694, 388] width 31 height 11
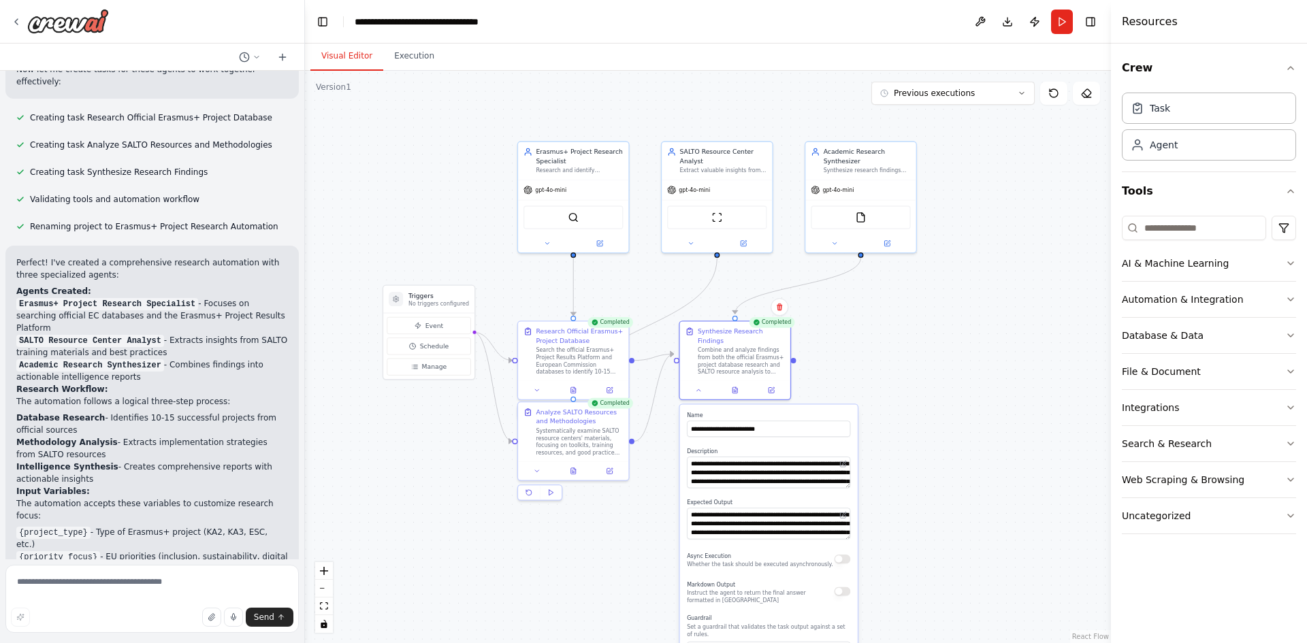
click at [843, 464] on div "**********" at bounding box center [768, 472] width 163 height 31
click at [834, 468] on textarea "**********" at bounding box center [768, 472] width 163 height 31
click at [834, 472] on textarea "**********" at bounding box center [768, 472] width 163 height 31
click at [818, 518] on textarea "**********" at bounding box center [768, 523] width 163 height 31
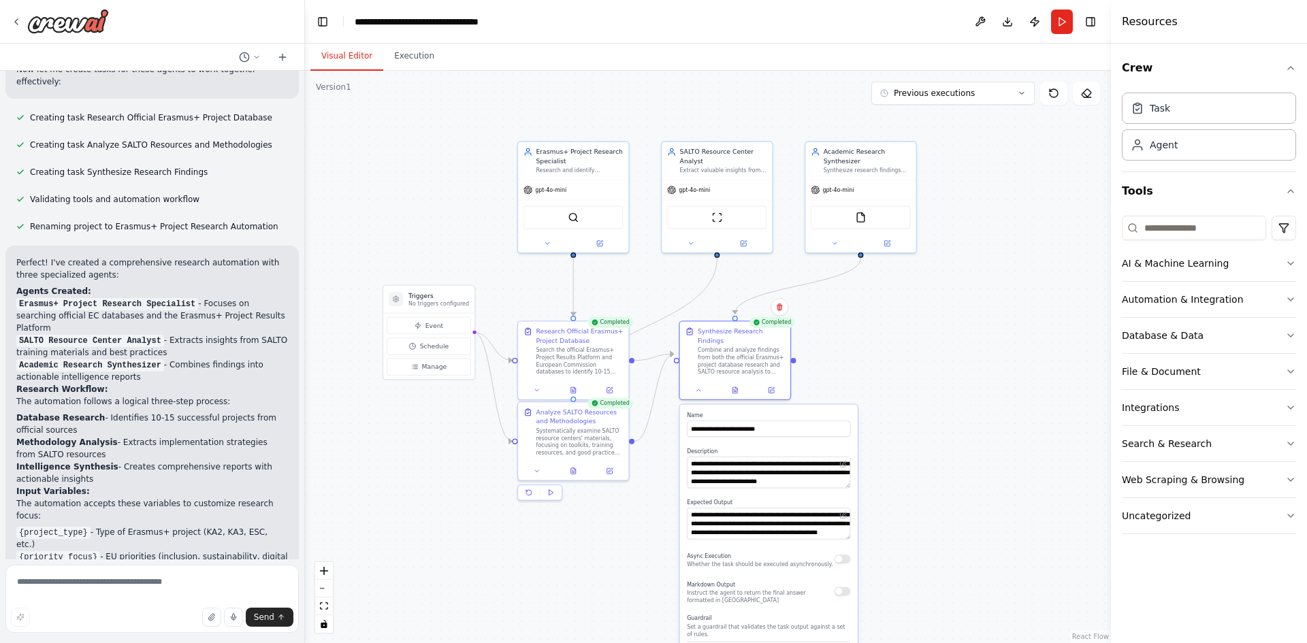
click at [931, 543] on div ".deletable-edge-delete-btn { width: 20px; height: 20px; border: 0px solid #ffff…" at bounding box center [708, 357] width 806 height 572
click at [538, 389] on icon at bounding box center [537, 388] width 7 height 7
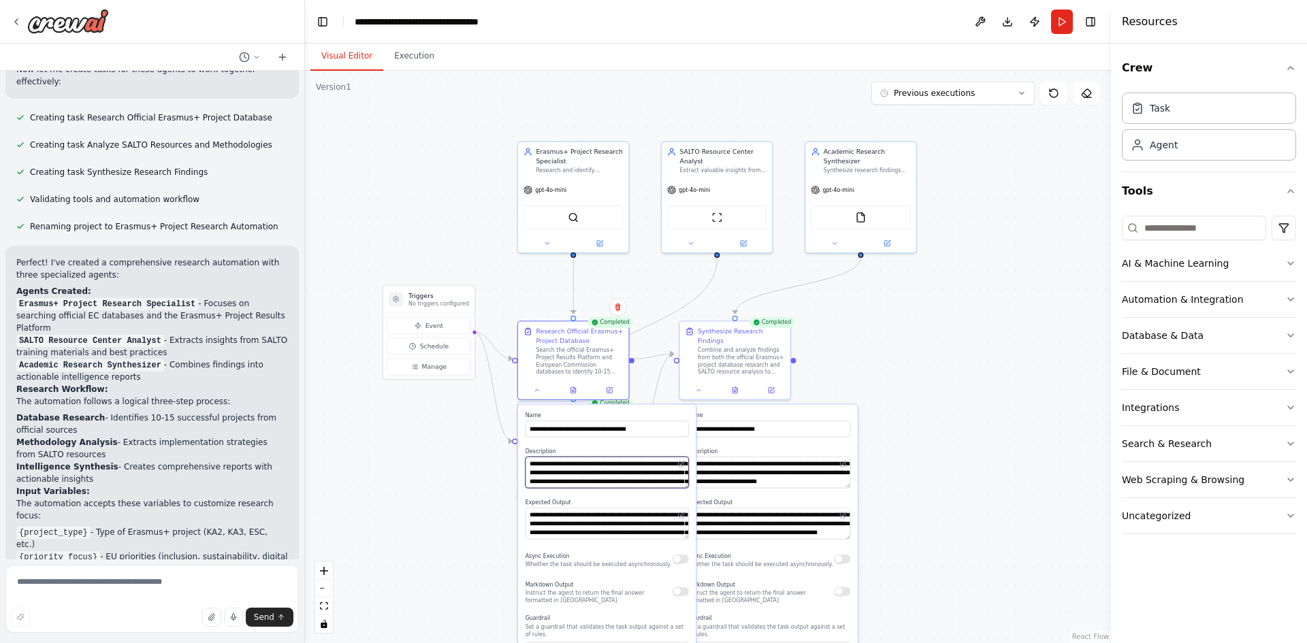
click at [657, 472] on textarea "**********" at bounding box center [606, 472] width 163 height 31
click at [648, 526] on textarea "**********" at bounding box center [606, 523] width 163 height 31
click at [472, 466] on div ".deletable-edge-delete-btn { width: 20px; height: 20px; border: 0px solid #ffff…" at bounding box center [708, 357] width 806 height 572
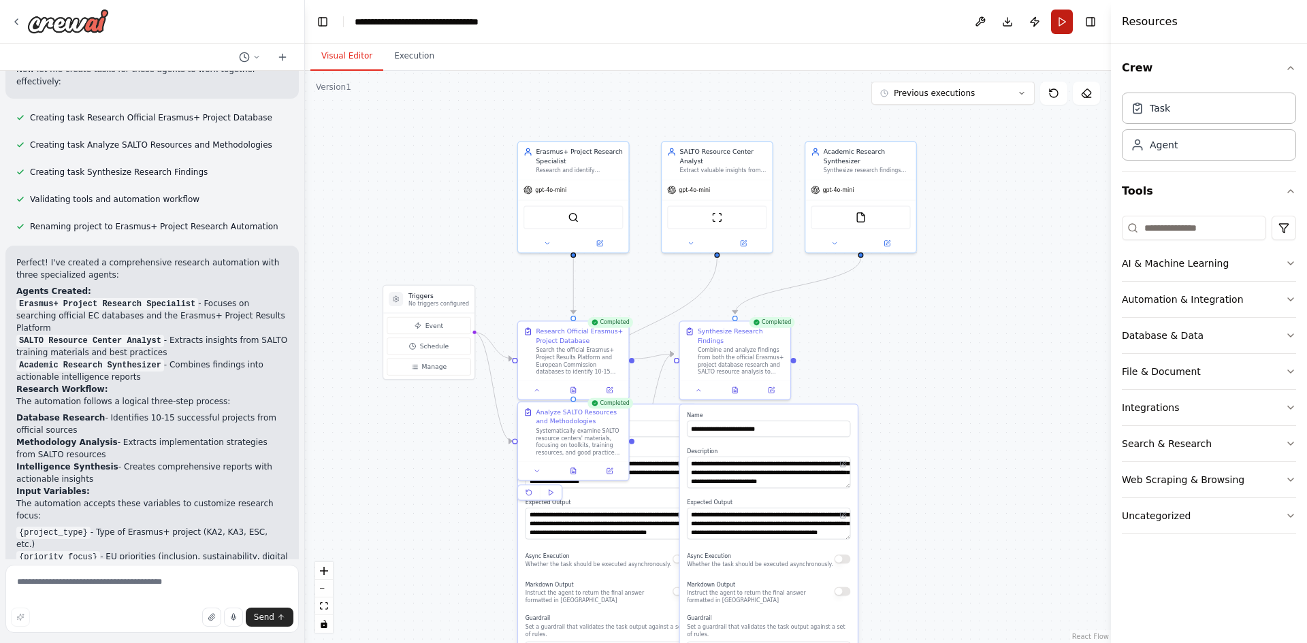
click at [1065, 22] on button "Run" at bounding box center [1062, 22] width 22 height 25
click at [422, 54] on button "Execution" at bounding box center [414, 56] width 62 height 29
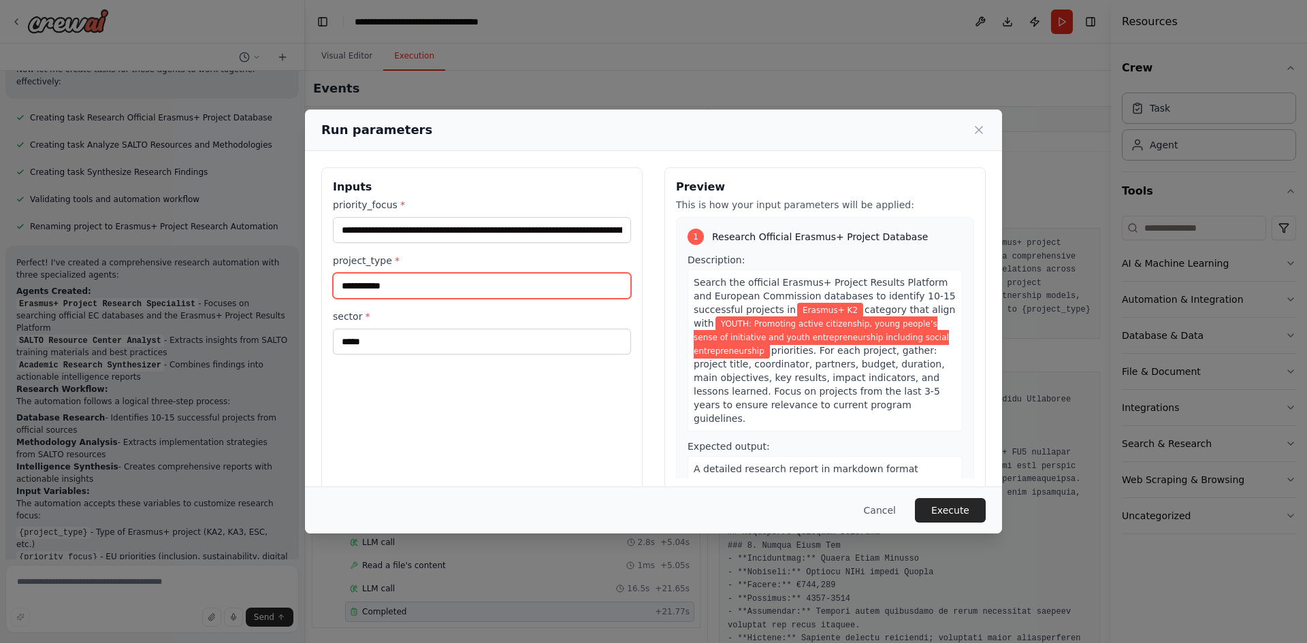
click at [400, 285] on input "**********" at bounding box center [482, 286] width 298 height 26
click at [383, 291] on input "**********" at bounding box center [482, 286] width 298 height 26
drag, startPoint x: 385, startPoint y: 286, endPoint x: 304, endPoint y: 286, distance: 81.0
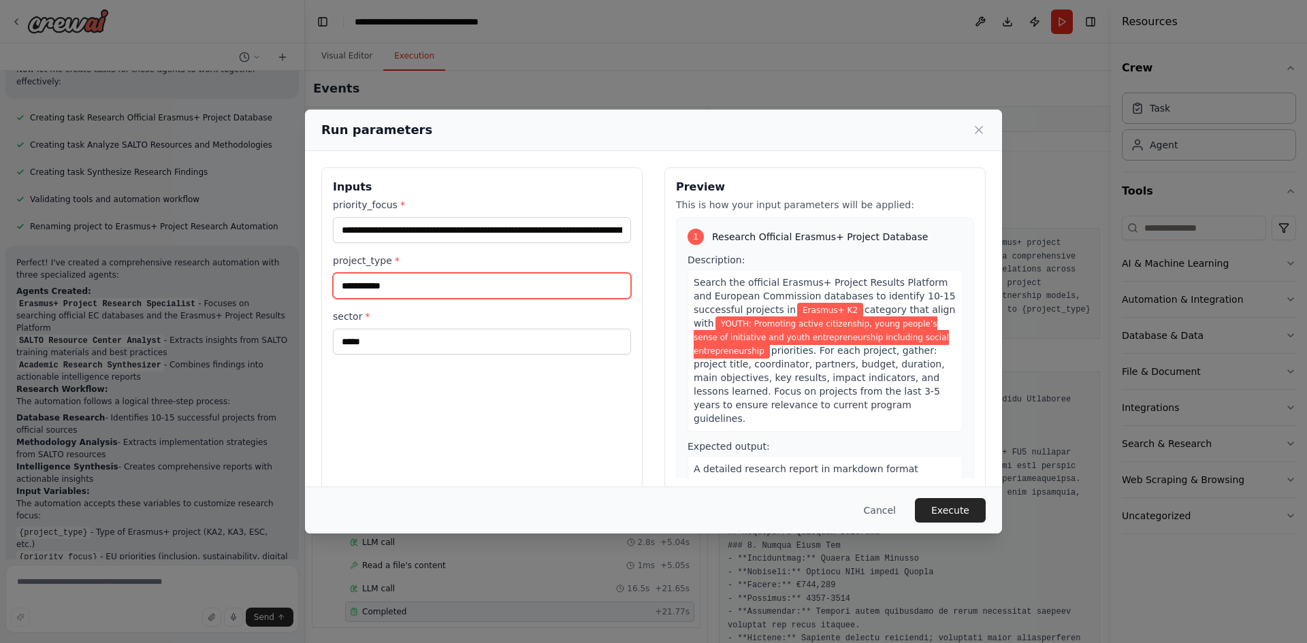
click at [304, 286] on div "**********" at bounding box center [653, 321] width 1307 height 643
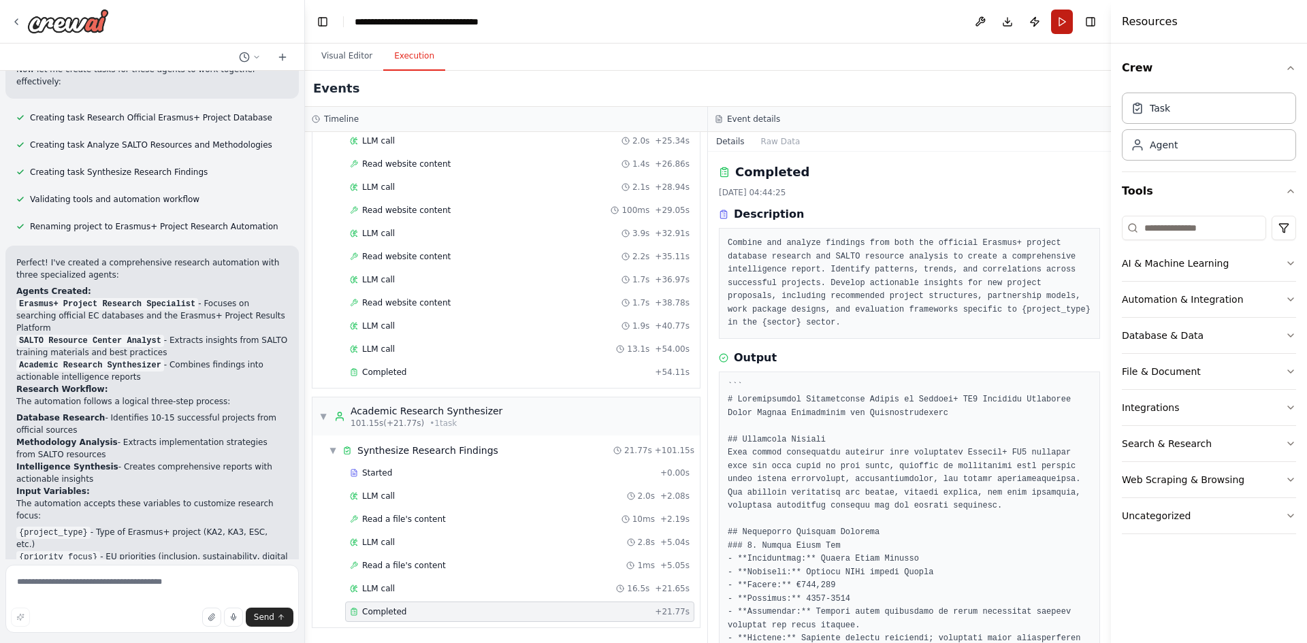
click at [1063, 31] on button "Run" at bounding box center [1062, 22] width 22 height 25
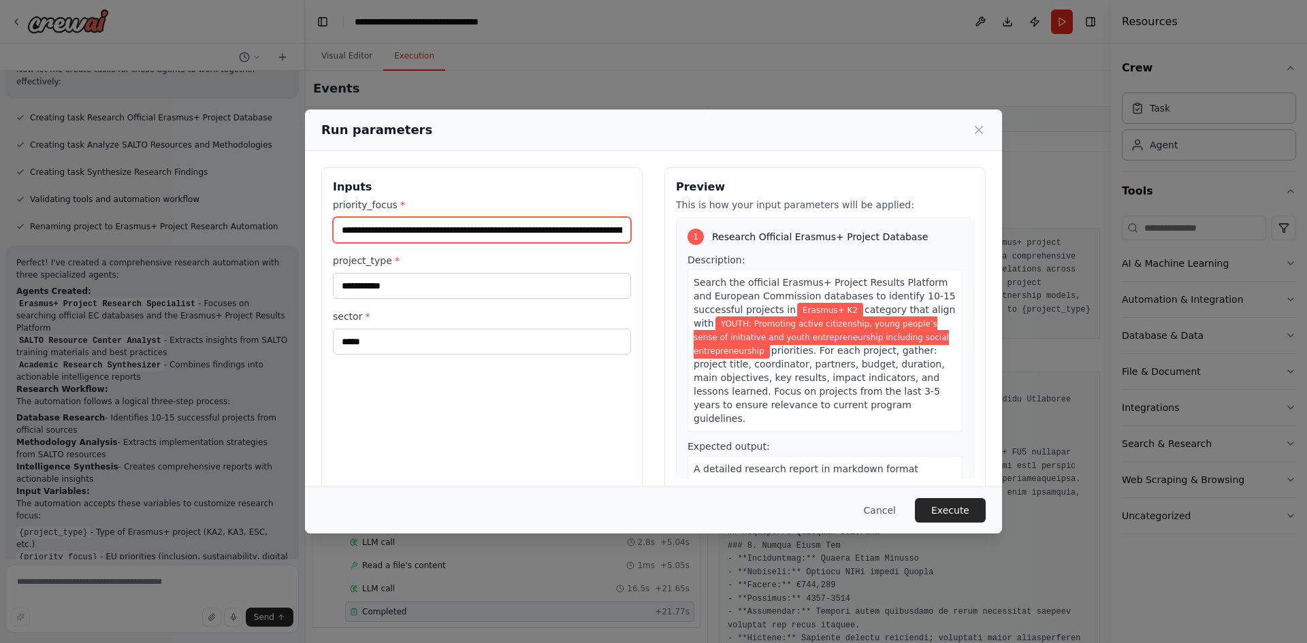
drag, startPoint x: 380, startPoint y: 233, endPoint x: 323, endPoint y: 229, distance: 56.6
click at [323, 229] on div "**********" at bounding box center [481, 328] width 321 height 323
type input "**********"
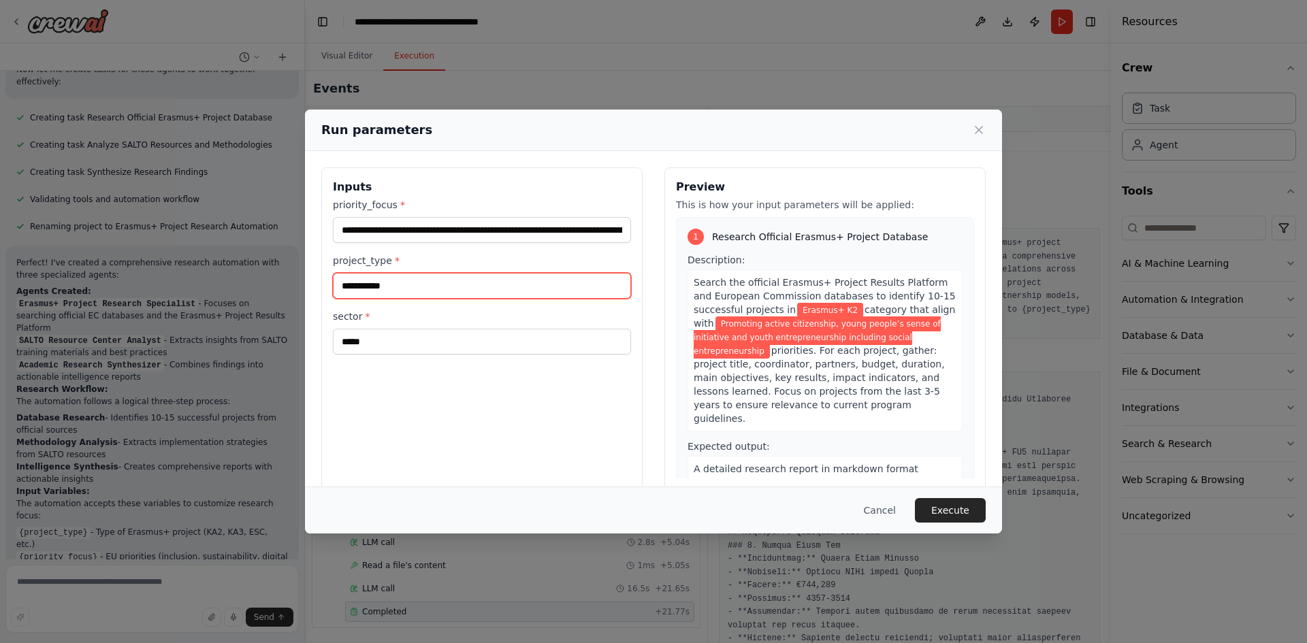
drag, startPoint x: 389, startPoint y: 285, endPoint x: 325, endPoint y: 289, distance: 63.5
click at [325, 289] on div "**********" at bounding box center [481, 328] width 321 height 323
type input "**"
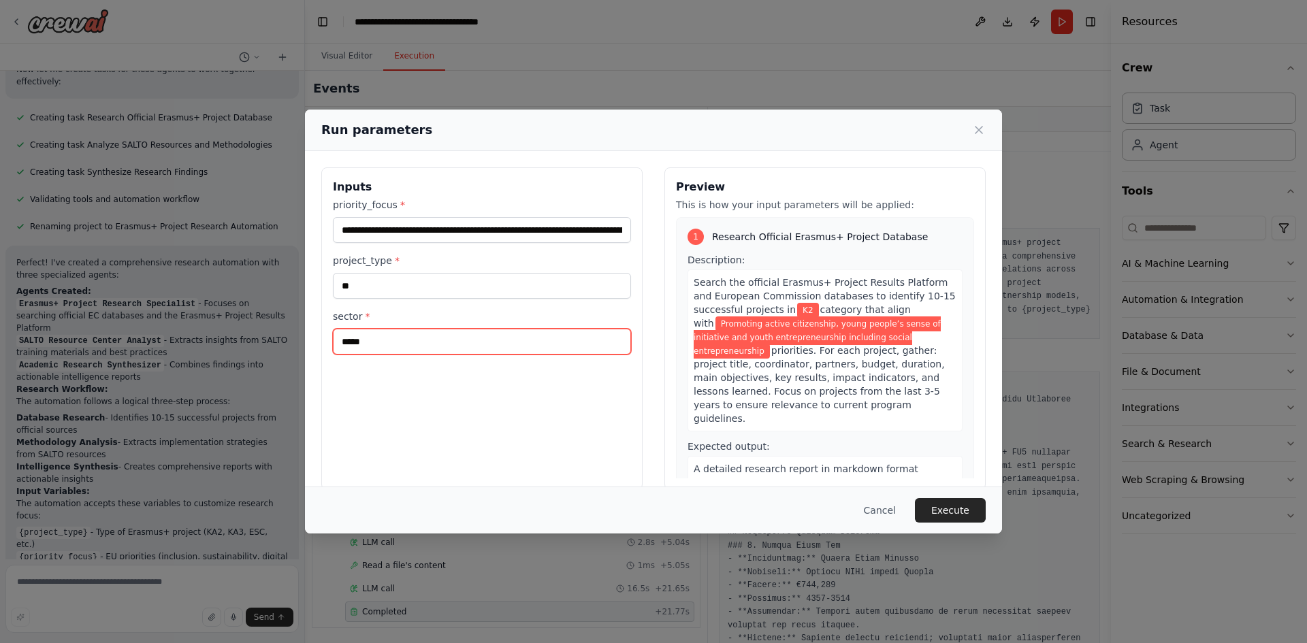
click at [398, 330] on input "*****" at bounding box center [482, 342] width 298 height 26
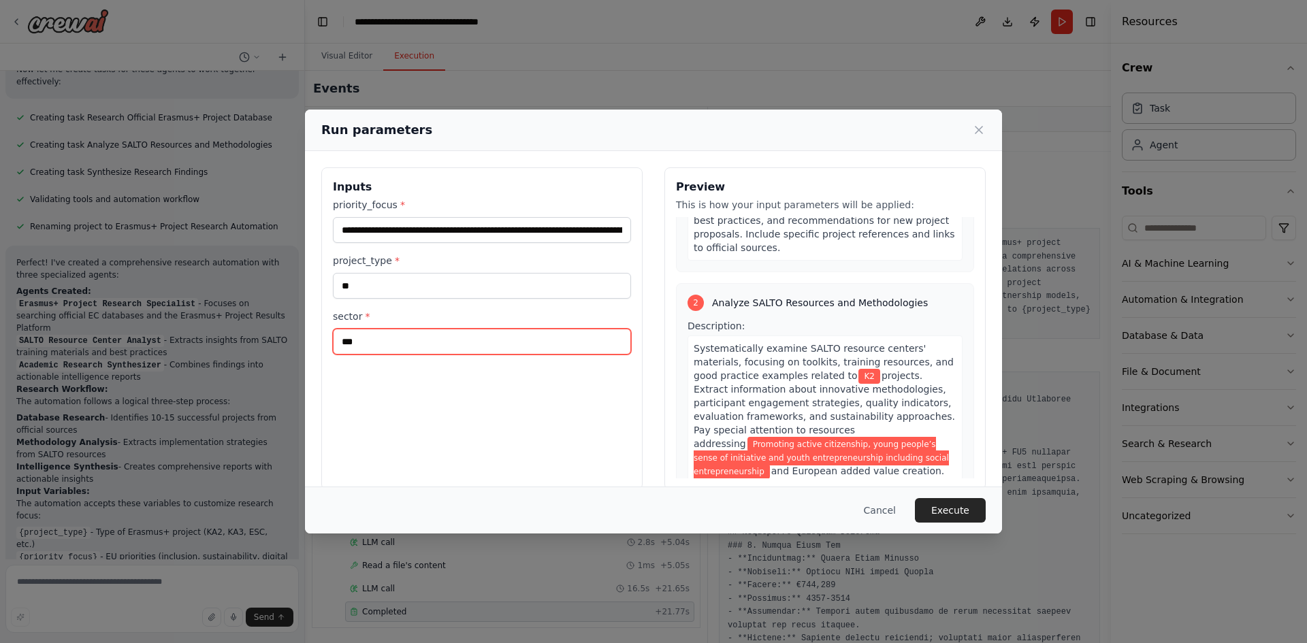
scroll to position [315, 0]
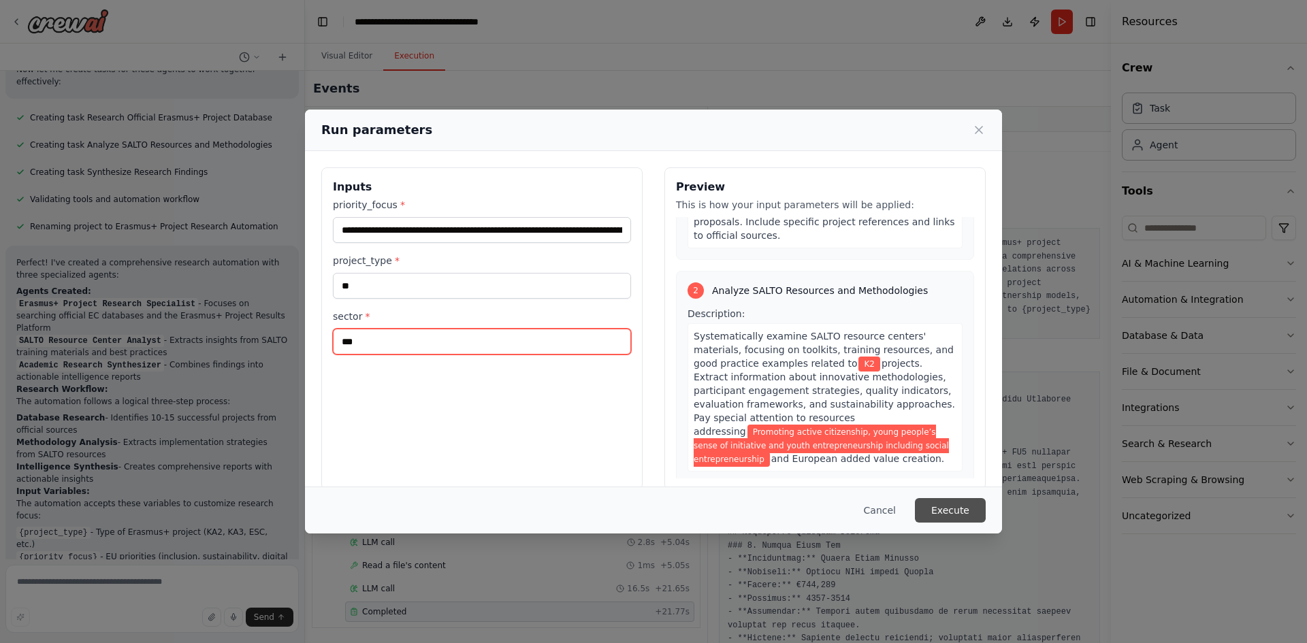
type input "***"
click at [960, 504] on button "Execute" at bounding box center [950, 510] width 71 height 25
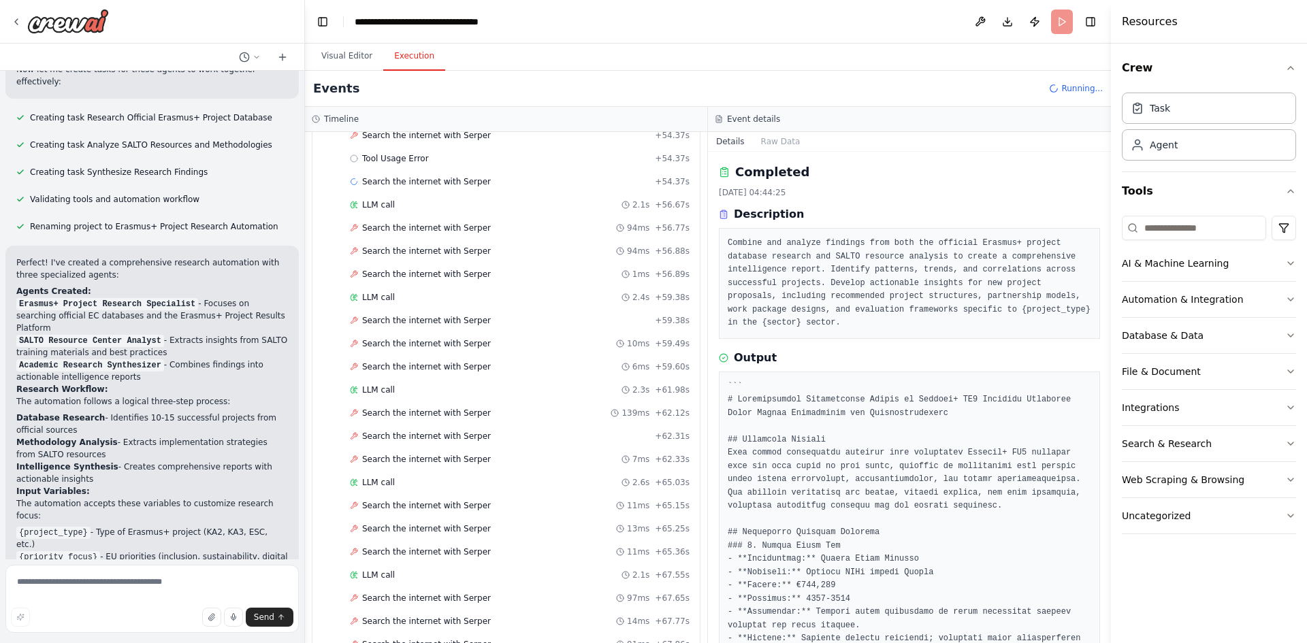
scroll to position [1964, 0]
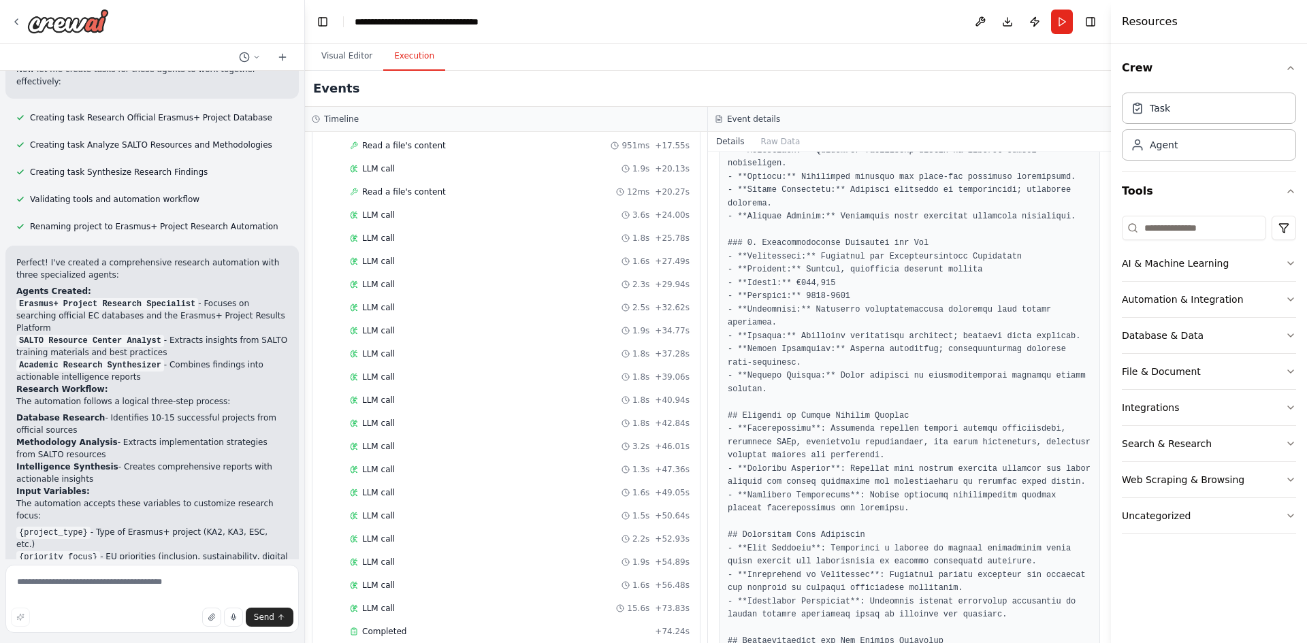
scroll to position [3762, 0]
click at [521, 616] on div "Completed" at bounding box center [500, 611] width 300 height 11
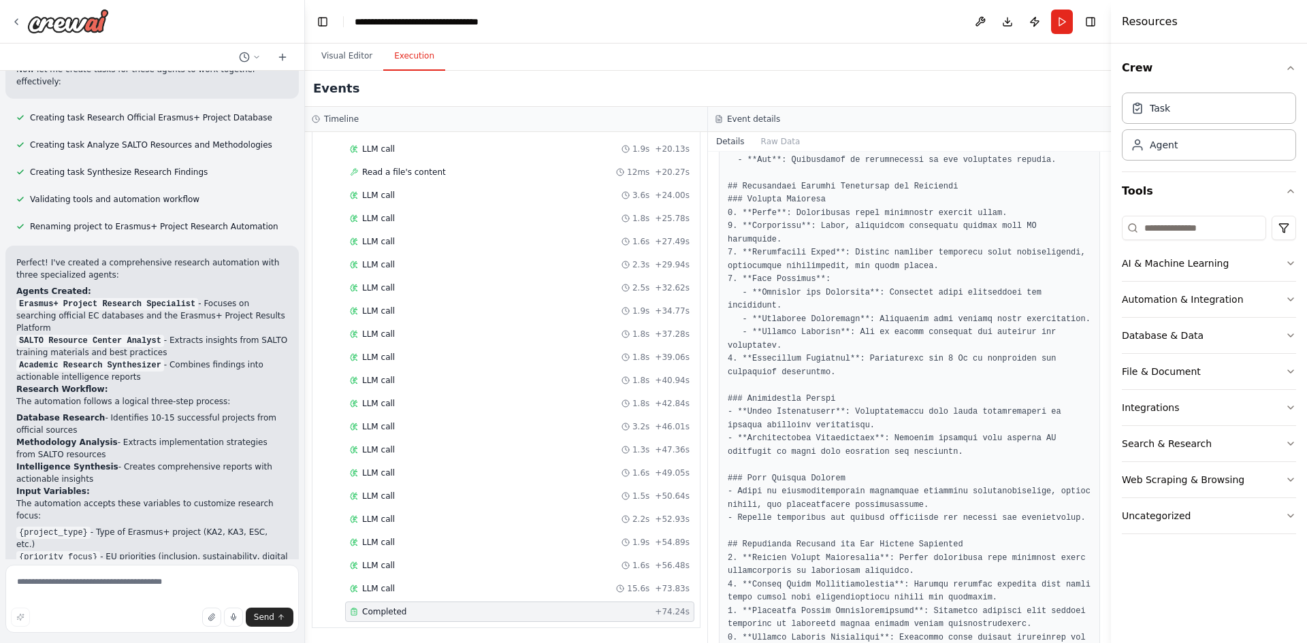
scroll to position [1021, 0]
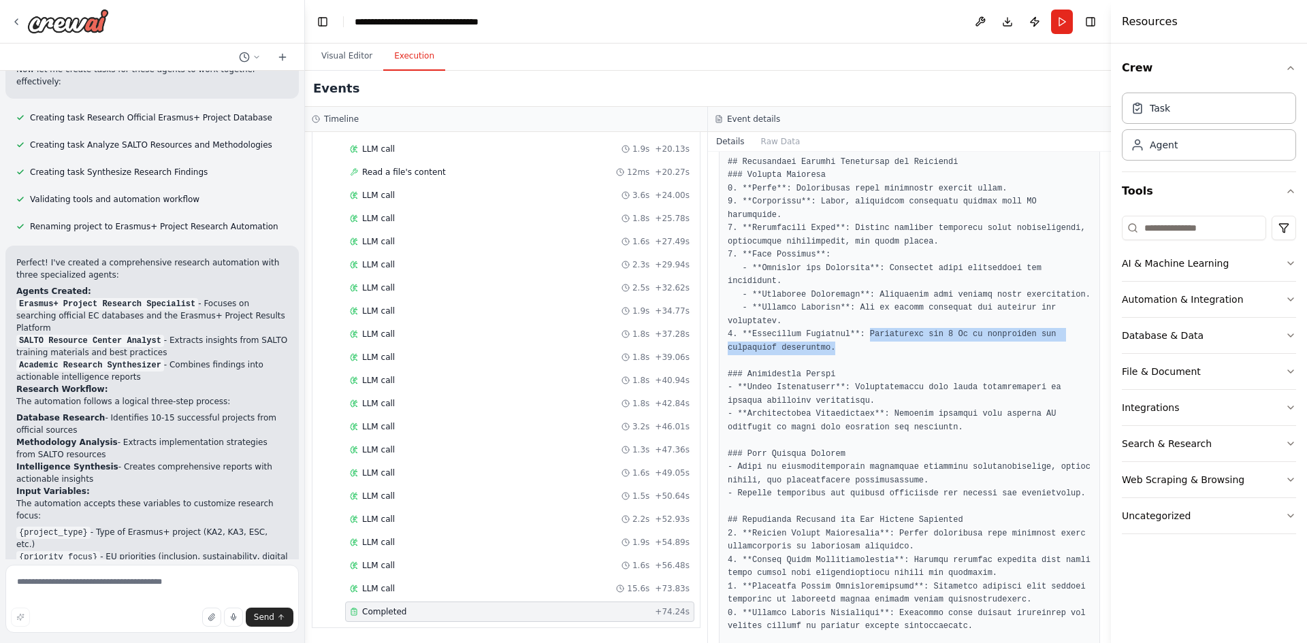
drag, startPoint x: 900, startPoint y: 269, endPoint x: 859, endPoint y: 256, distance: 42.8
click at [859, 256] on pre at bounding box center [909, 96] width 363 height 1474
copy pre "Incorporate the 4 Ws of evaluation for continuous assessment."
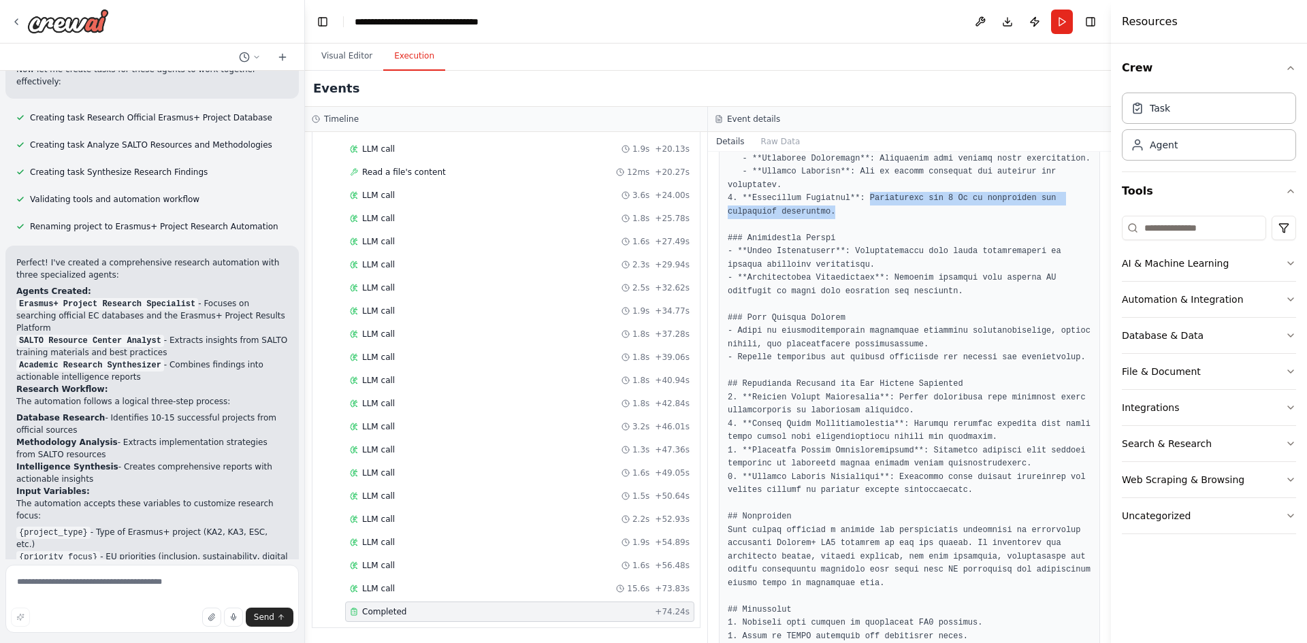
scroll to position [1161, 0]
